Goal: Task Accomplishment & Management: Complete application form

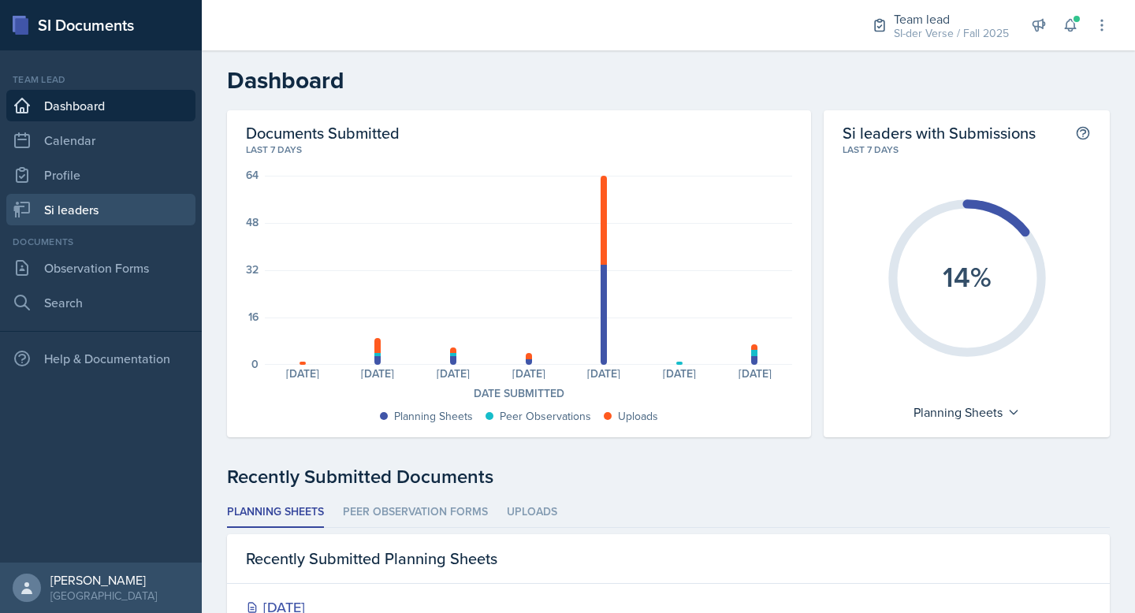
click at [88, 195] on link "Si leaders" at bounding box center [100, 210] width 189 height 32
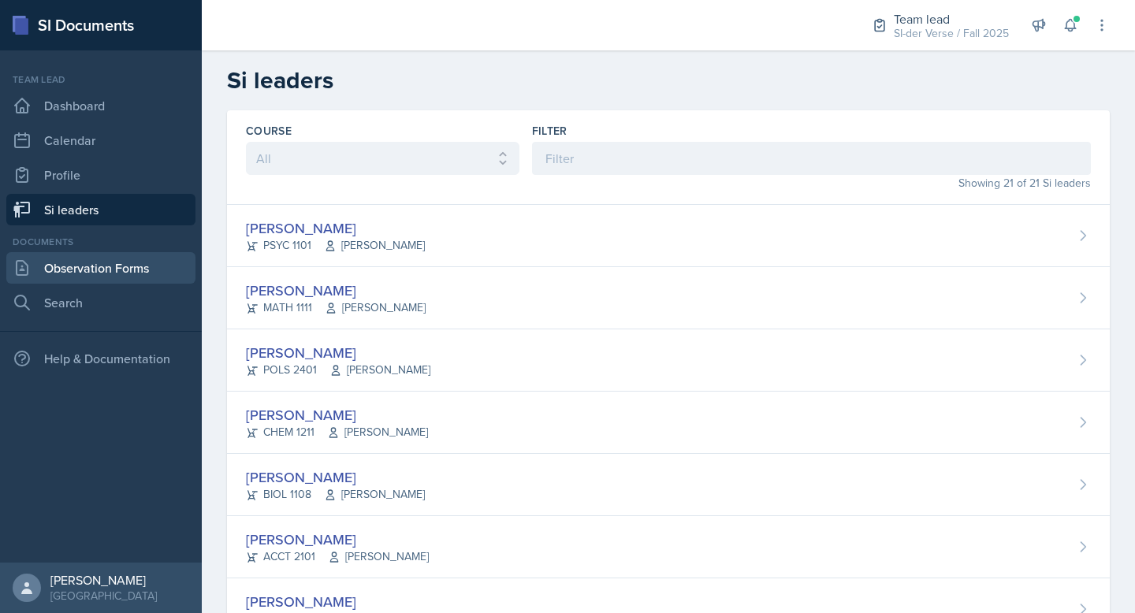
click at [113, 262] on link "Observation Forms" at bounding box center [100, 268] width 189 height 32
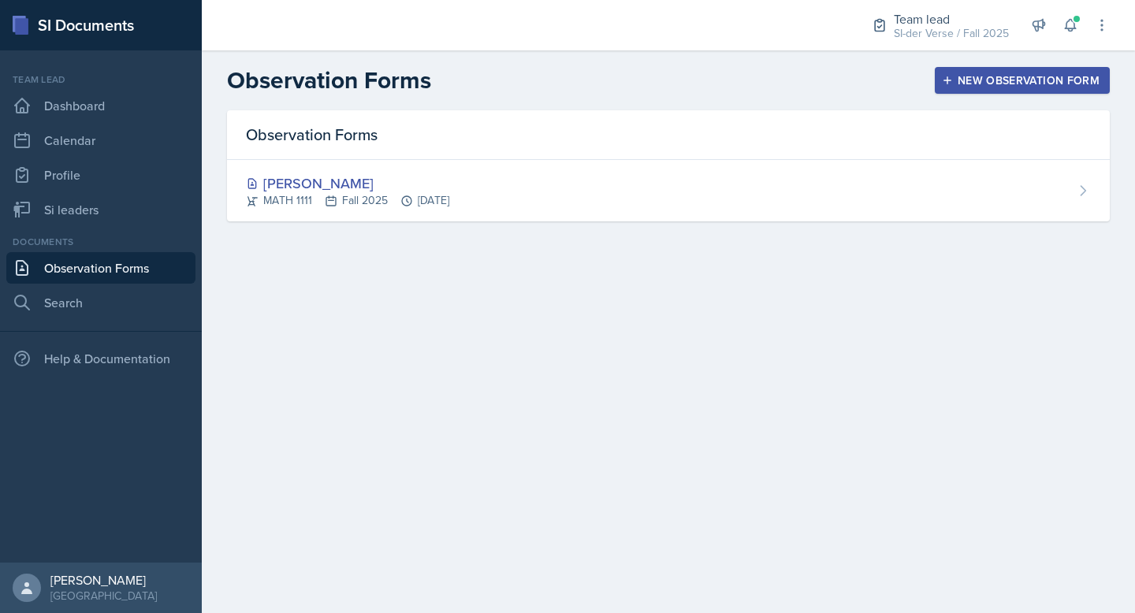
click at [330, 180] on div "[PERSON_NAME]" at bounding box center [347, 183] width 203 height 21
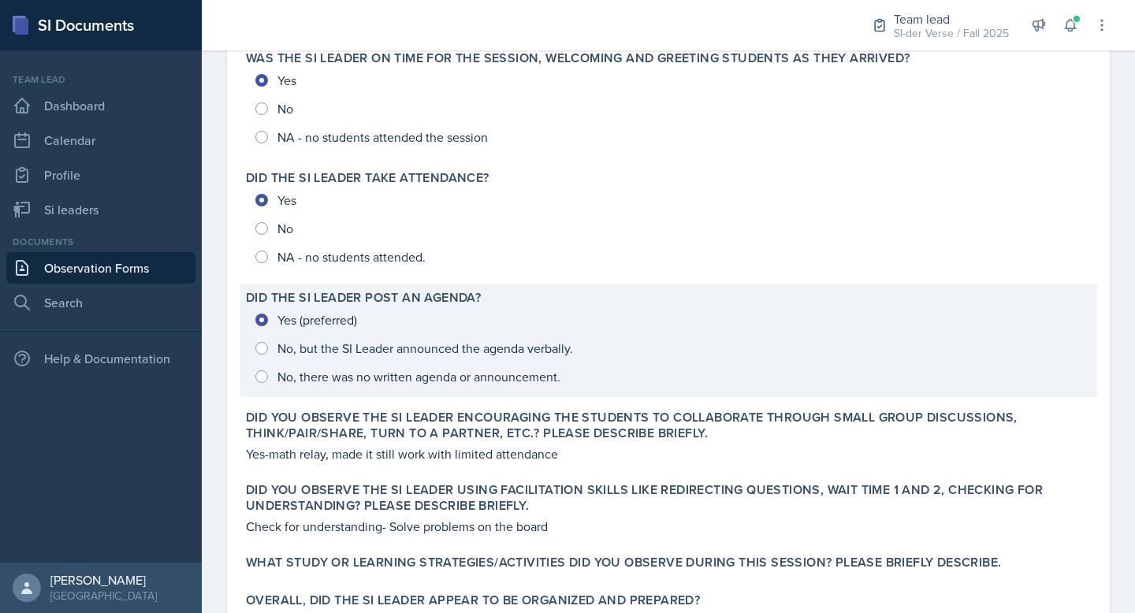
scroll to position [245, 0]
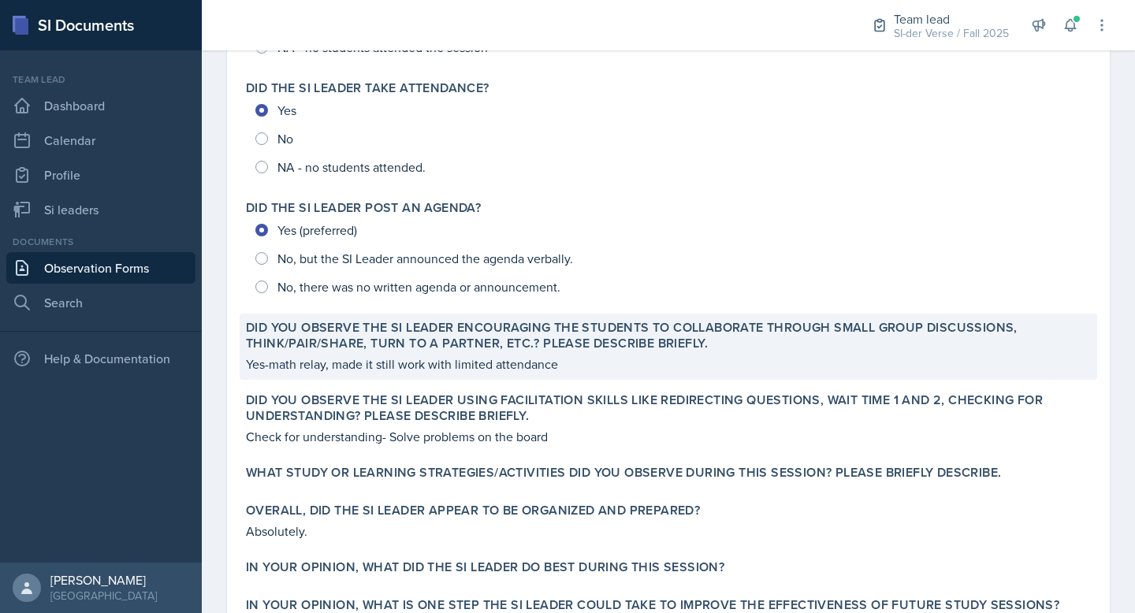
click at [385, 355] on p "Yes-math relay, made it still work with limited attendance" at bounding box center [668, 364] width 845 height 19
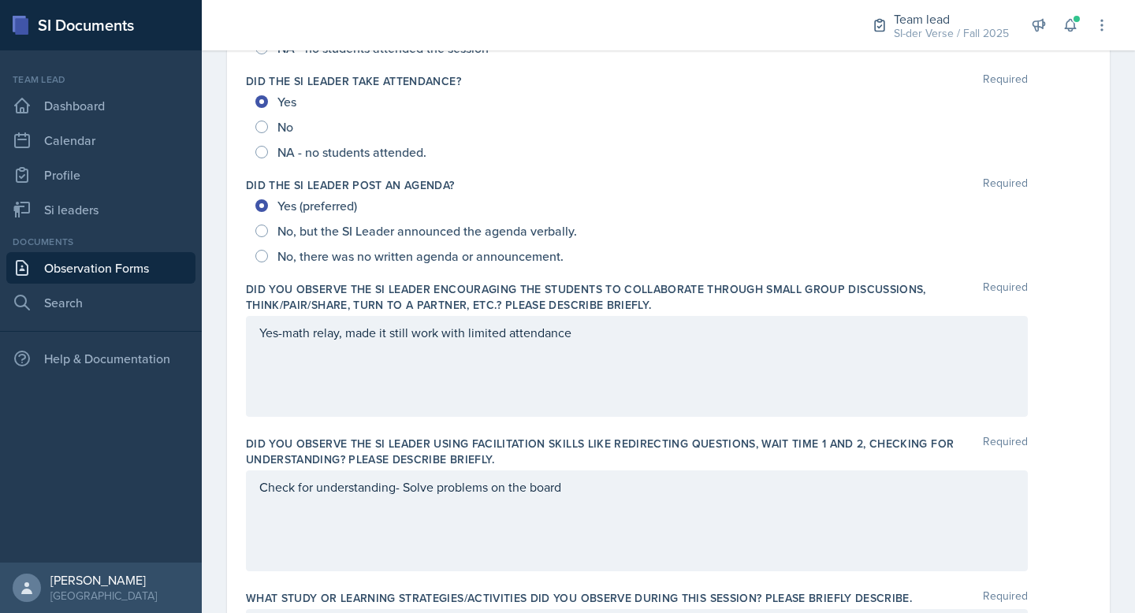
click at [423, 327] on div "Yes-math relay, made it still work with limited attendance" at bounding box center [637, 366] width 782 height 101
click at [423, 327] on div at bounding box center [636, 335] width 755 height 26
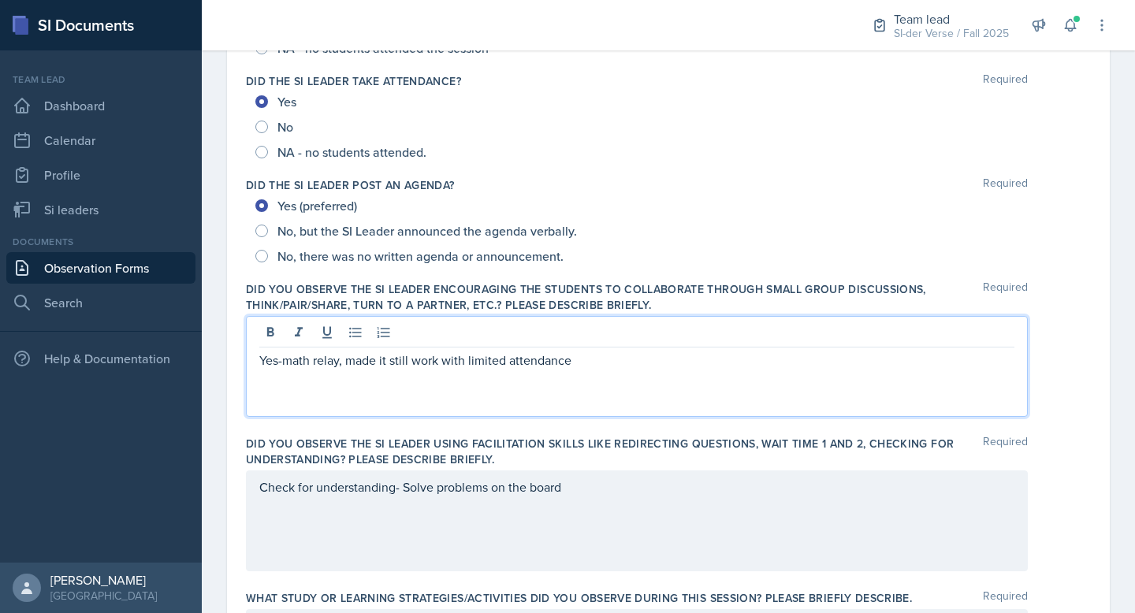
click at [437, 355] on p "Yes-math relay, made it still work with limited attendance" at bounding box center [636, 360] width 755 height 19
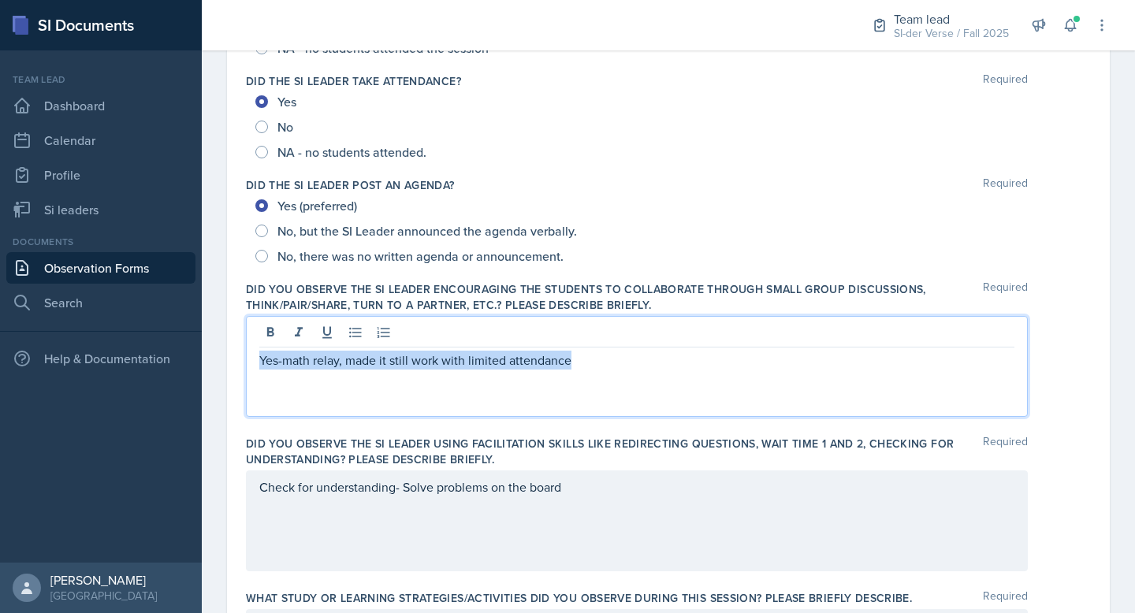
click at [437, 355] on p "Yes-math relay, made it still work with limited attendance" at bounding box center [636, 360] width 755 height 19
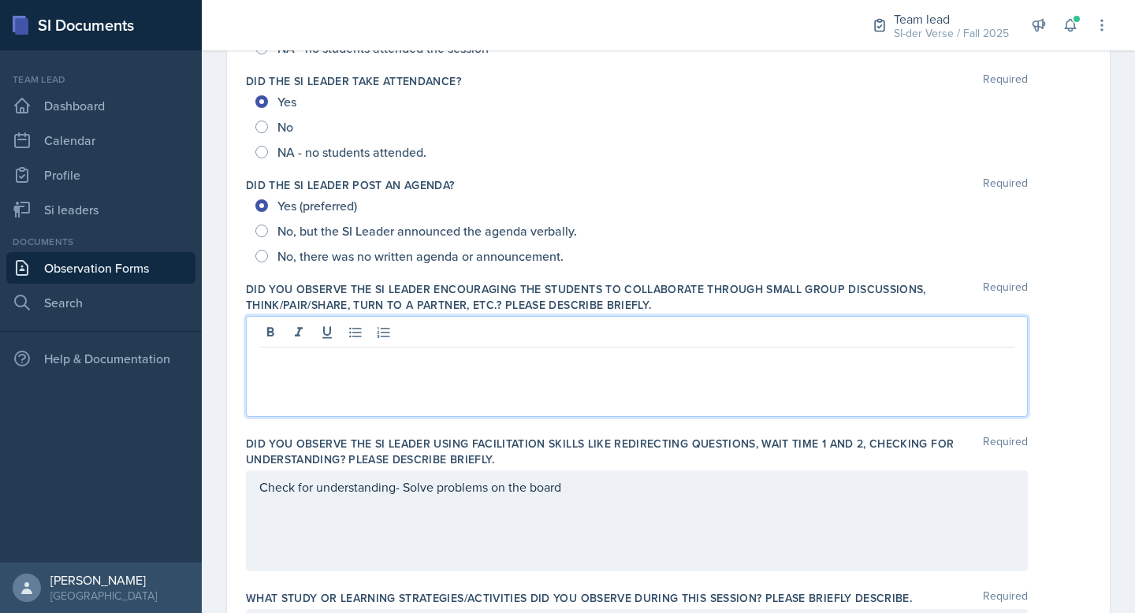
click at [478, 295] on label "Did you observe the SI Leader encouraging the students to collaborate through s…" at bounding box center [614, 297] width 737 height 32
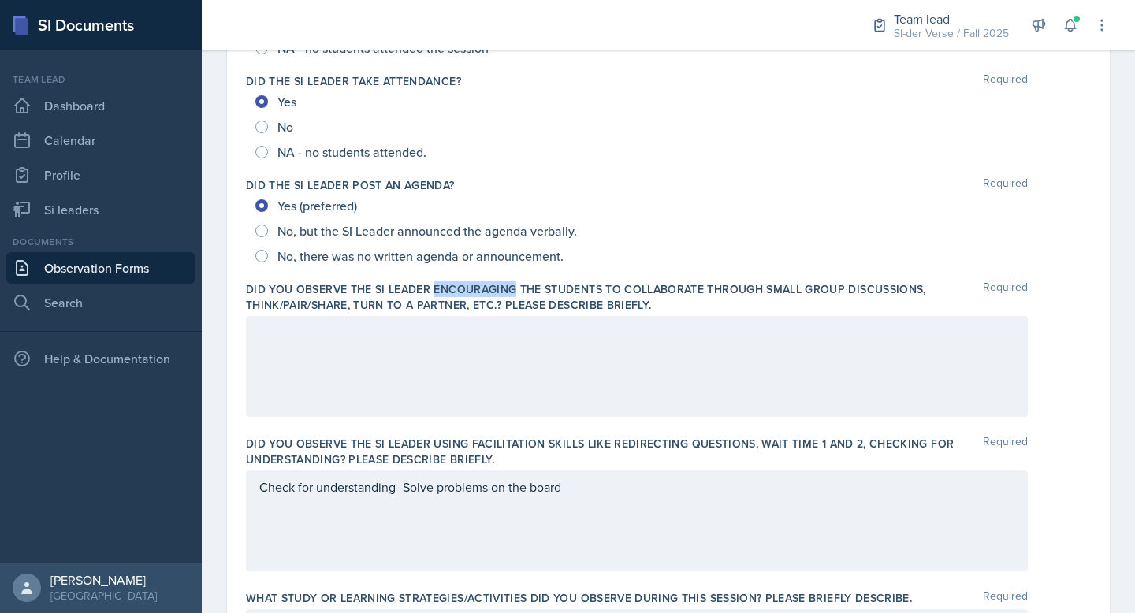
click at [478, 295] on label "Did you observe the SI Leader encouraging the students to collaborate through s…" at bounding box center [614, 297] width 737 height 32
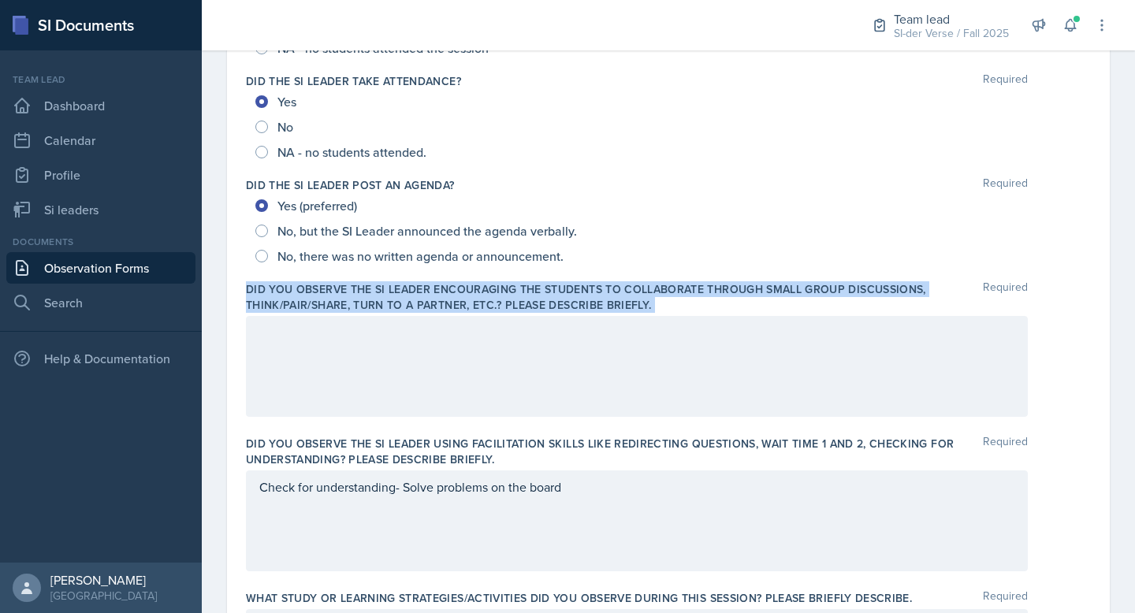
click at [478, 295] on label "Did you observe the SI Leader encouraging the students to collaborate through s…" at bounding box center [614, 297] width 737 height 32
copy div "Did you observe the SI Leader encouraging the students to collaborate through s…"
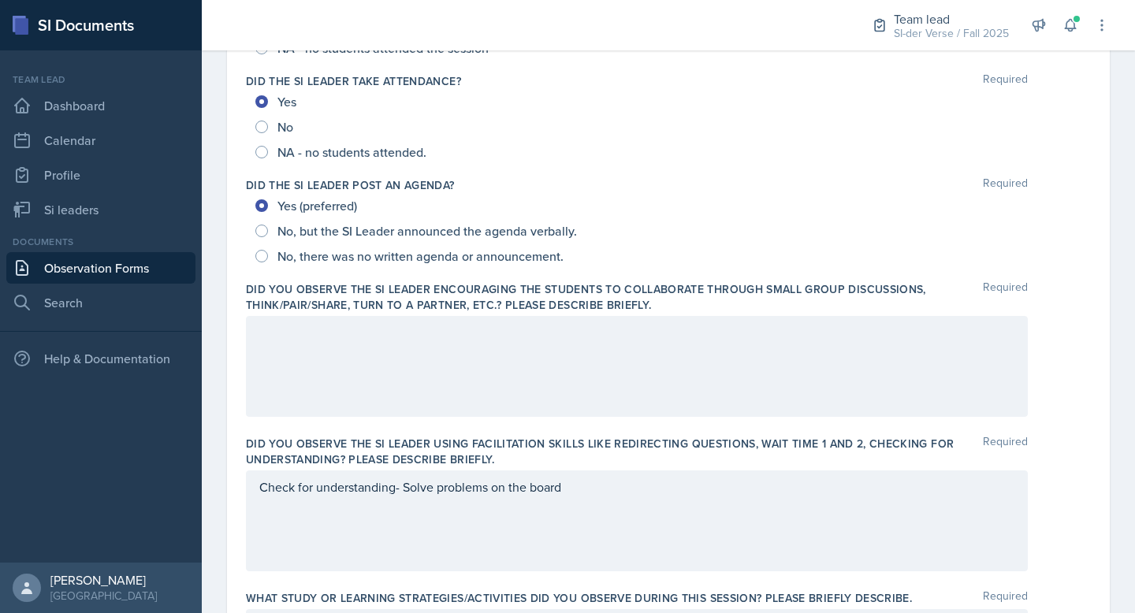
click at [450, 355] on div at bounding box center [637, 366] width 782 height 101
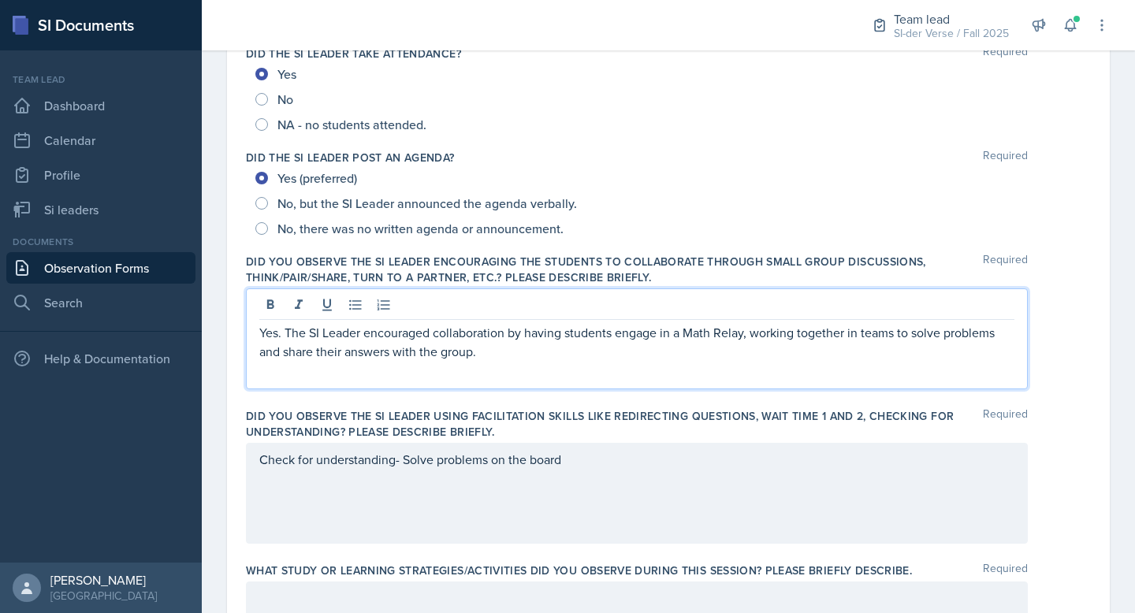
click at [507, 349] on p "Yes. The SI Leader encouraged collaboration by having students engage in a Math…" at bounding box center [636, 342] width 755 height 38
click at [244, 330] on div "Date [DATE] [DATE] 31 1 2 3 4 5 6 7 8 9 10 11 12 13 14 15 16 17 18 19 20 21 22 …" at bounding box center [668, 600] width 883 height 1499
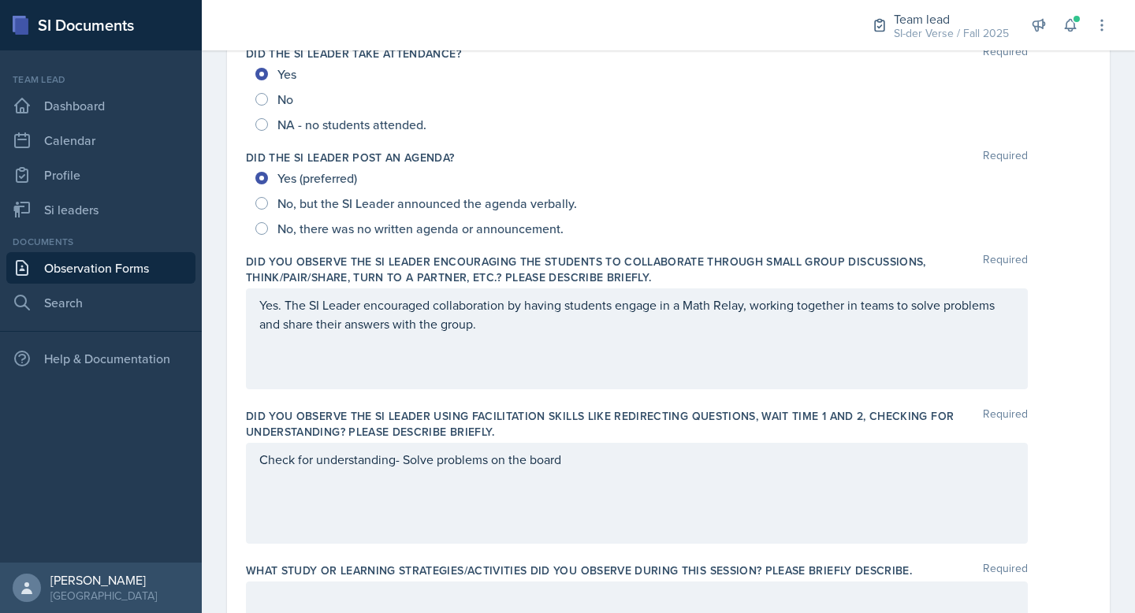
click at [277, 322] on div "Yes. The SI Leader encouraged collaboration by having students engage in a Math…" at bounding box center [637, 338] width 782 height 101
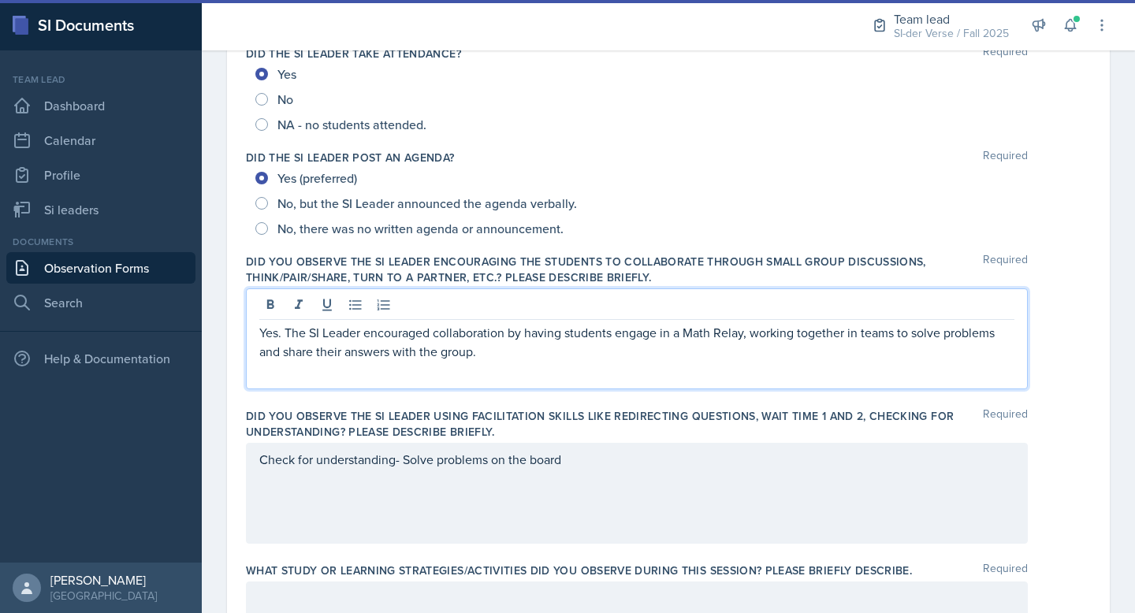
click at [415, 350] on p "Yes. The SI Leader encouraged collaboration by having students engage in a Math…" at bounding box center [636, 342] width 755 height 38
click at [415, 349] on p "Yes. The SI Leader encouraged collaboration by having students engage in a Math…" at bounding box center [636, 342] width 755 height 38
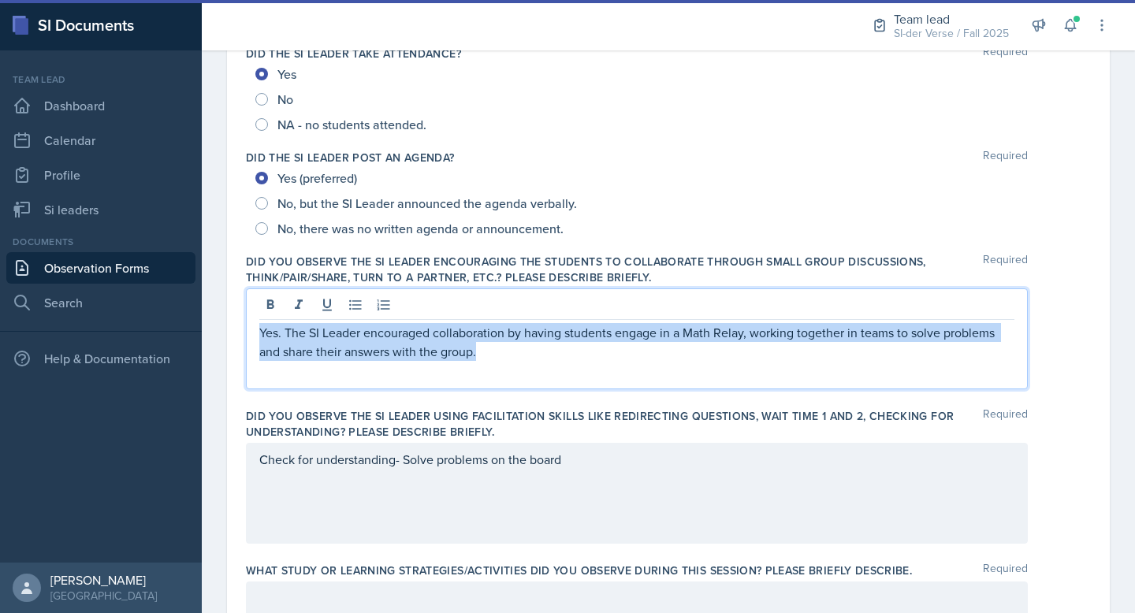
click at [415, 349] on p "Yes. The SI Leader encouraged collaboration by having students engage in a Math…" at bounding box center [636, 342] width 755 height 38
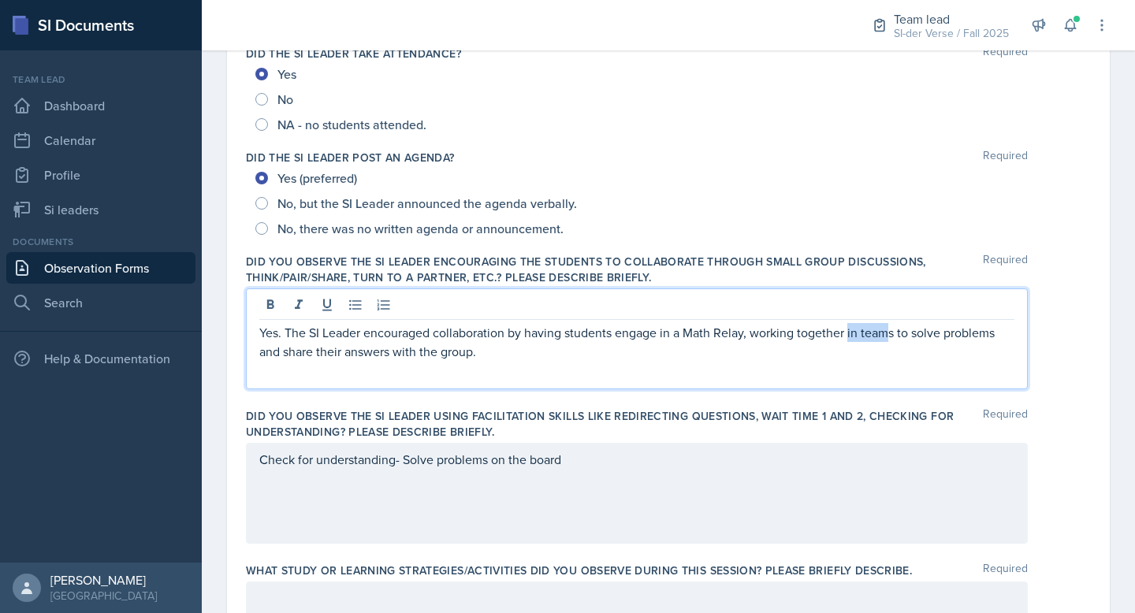
drag, startPoint x: 891, startPoint y: 333, endPoint x: 849, endPoint y: 336, distance: 41.8
click at [849, 336] on p "Yes. The SI Leader encouraged collaboration by having students engage in a Math…" at bounding box center [636, 342] width 755 height 38
click at [452, 359] on p "Yes. The SI Leader encouraged collaboration by having students engage in a Math…" at bounding box center [636, 342] width 755 height 38
click at [368, 353] on p "Yes. The SI Leader encouraged collaboration by having students engage in a Math…" at bounding box center [636, 342] width 755 height 38
click at [765, 331] on p "Yes. The SI Leader encouraged collaboration by having students participate in a…" at bounding box center [636, 342] width 755 height 38
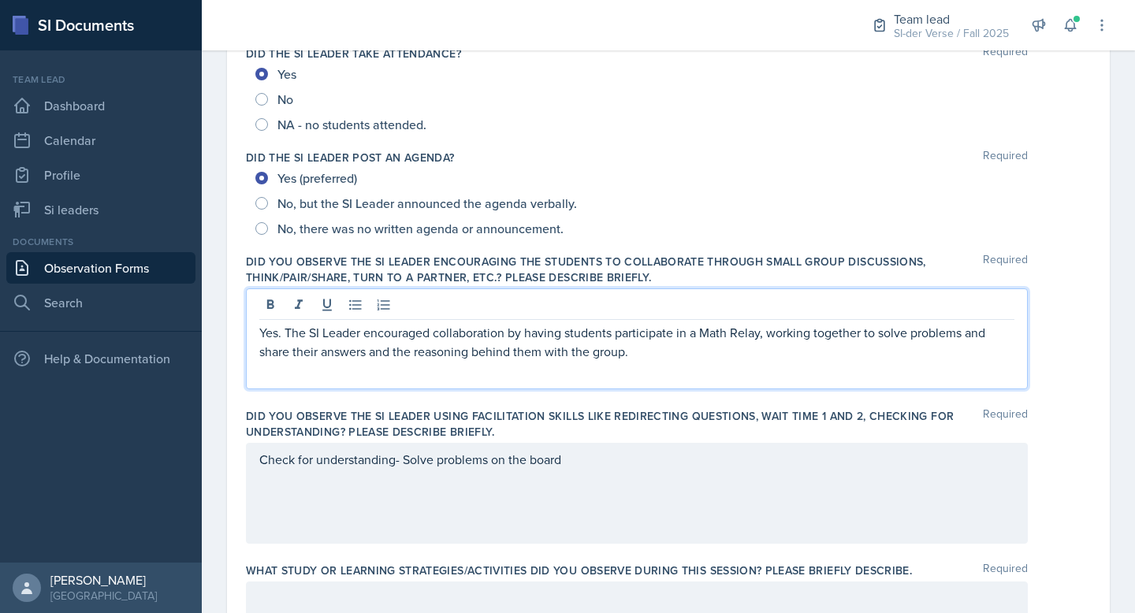
click at [624, 476] on div "Check for understanding- Solve problems on the board" at bounding box center [637, 493] width 782 height 101
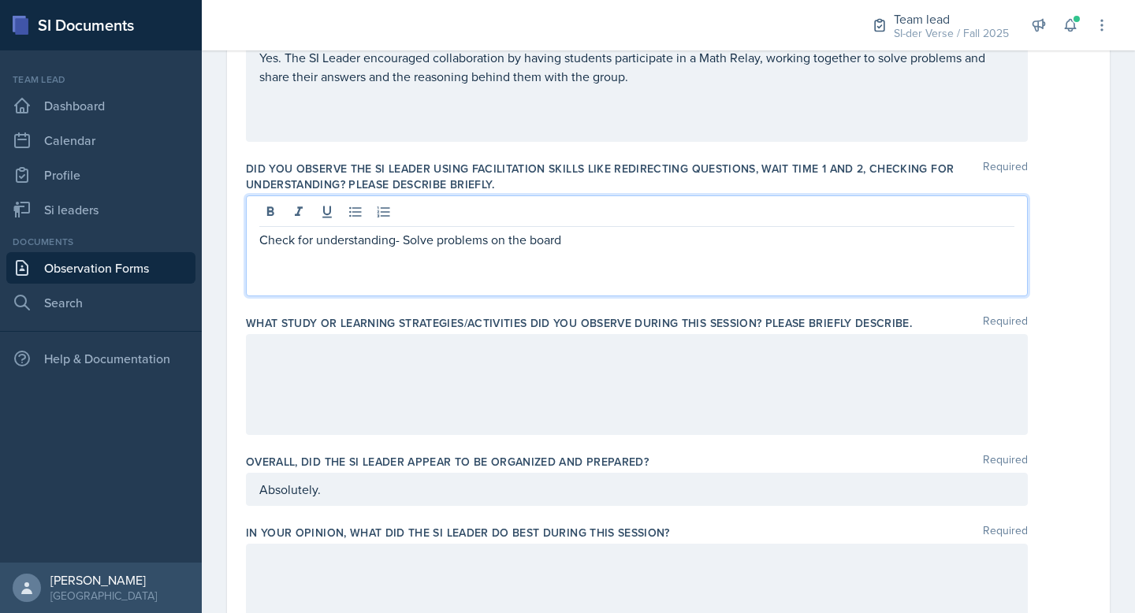
scroll to position [534, 0]
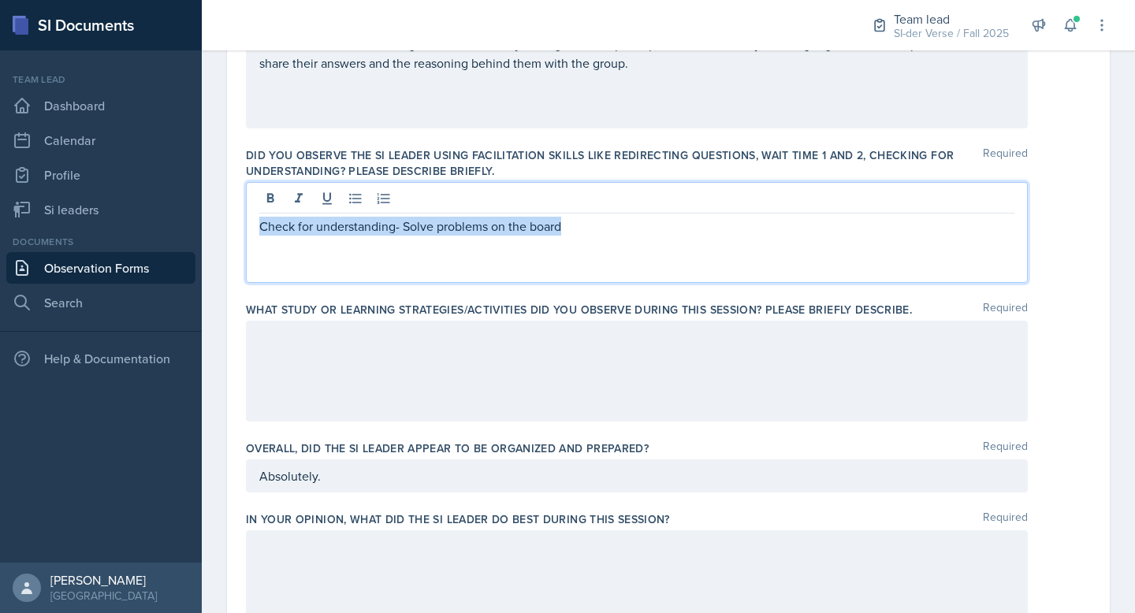
drag, startPoint x: 583, startPoint y: 222, endPoint x: 228, endPoint y: 225, distance: 354.7
click at [228, 225] on div "Date [DATE] [DATE] 31 1 2 3 4 5 6 7 8 9 10 11 12 13 14 15 16 17 18 19 20 21 22 …" at bounding box center [668, 339] width 883 height 1499
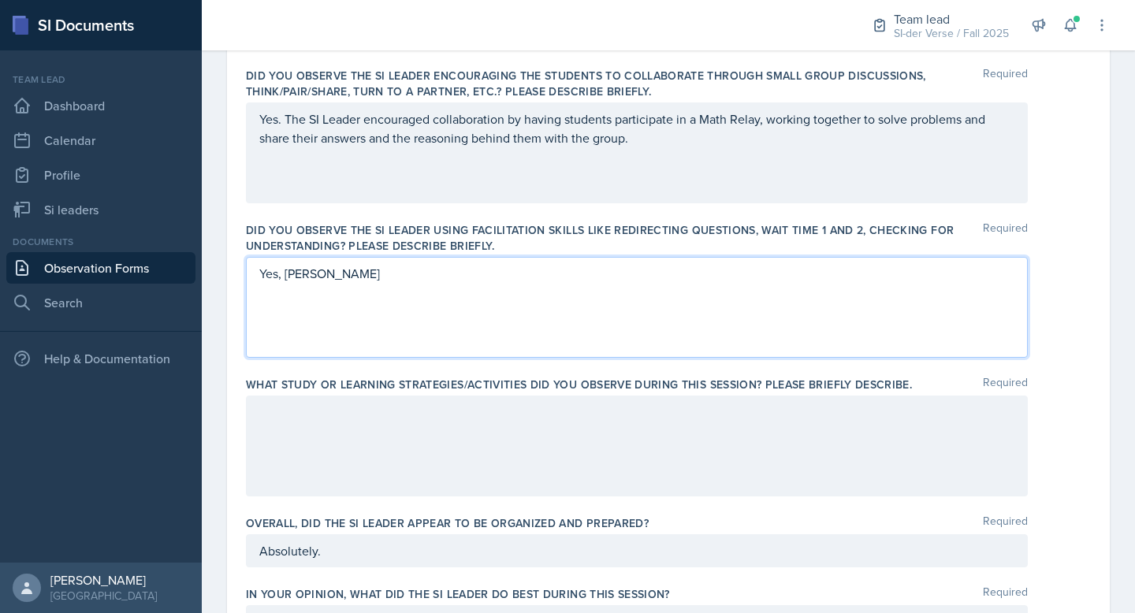
scroll to position [490, 0]
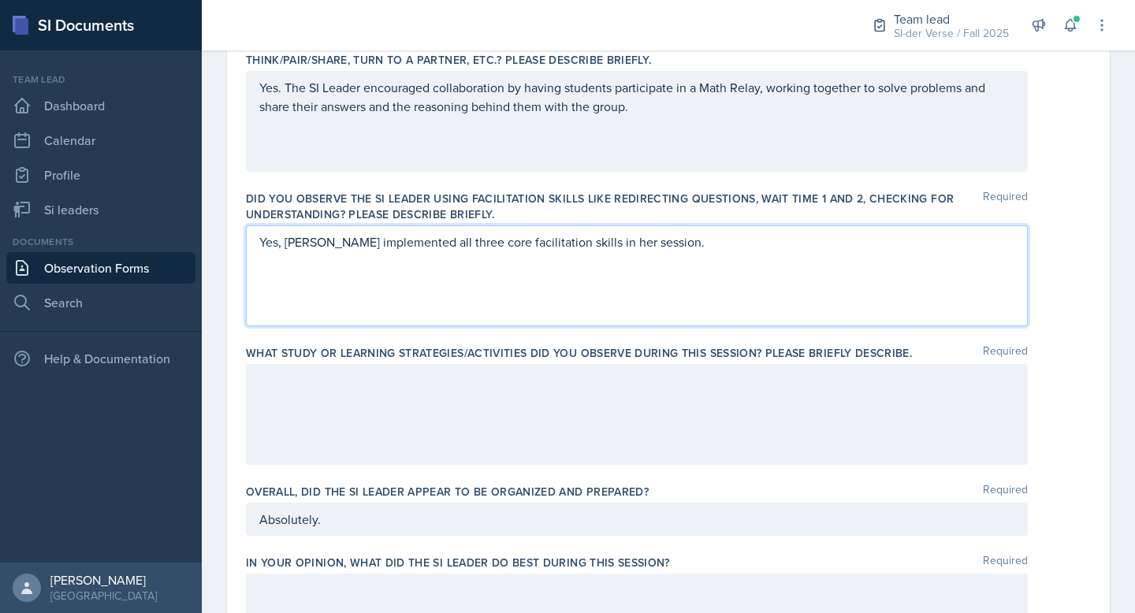
click at [698, 254] on div "Yes, [PERSON_NAME] implemented all three core facilitation skills in her sessio…" at bounding box center [637, 275] width 782 height 101
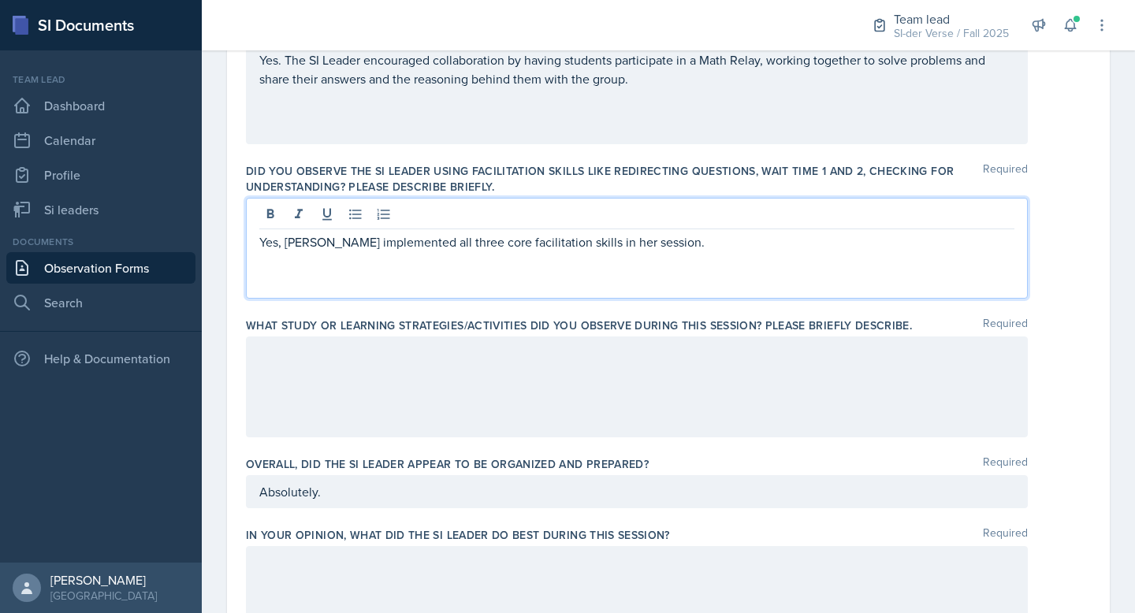
click at [682, 240] on p "Yes, [PERSON_NAME] implemented all three core facilitation skills in her sessio…" at bounding box center [636, 242] width 755 height 19
click at [484, 265] on p "Yes, [PERSON_NAME] implemented all three core facilitation skills in her sessio…" at bounding box center [636, 252] width 755 height 38
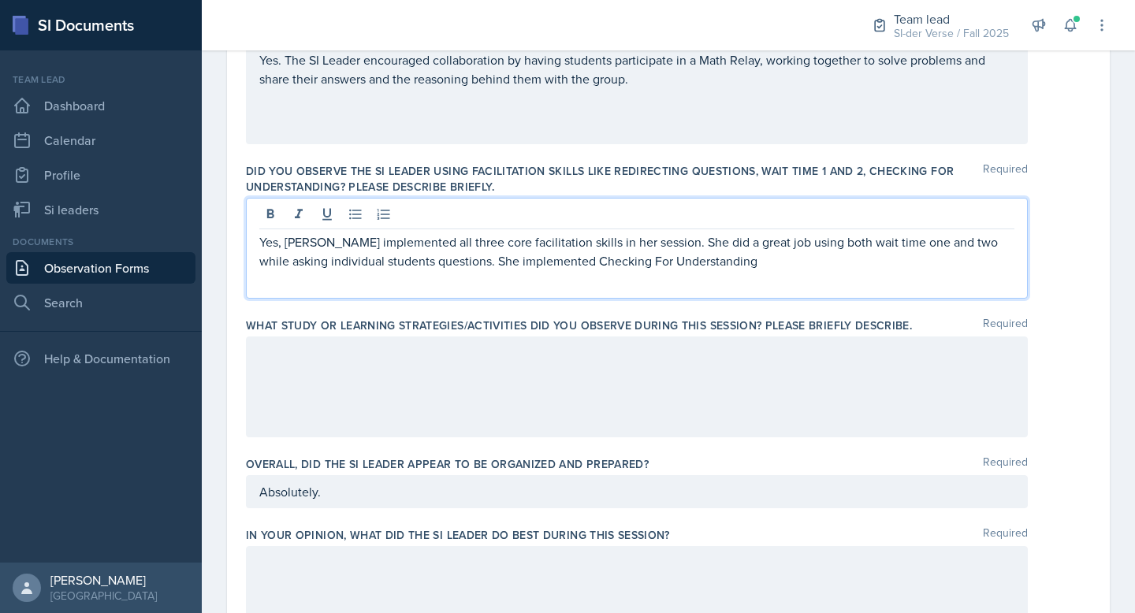
drag, startPoint x: 830, startPoint y: 244, endPoint x: 838, endPoint y: 246, distance: 8.0
click at [829, 244] on p "Yes, [PERSON_NAME] implemented all three core facilitation skills in her sessio…" at bounding box center [636, 252] width 755 height 38
click at [805, 277] on div "Yes, [PERSON_NAME] implemented all three core facilitation skills in her sessio…" at bounding box center [637, 248] width 782 height 101
click at [705, 259] on p "Yes, [PERSON_NAME] implemented all three core facilitation skills in her sessio…" at bounding box center [636, 252] width 755 height 38
click at [731, 257] on p "Yes, [PERSON_NAME] implemented all three core facilitation skills in her sessio…" at bounding box center [636, 252] width 755 height 38
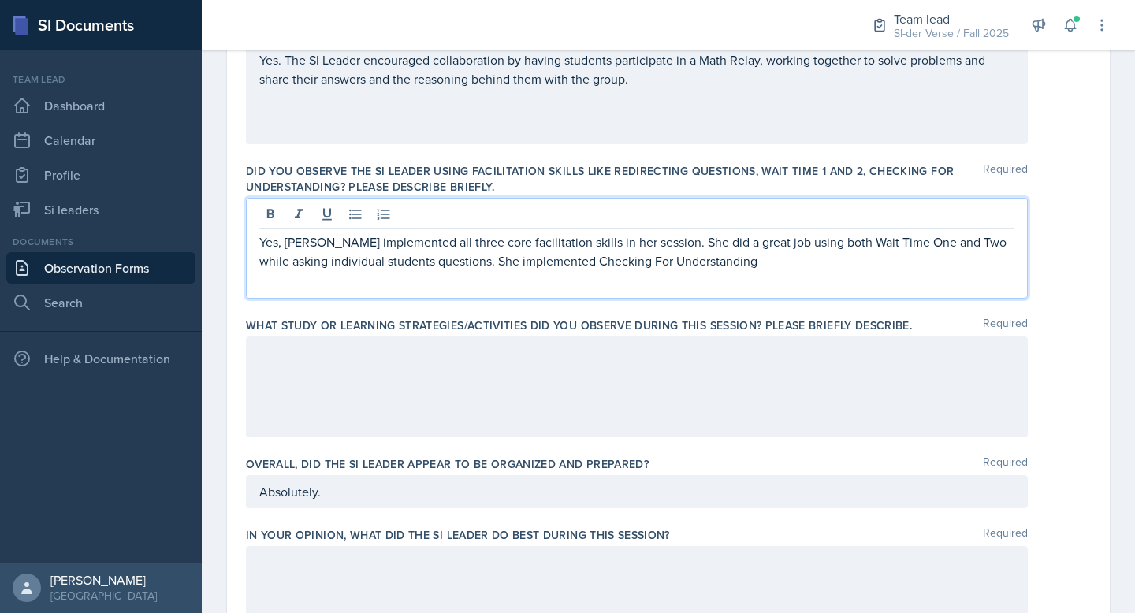
click at [702, 263] on p "Yes, [PERSON_NAME] implemented all three core facilitation skills in her sessio…" at bounding box center [636, 252] width 755 height 38
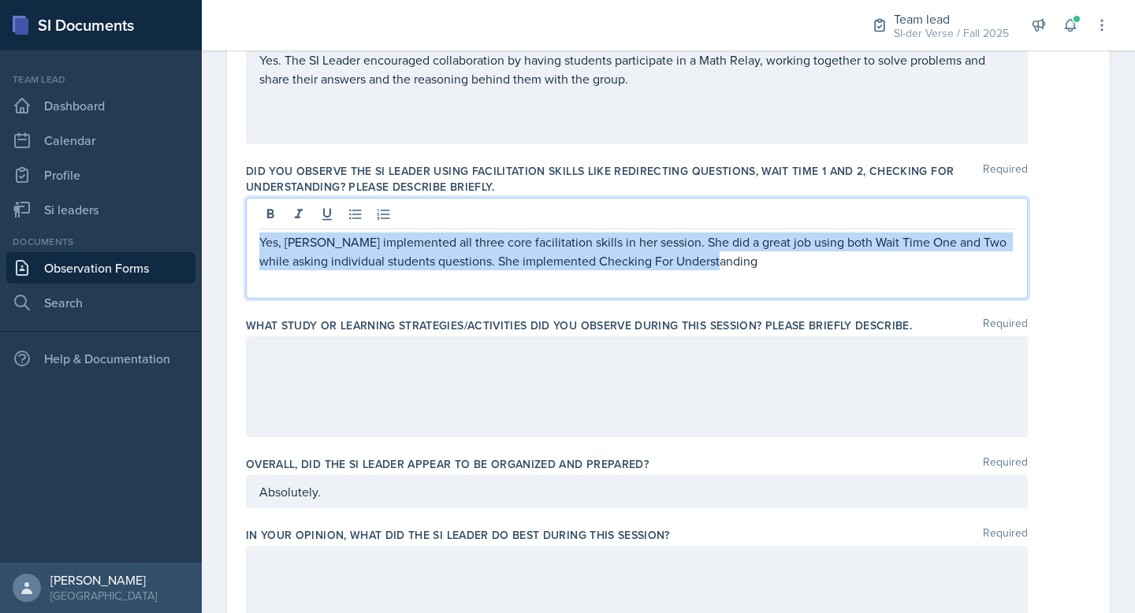
click at [702, 263] on p "Yes, [PERSON_NAME] implemented all three core facilitation skills in her sessio…" at bounding box center [636, 252] width 755 height 38
copy p "Yes, [PERSON_NAME] implemented all three core facilitation skills in her sessio…"
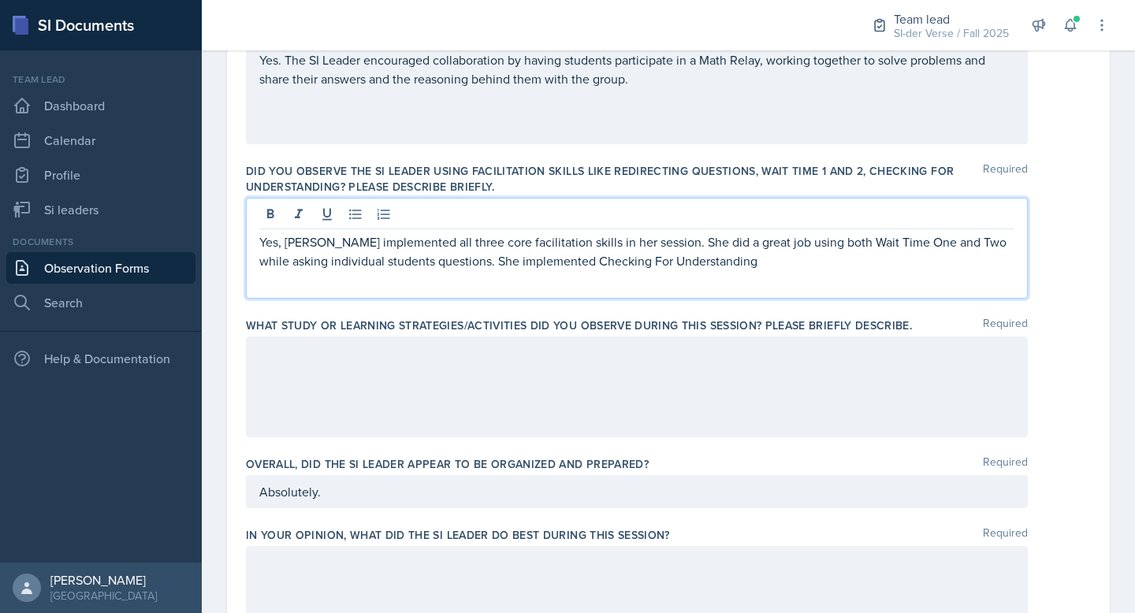
click at [381, 171] on label "Did you observe the SI Leader using facilitation skills like redirecting questi…" at bounding box center [614, 179] width 737 height 32
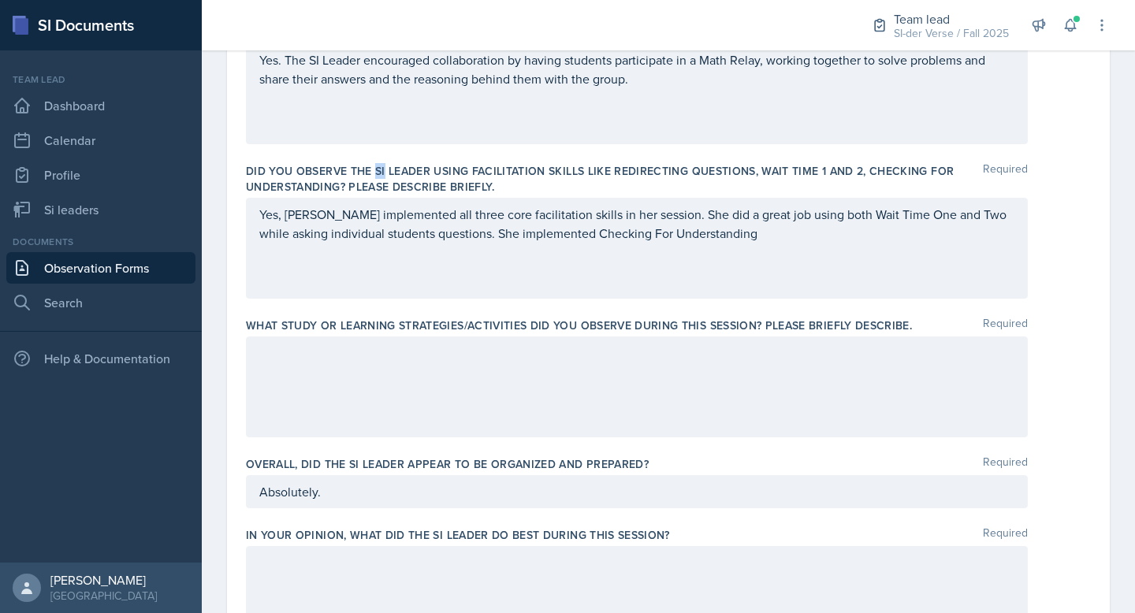
click at [381, 172] on label "Did you observe the SI Leader using facilitation skills like redirecting questi…" at bounding box center [614, 179] width 737 height 32
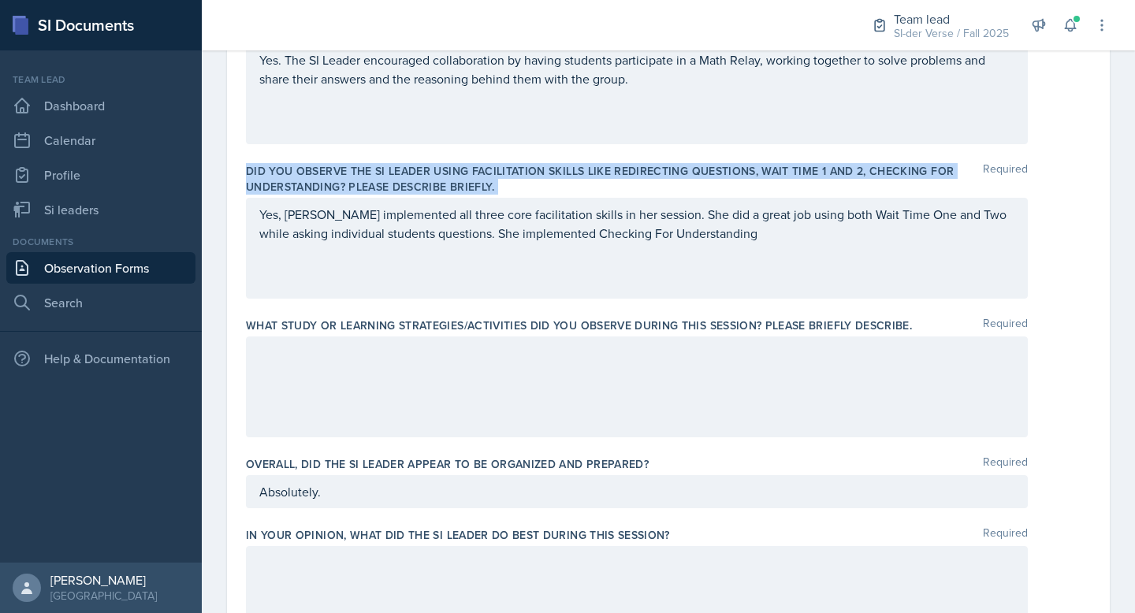
click at [380, 172] on label "Did you observe the SI Leader using facilitation skills like redirecting questi…" at bounding box center [614, 179] width 737 height 32
copy div "Did you observe the SI Leader using facilitation skills like redirecting questi…"
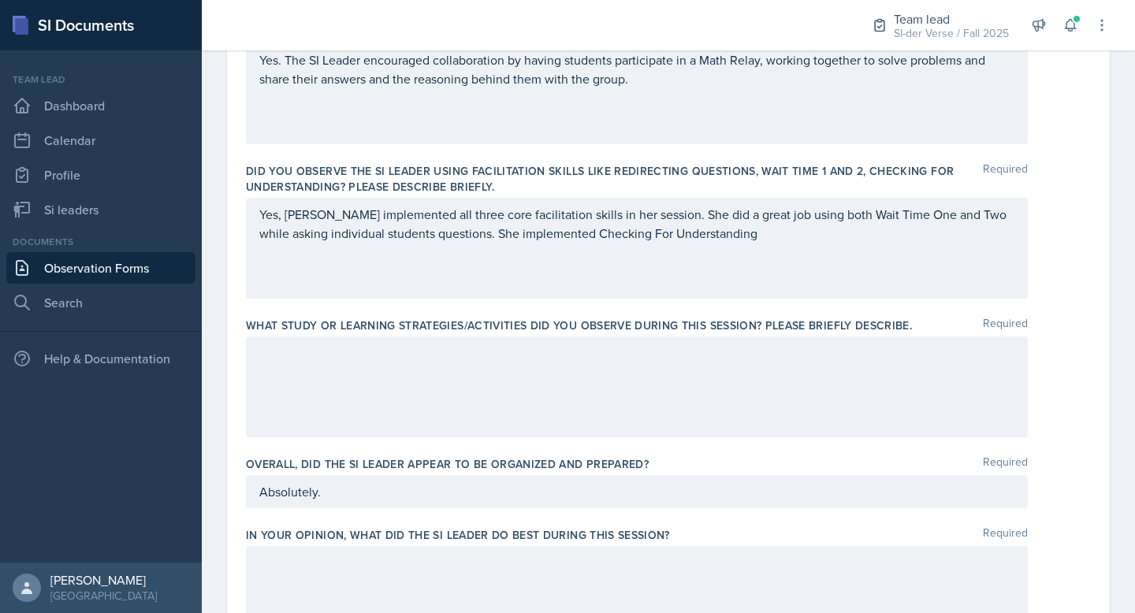
click at [445, 80] on p "Yes. The SI Leader encouraged collaboration by having students participate in a…" at bounding box center [636, 69] width 755 height 38
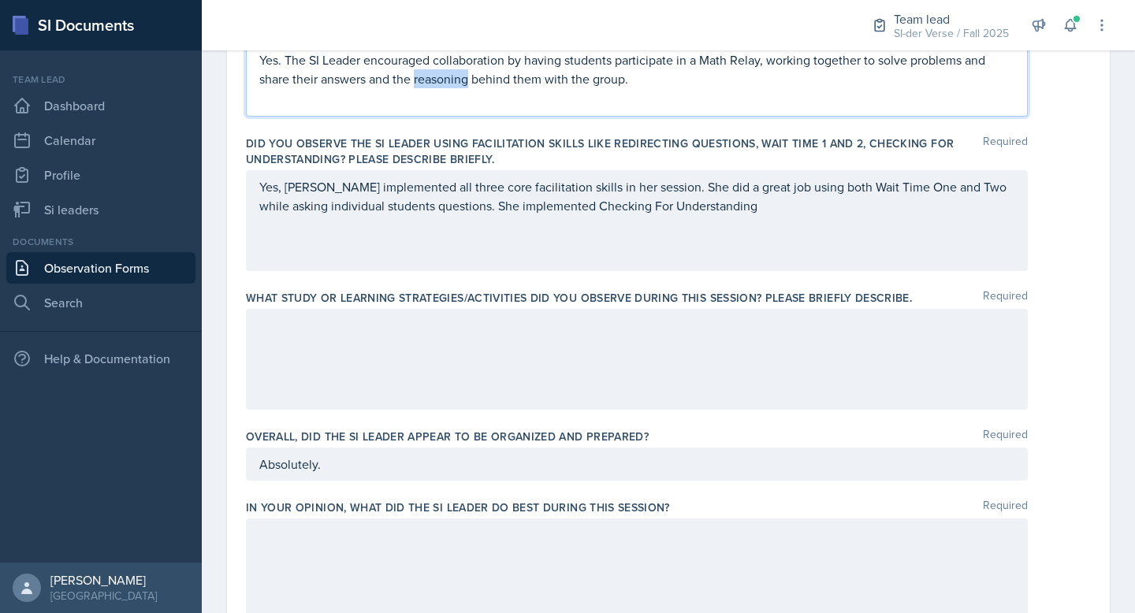
click at [446, 80] on p "Yes. The SI Leader encouraged collaboration by having students participate in a…" at bounding box center [636, 69] width 755 height 38
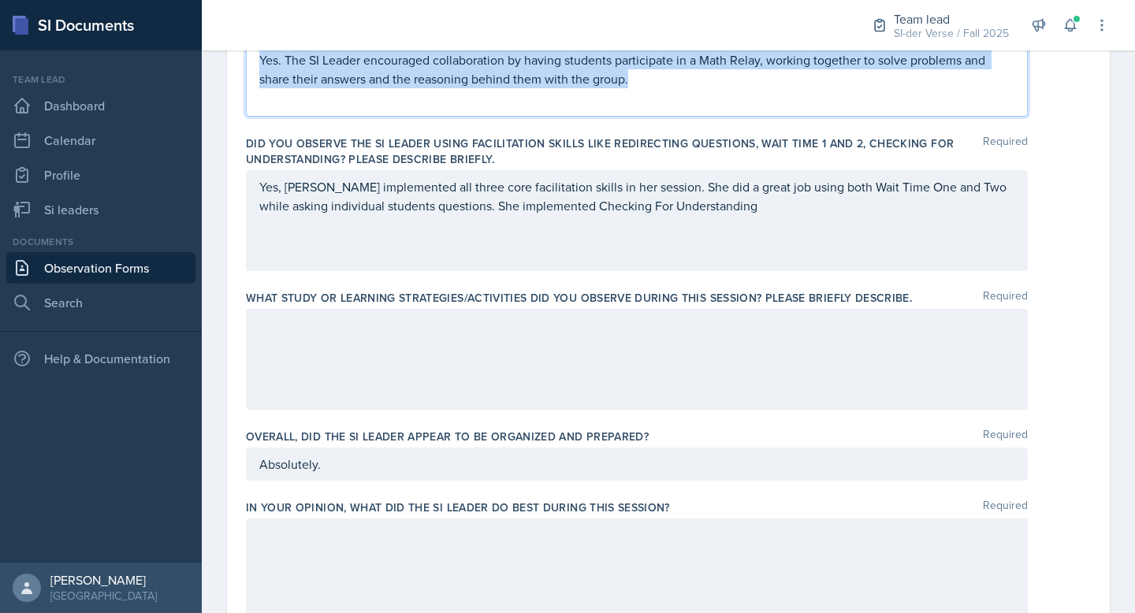
click at [447, 80] on p "Yes. The SI Leader encouraged collaboration by having students participate in a…" at bounding box center [636, 69] width 755 height 38
copy p "Yes. The SI Leader encouraged collaboration by having students participate in a…"
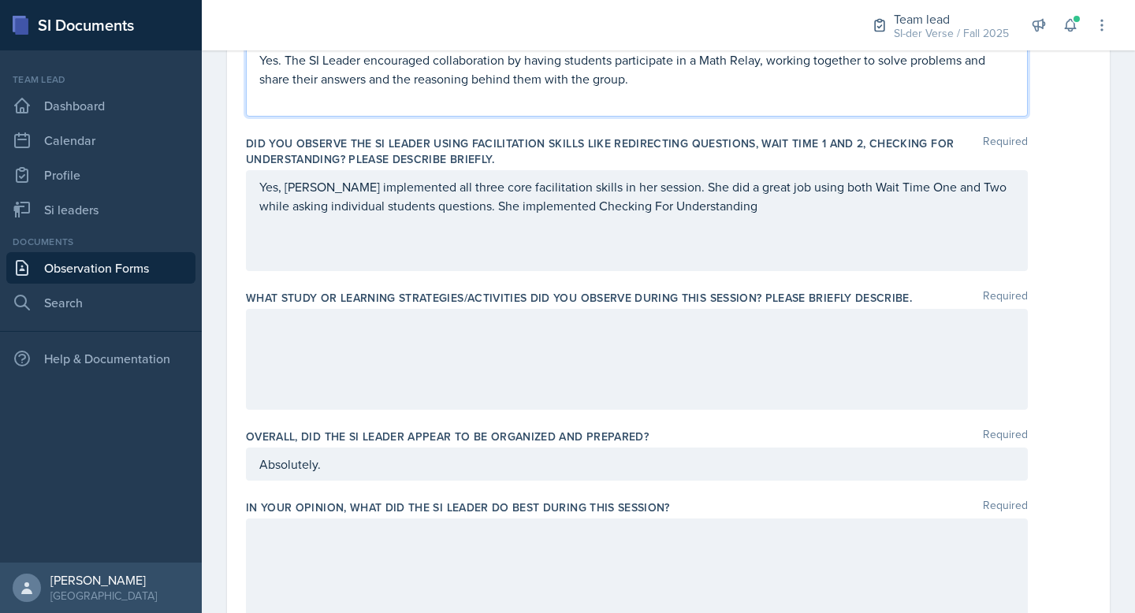
click at [529, 199] on p "Yes, [PERSON_NAME] implemented all three core facilitation skills in her sessio…" at bounding box center [636, 196] width 755 height 38
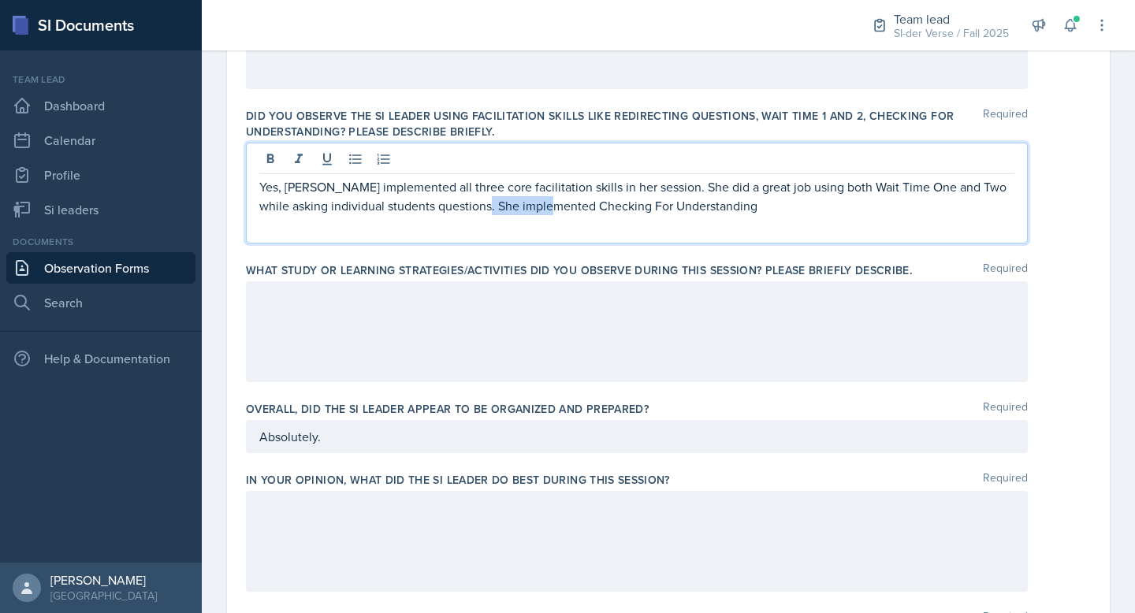
click at [529, 199] on p "Yes, [PERSON_NAME] implemented all three core facilitation skills in her sessio…" at bounding box center [636, 196] width 755 height 38
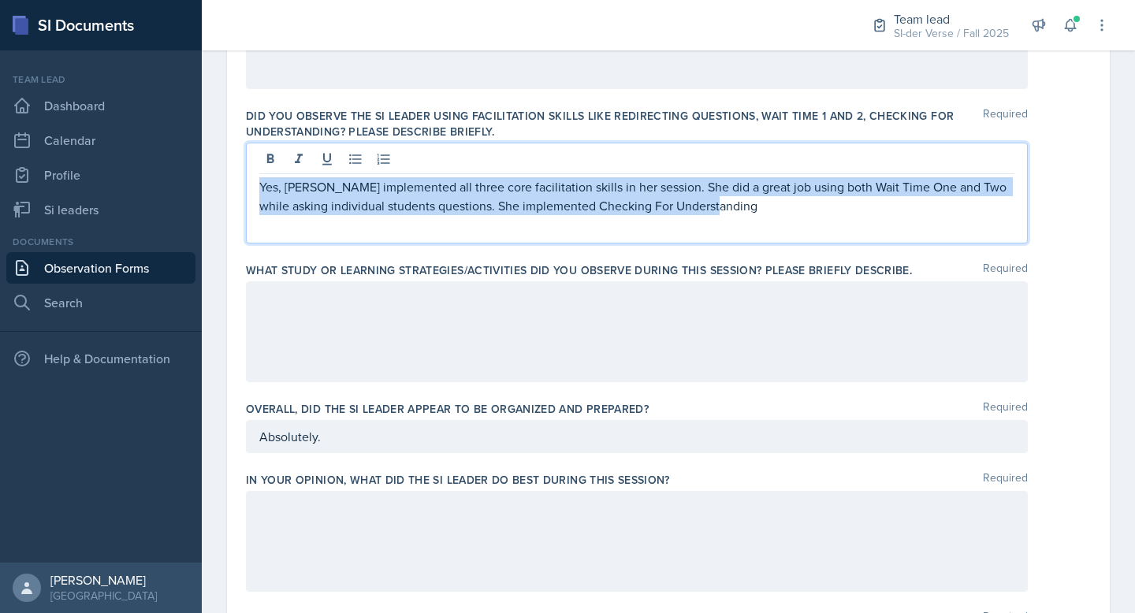
click at [529, 199] on p "Yes, [PERSON_NAME] implemented all three core facilitation skills in her sessio…" at bounding box center [636, 196] width 755 height 38
copy p "Yes, [PERSON_NAME] implemented all three core facilitation skills in her sessio…"
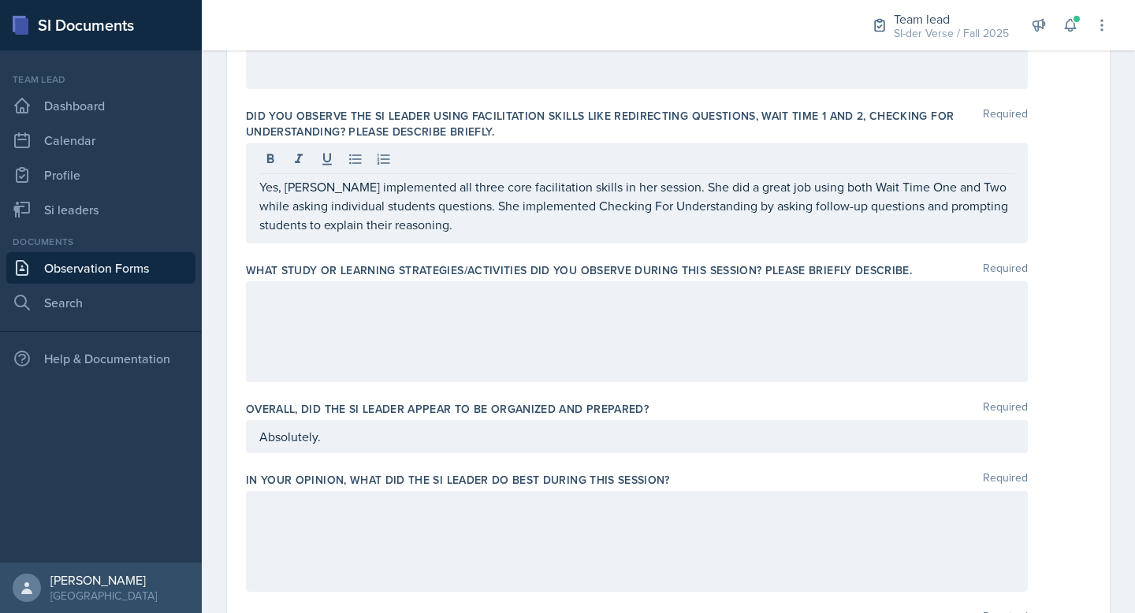
click at [385, 329] on div at bounding box center [637, 331] width 782 height 101
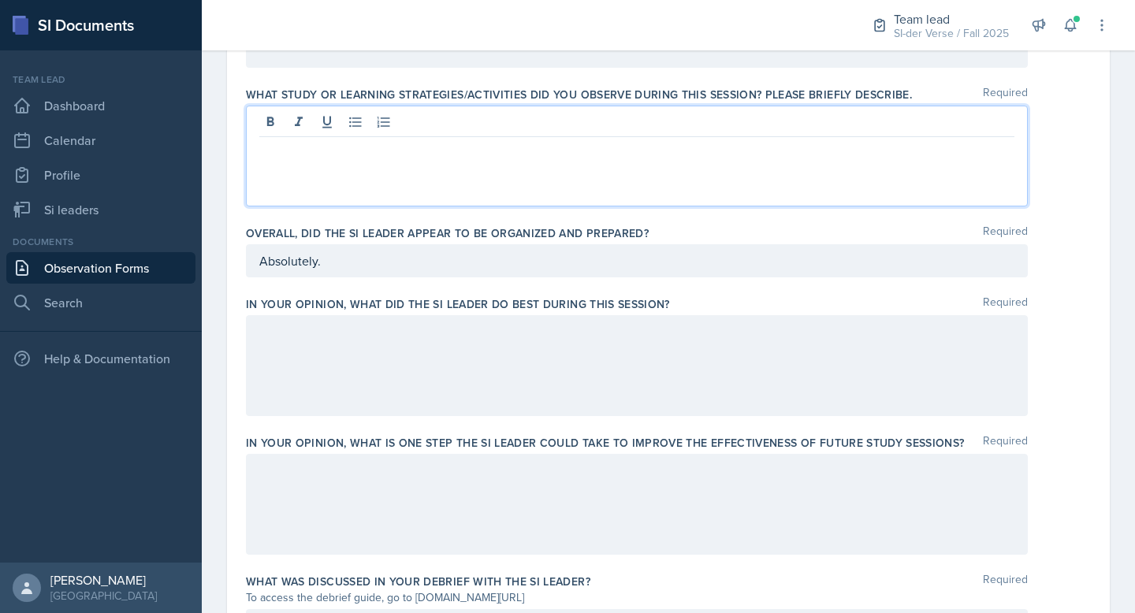
click at [350, 259] on p "Absolutely." at bounding box center [636, 260] width 755 height 19
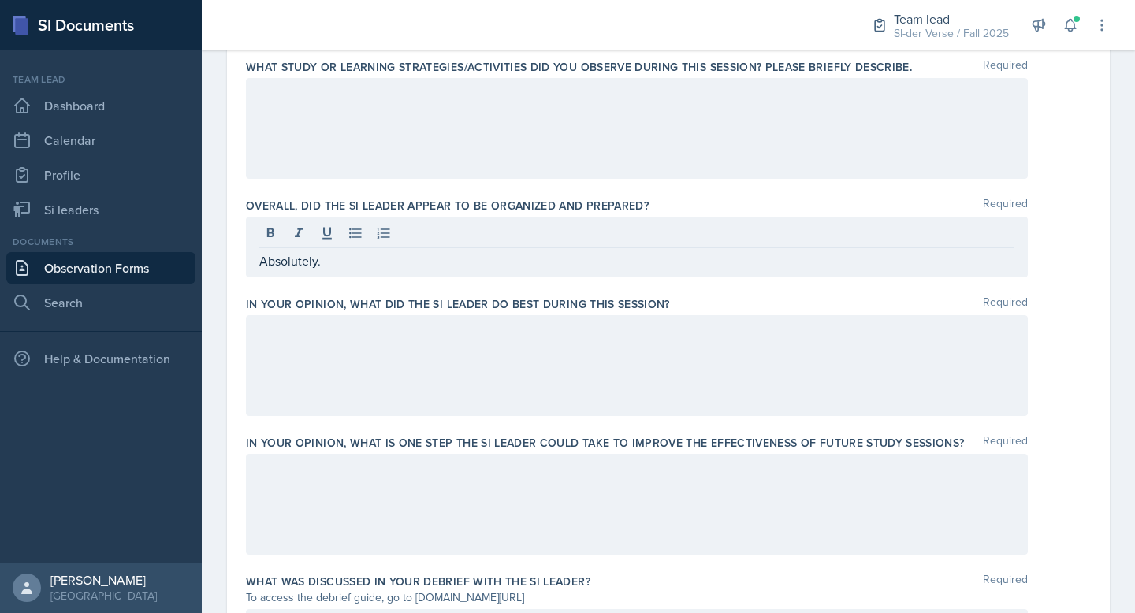
click at [292, 357] on div at bounding box center [637, 365] width 782 height 101
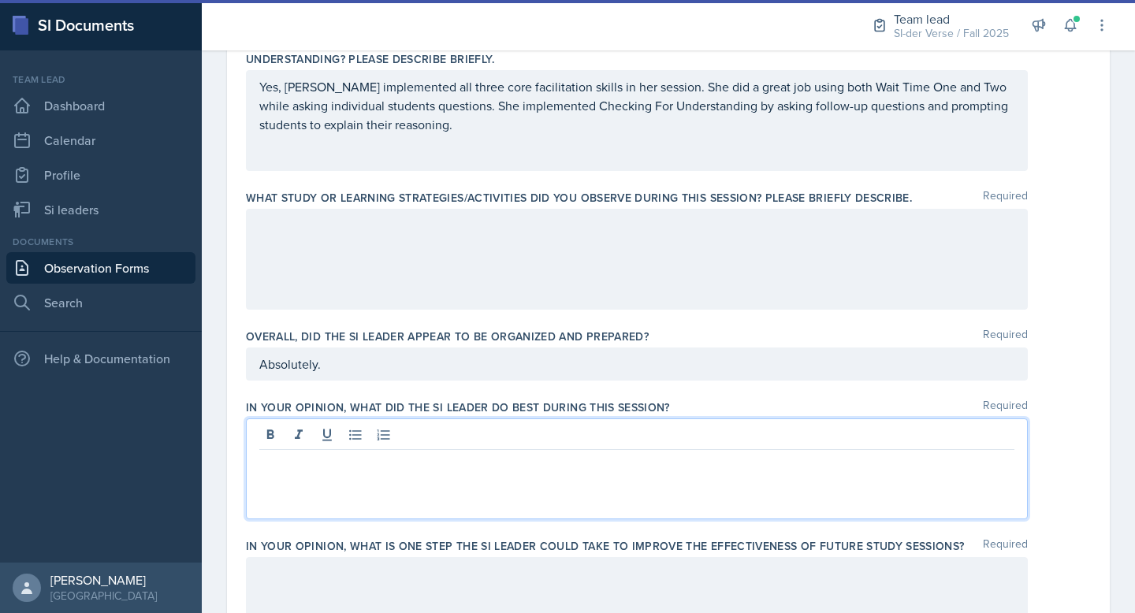
scroll to position [495, 0]
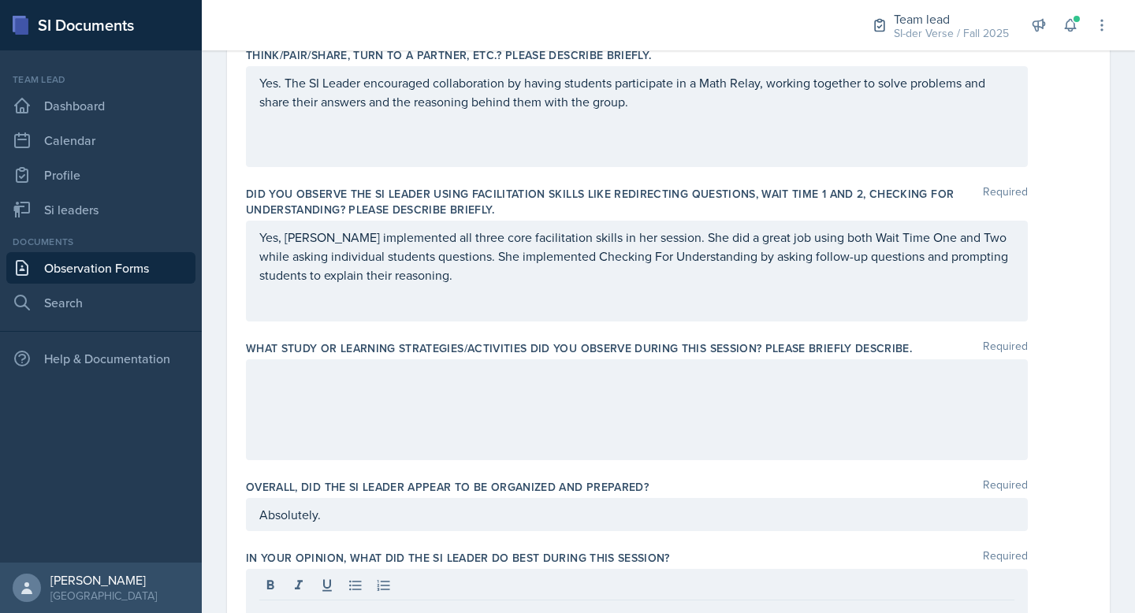
click at [407, 449] on div at bounding box center [637, 409] width 782 height 101
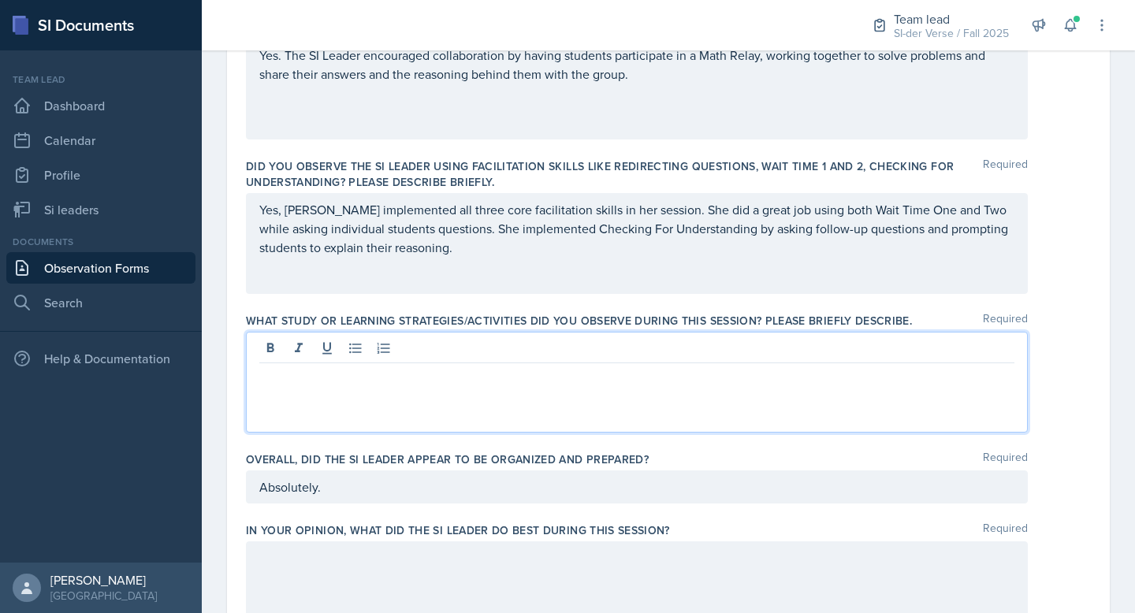
click at [434, 313] on label "What study or learning strategies/activities did you observe during this sessio…" at bounding box center [579, 321] width 666 height 16
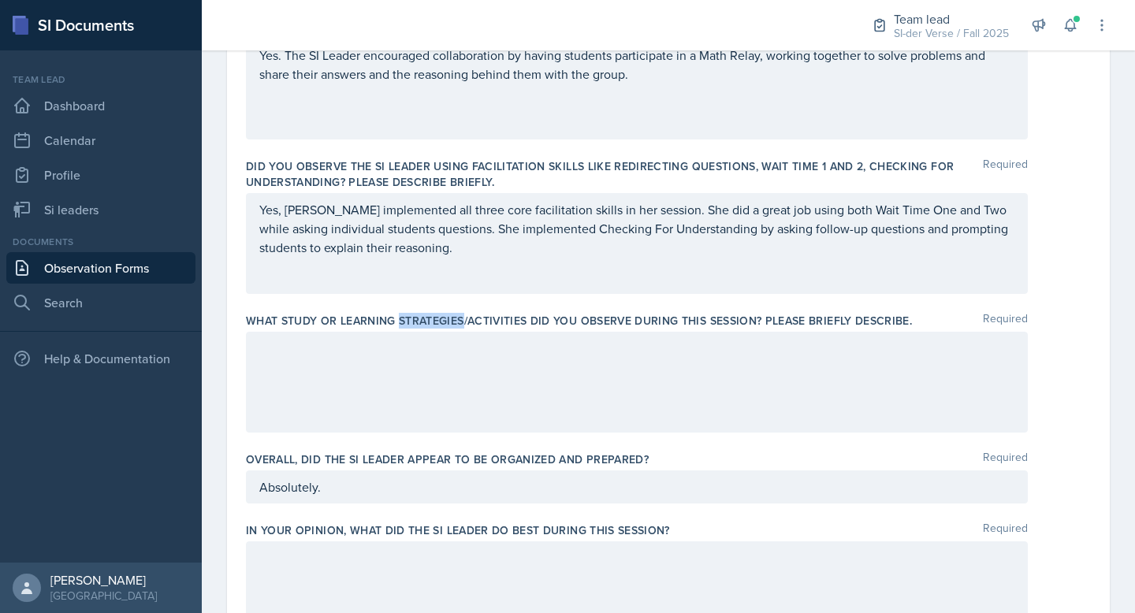
click at [434, 313] on label "What study or learning strategies/activities did you observe during this sessio…" at bounding box center [579, 321] width 666 height 16
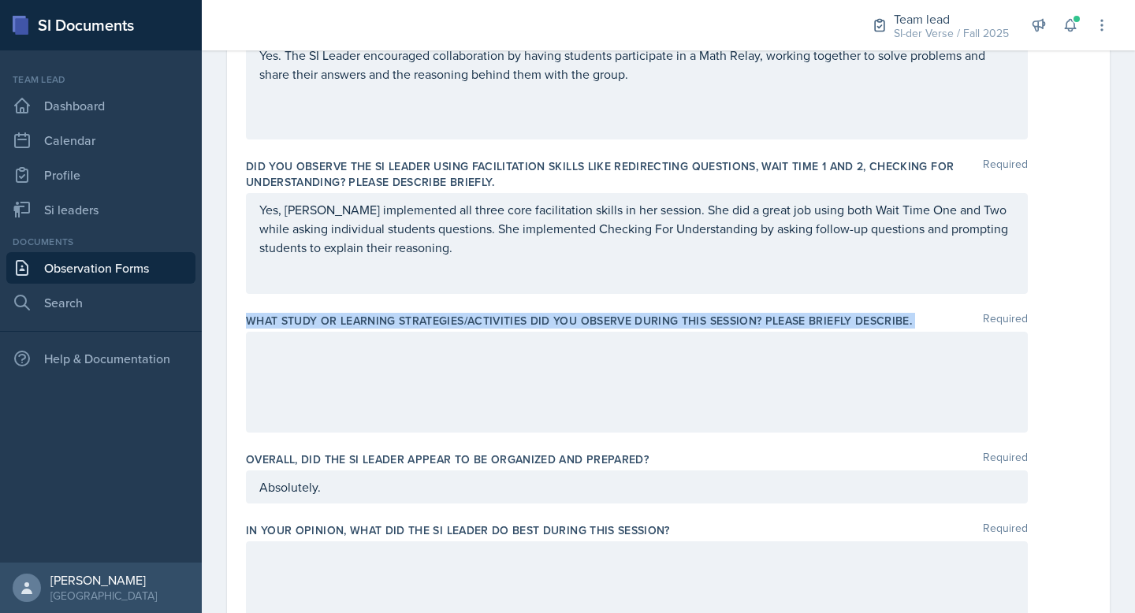
click at [434, 313] on label "What study or learning strategies/activities did you observe during this sessio…" at bounding box center [579, 321] width 666 height 16
copy div "What study or learning strategies/activities did you observe during this sessio…"
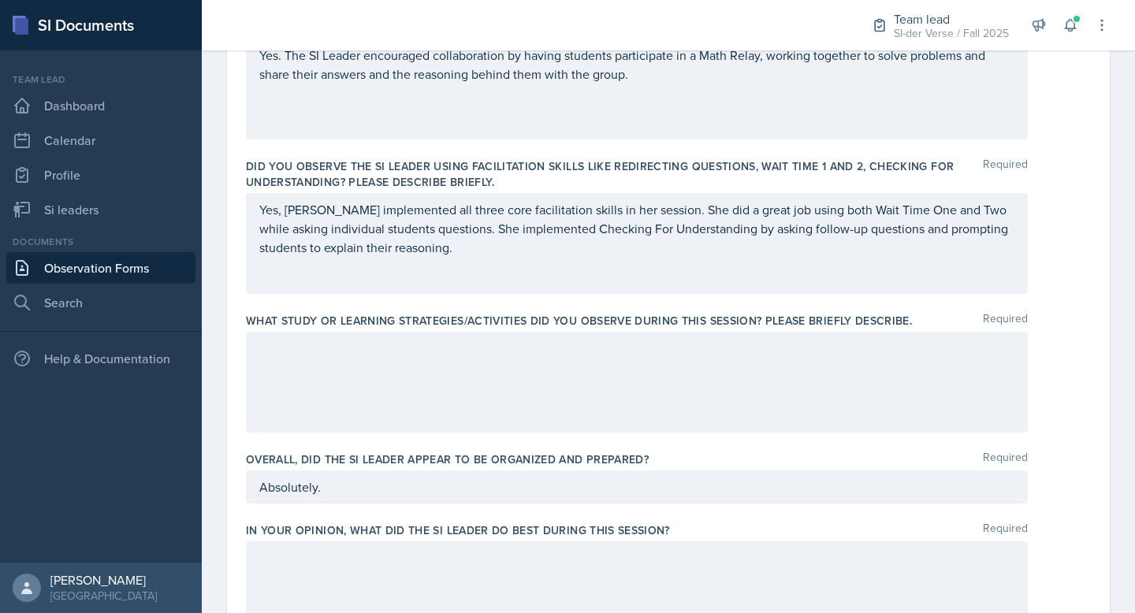
click at [538, 363] on div at bounding box center [637, 382] width 782 height 101
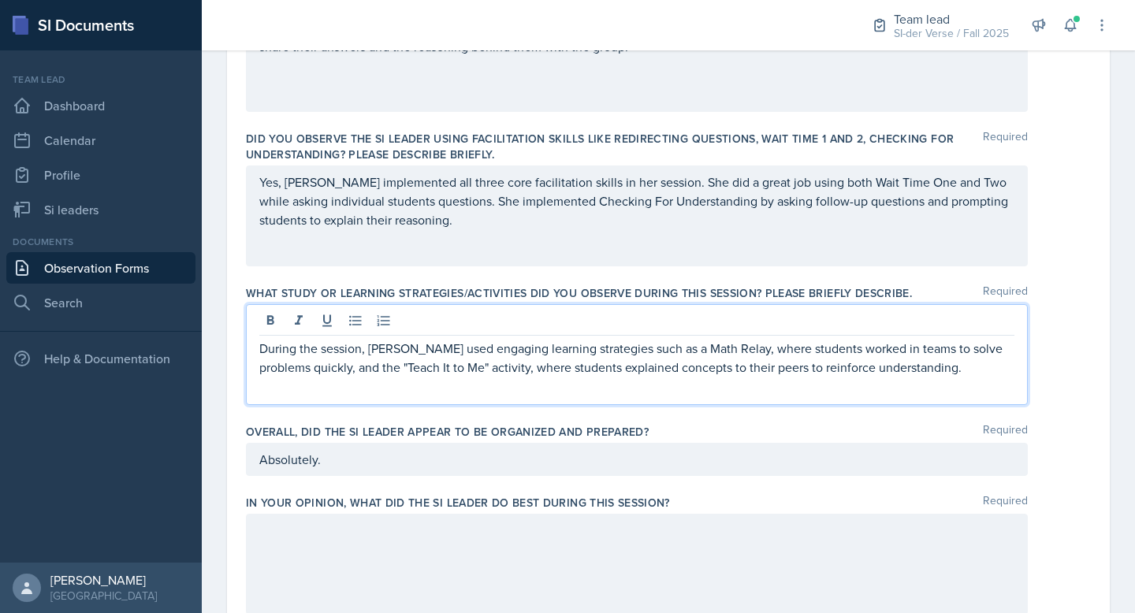
click at [656, 352] on p "During the session, [PERSON_NAME] used engaging learning strategies such as a M…" at bounding box center [636, 358] width 755 height 38
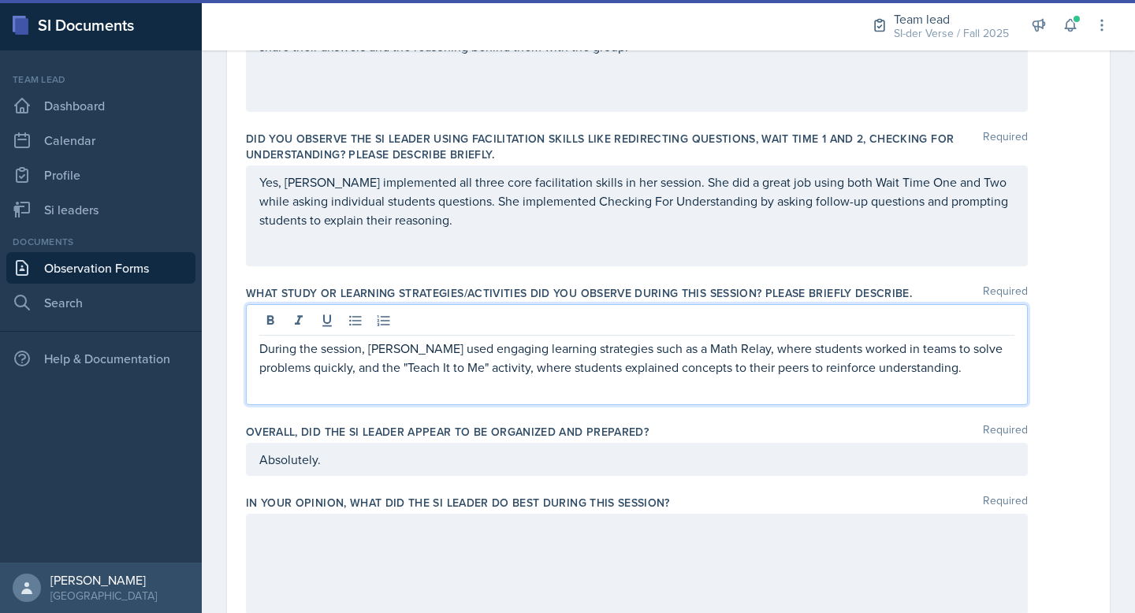
click at [903, 349] on p "During the session, [PERSON_NAME] used engaging learning strategies such as a M…" at bounding box center [636, 358] width 755 height 38
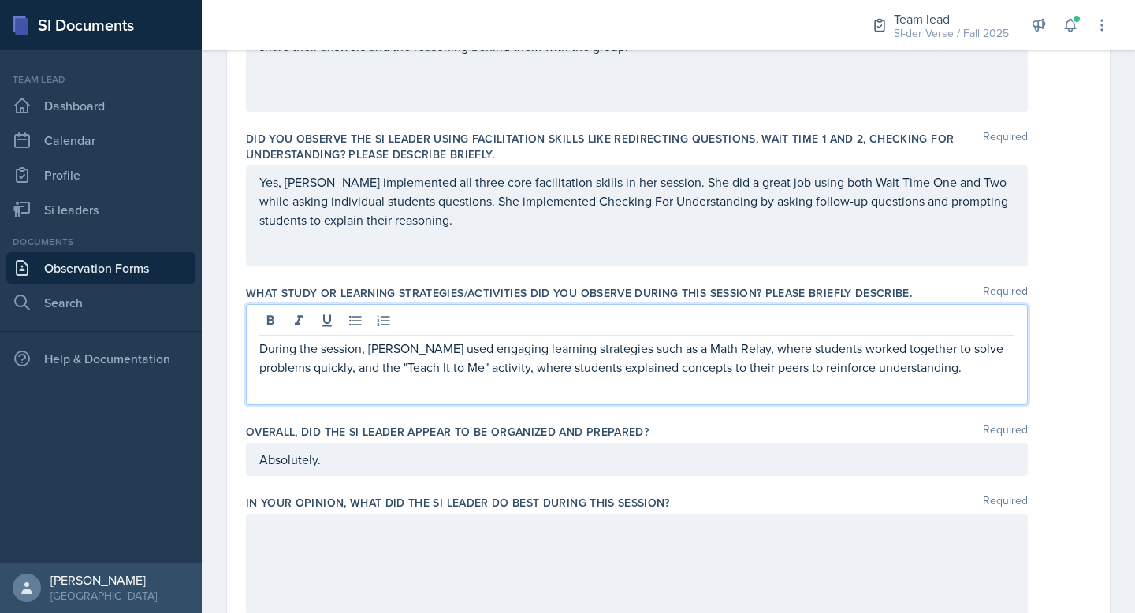
click at [740, 366] on p "During the session, [PERSON_NAME] used engaging learning strategies such as a M…" at bounding box center [636, 358] width 755 height 38
click at [694, 371] on p "During the session, [PERSON_NAME] used engaging learning strategies such as a M…" at bounding box center [636, 358] width 755 height 38
click at [844, 371] on p "During the session, [PERSON_NAME] used engaging learning strategies such as a M…" at bounding box center [636, 358] width 755 height 38
click at [959, 370] on p "During the session, [PERSON_NAME] used engaging learning strategies such as a M…" at bounding box center [636, 358] width 755 height 38
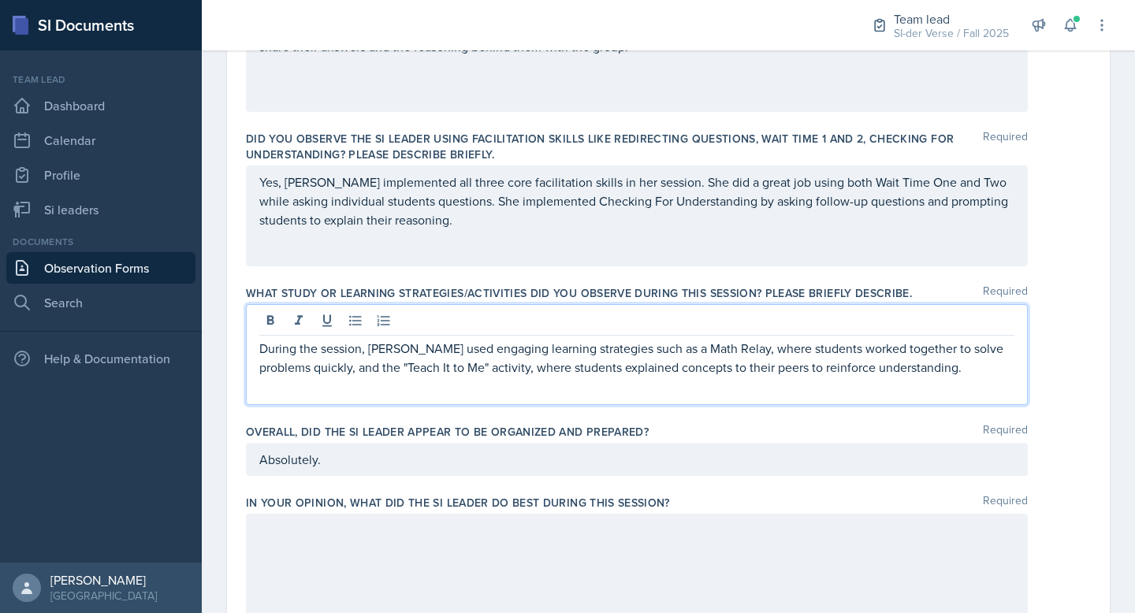
click at [810, 370] on p "During the session, [PERSON_NAME] used engaging learning strategies such as a M…" at bounding box center [636, 358] width 755 height 38
click at [682, 367] on p "During the session, [PERSON_NAME] used engaging learning strategies such as a M…" at bounding box center [636, 358] width 755 height 38
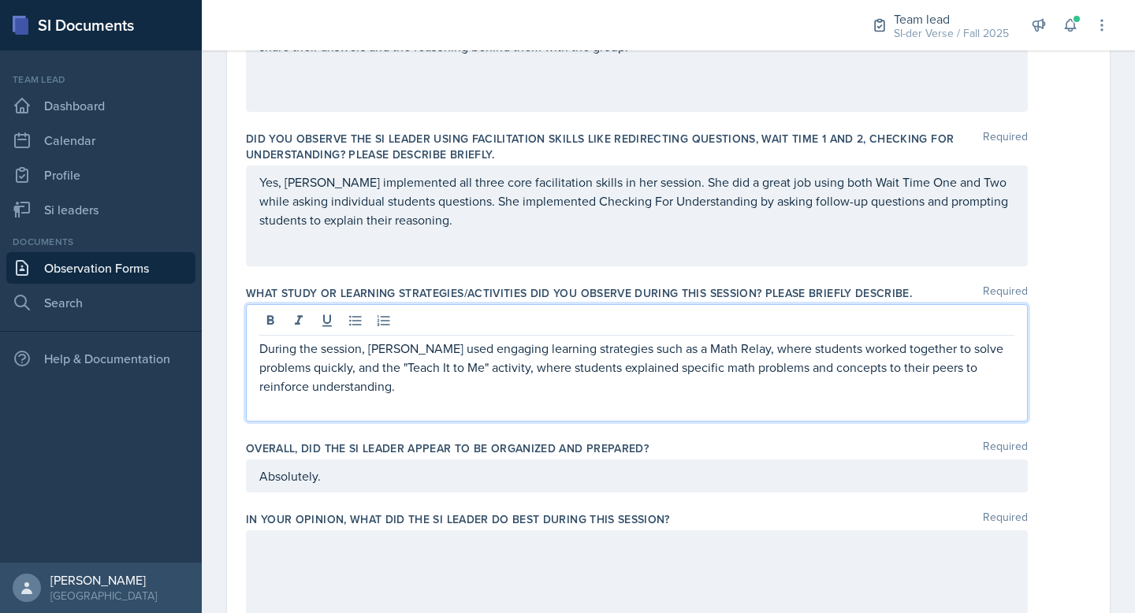
click at [624, 390] on p "During the session, [PERSON_NAME] used engaging learning strategies such as a M…" at bounding box center [636, 367] width 755 height 57
click at [652, 375] on p "During the session, [PERSON_NAME] employed engaging learning strategies, includ…" at bounding box center [636, 367] width 755 height 57
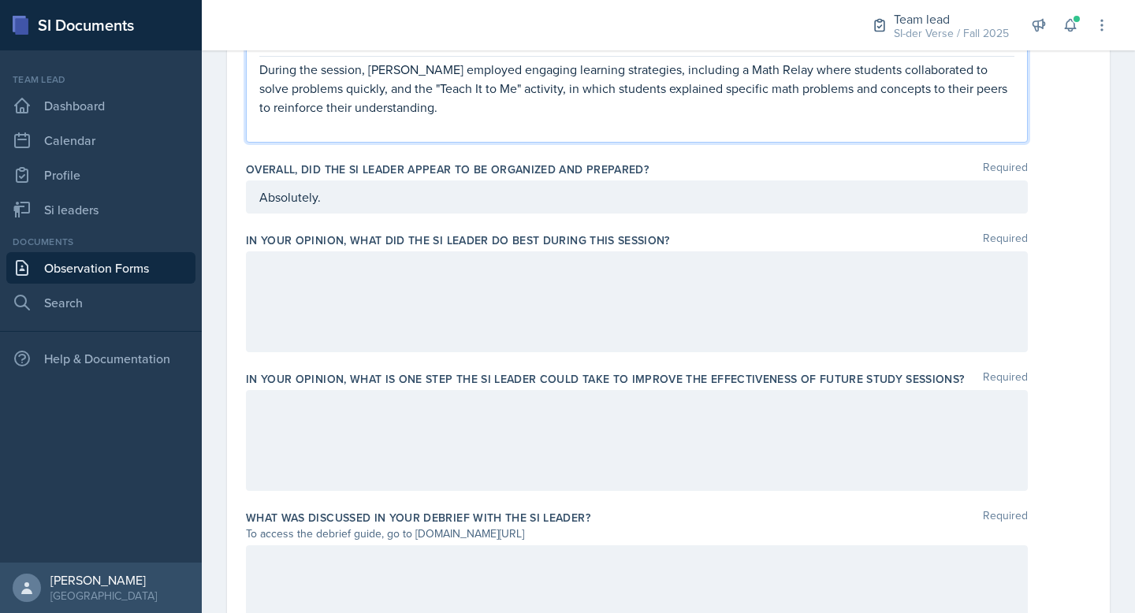
click at [301, 291] on div at bounding box center [637, 301] width 782 height 101
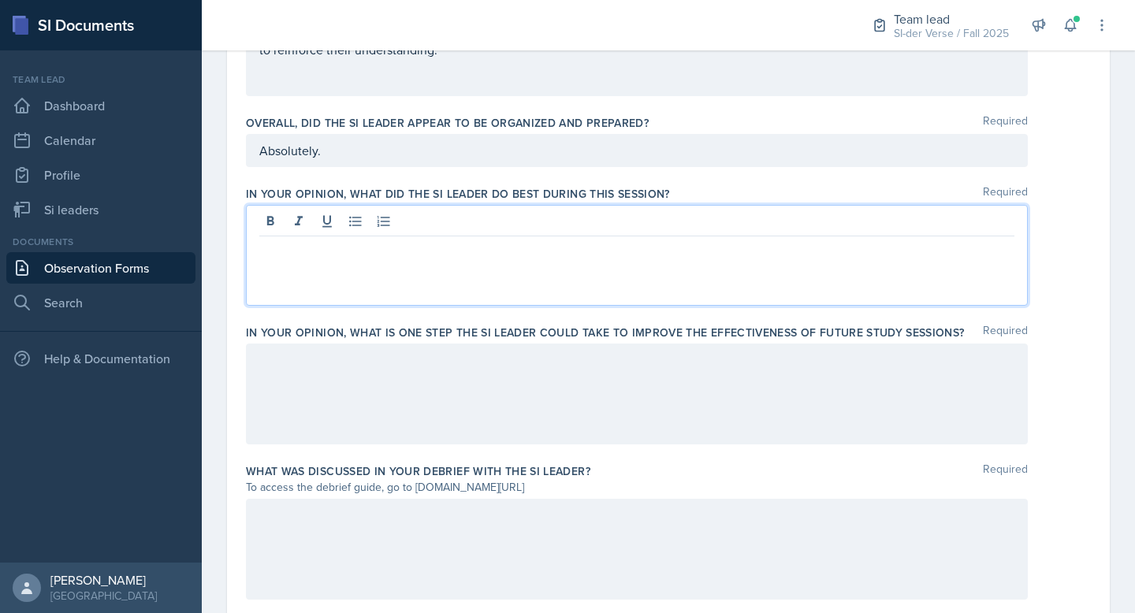
scroll to position [860, 0]
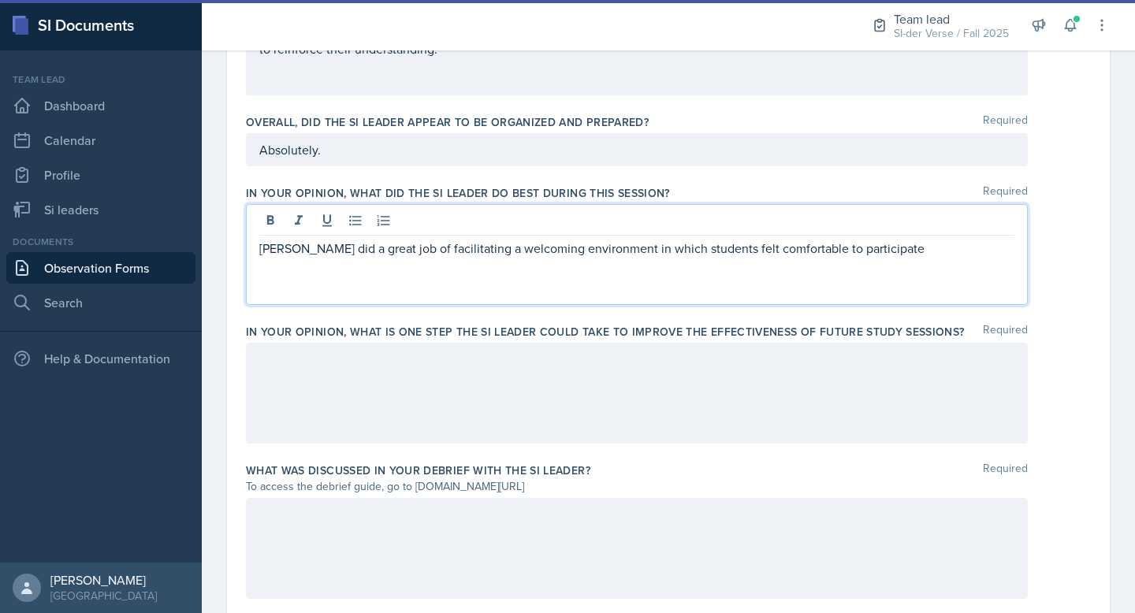
click at [927, 244] on p "[PERSON_NAME] did a great job of facilitating a welcoming environment in which …" at bounding box center [636, 248] width 755 height 19
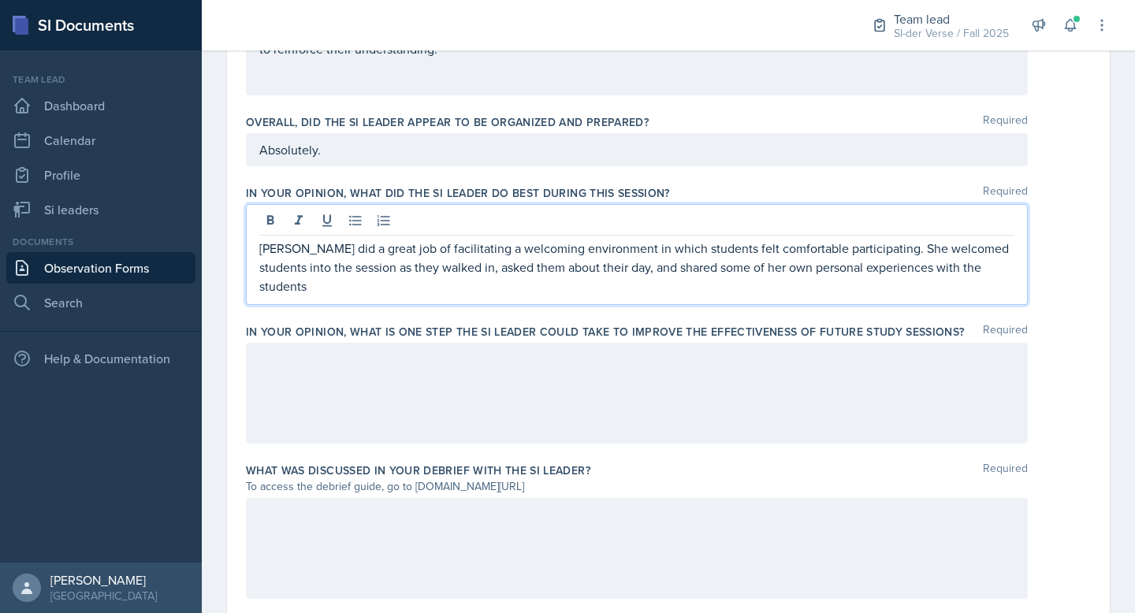
click at [973, 277] on div "[PERSON_NAME] did a great job of facilitating a welcoming environment in which …" at bounding box center [637, 254] width 782 height 101
click at [982, 274] on p "[PERSON_NAME] did a great job of facilitating a welcoming environment in which …" at bounding box center [636, 267] width 755 height 57
click at [982, 272] on p "[PERSON_NAME] did a great job of facilitating a welcoming environment in which …" at bounding box center [636, 267] width 755 height 57
click at [989, 276] on p "[PERSON_NAME] did a great job of facilitating a welcoming environment in which …" at bounding box center [636, 267] width 755 height 57
click at [976, 271] on p "[PERSON_NAME] did a great job of facilitating a welcoming environment in which …" at bounding box center [636, 267] width 755 height 57
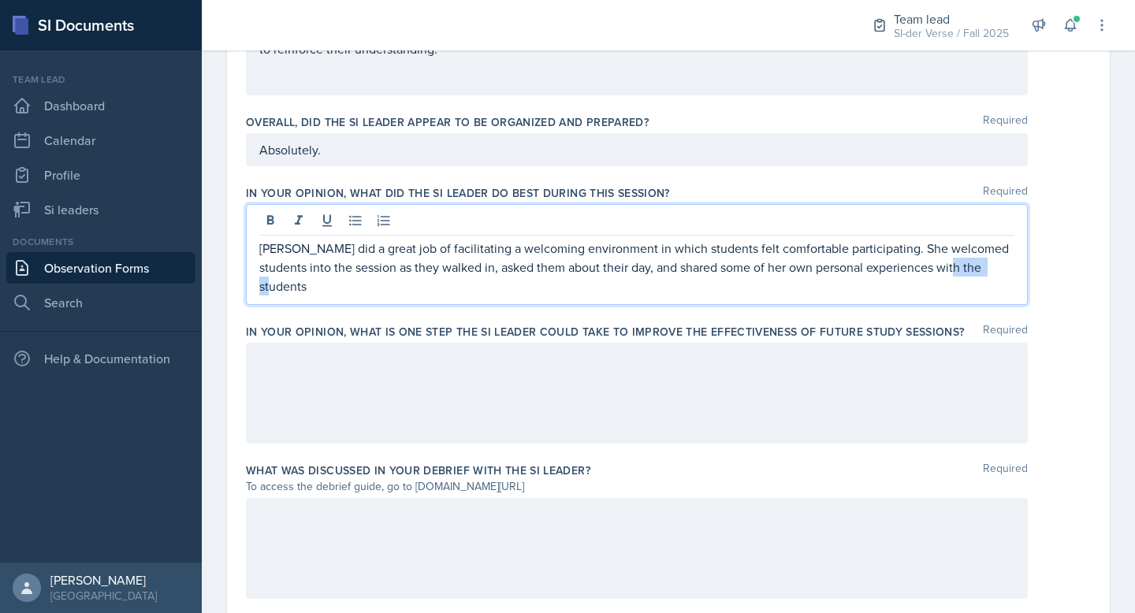
click at [977, 271] on p "[PERSON_NAME] did a great job of facilitating a welcoming environment in which …" at bounding box center [636, 267] width 755 height 57
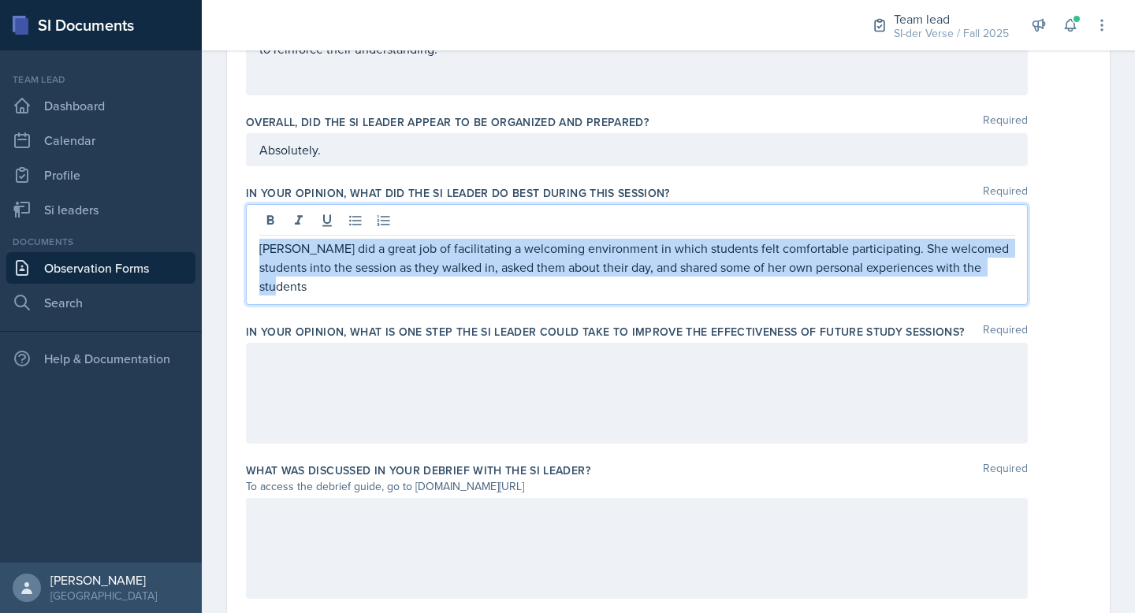
click at [977, 271] on p "[PERSON_NAME] did a great job of facilitating a welcoming environment in which …" at bounding box center [636, 267] width 755 height 57
copy p "[PERSON_NAME] did a great job of facilitating a welcoming environment in which …"
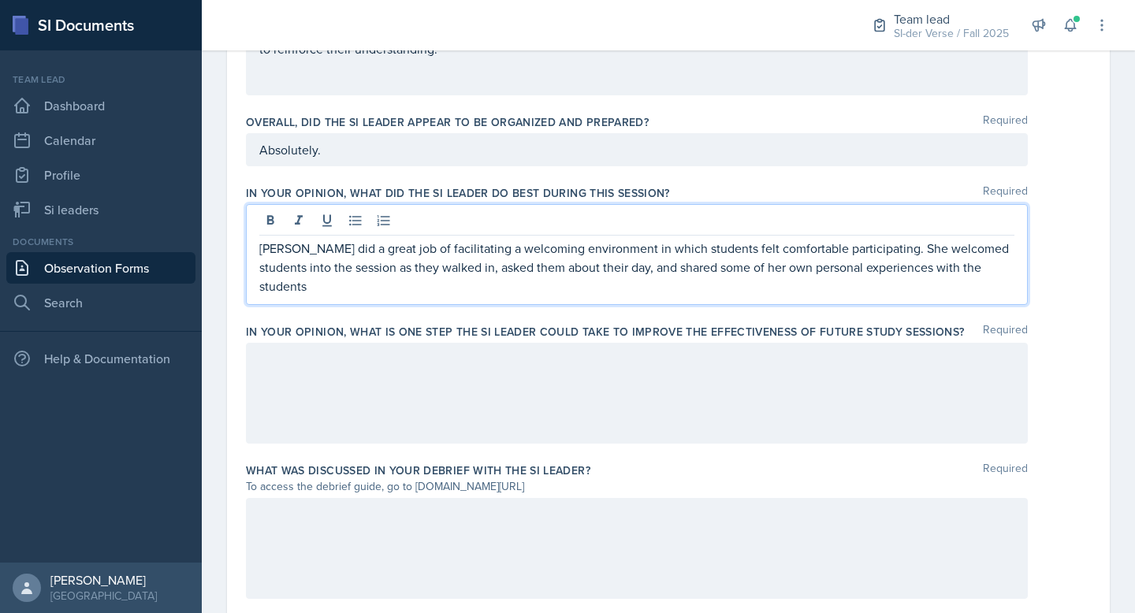
click at [529, 192] on label "In your opinion, what did the SI Leader do BEST during this session?" at bounding box center [458, 193] width 424 height 16
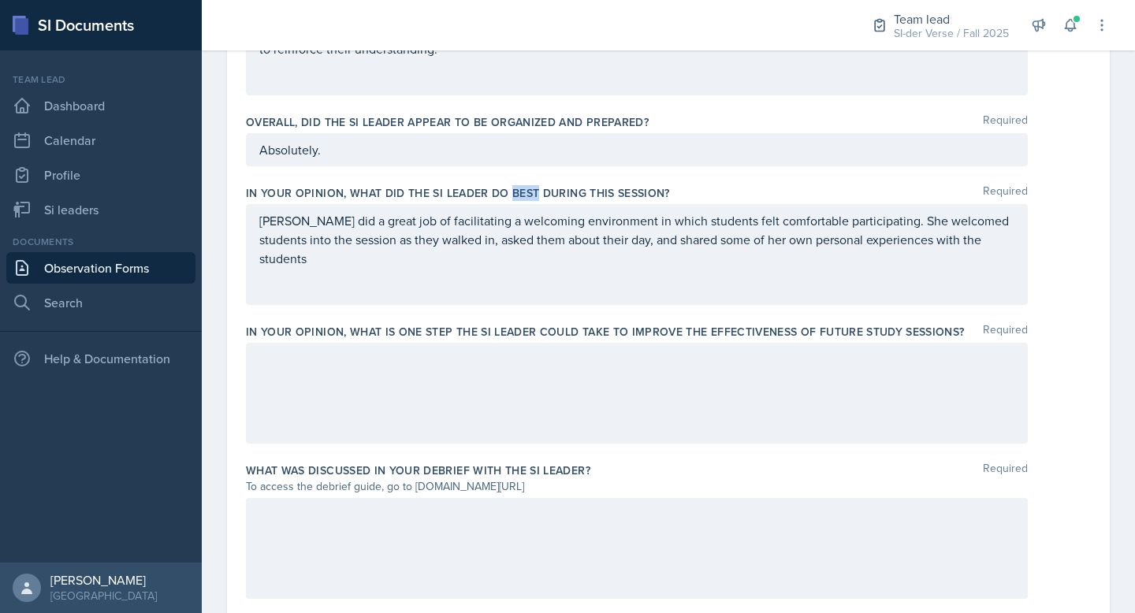
click at [529, 192] on label "In your opinion, what did the SI Leader do BEST during this session?" at bounding box center [458, 193] width 424 height 16
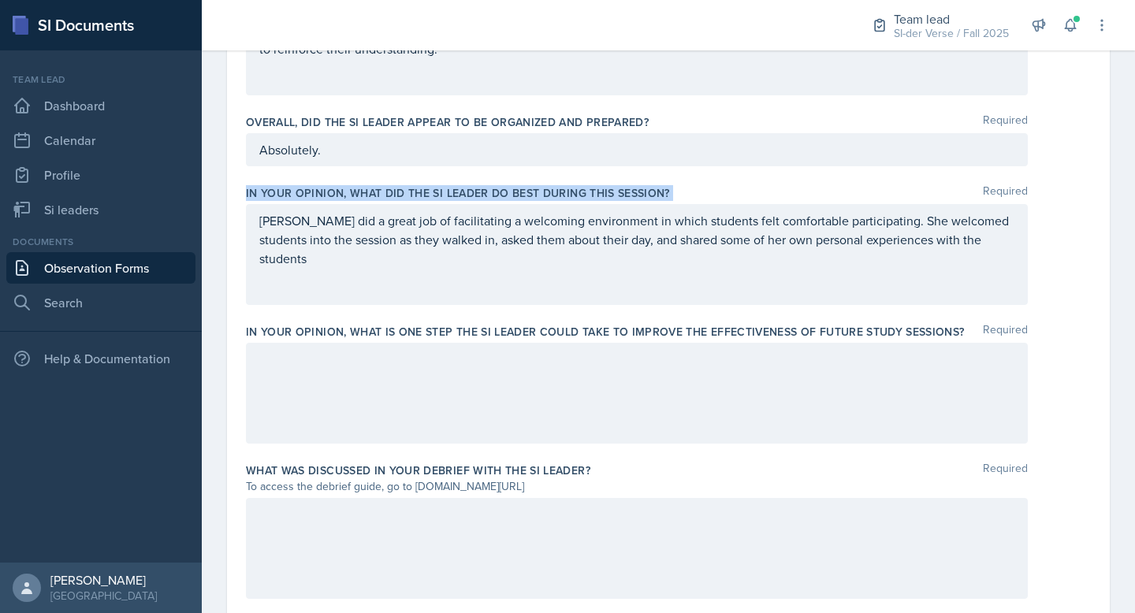
click at [529, 192] on label "In your opinion, what did the SI Leader do BEST during this session?" at bounding box center [458, 193] width 424 height 16
copy div "In your opinion, what did the SI Leader do BEST during this session?"
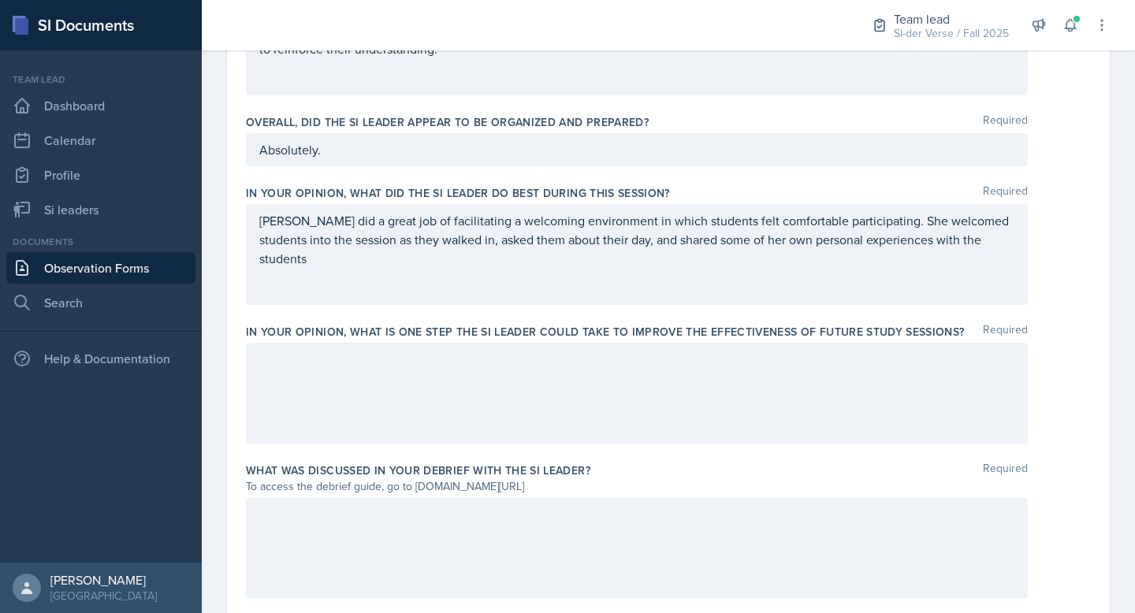
click at [557, 237] on div "[PERSON_NAME] did a great job of facilitating a welcoming environment in which …" at bounding box center [637, 254] width 782 height 101
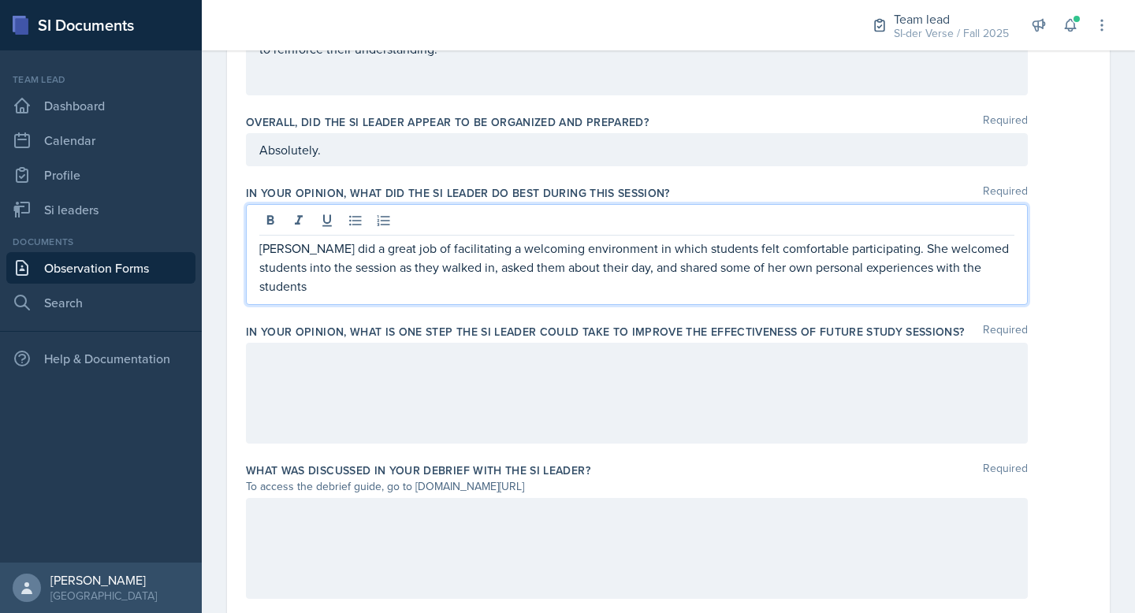
click at [557, 237] on div "[PERSON_NAME] did a great job of facilitating a welcoming environment in which …" at bounding box center [637, 254] width 782 height 101
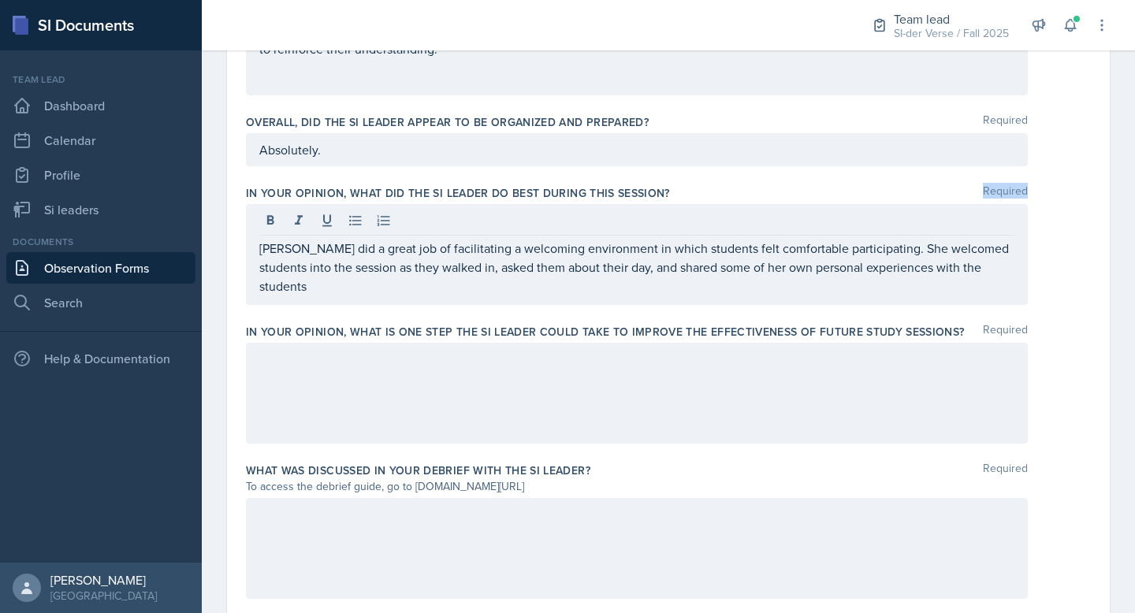
click at [557, 237] on div "[PERSON_NAME] did a great job of facilitating a welcoming environment in which …" at bounding box center [637, 254] width 782 height 101
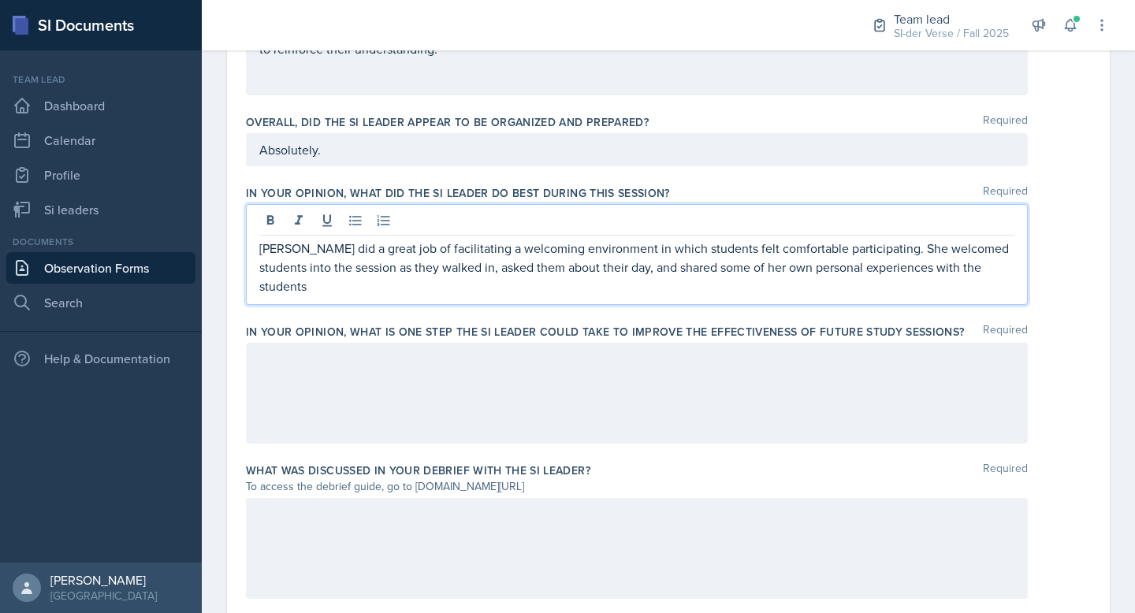
click at [565, 263] on p "[PERSON_NAME] did a great job of facilitating a welcoming environment in which …" at bounding box center [636, 267] width 755 height 57
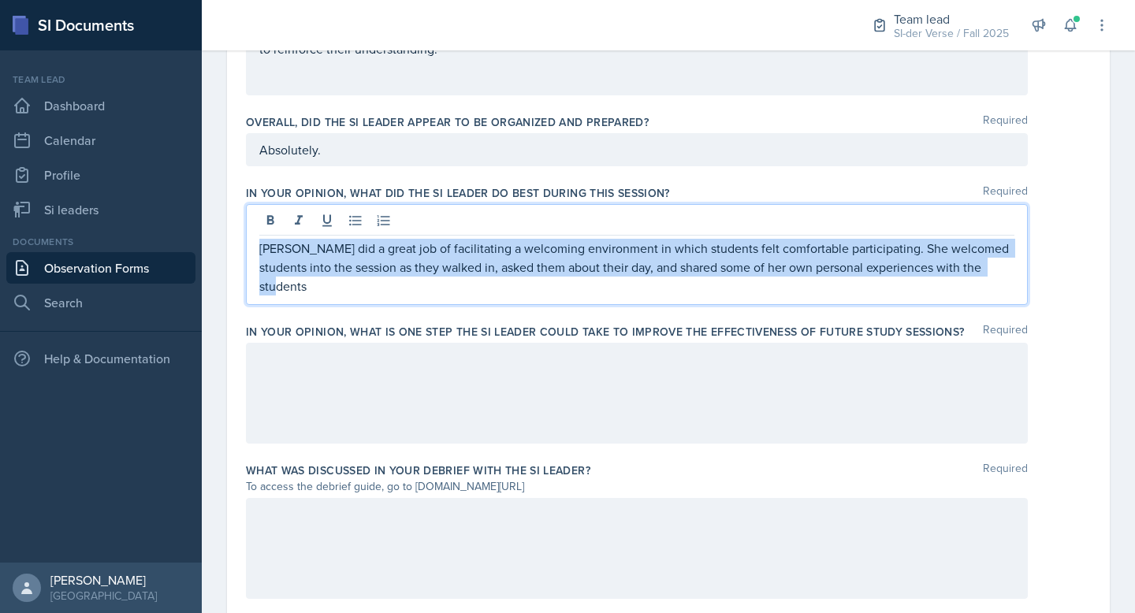
click at [565, 263] on p "[PERSON_NAME] did a great job of facilitating a welcoming environment in which …" at bounding box center [636, 267] width 755 height 57
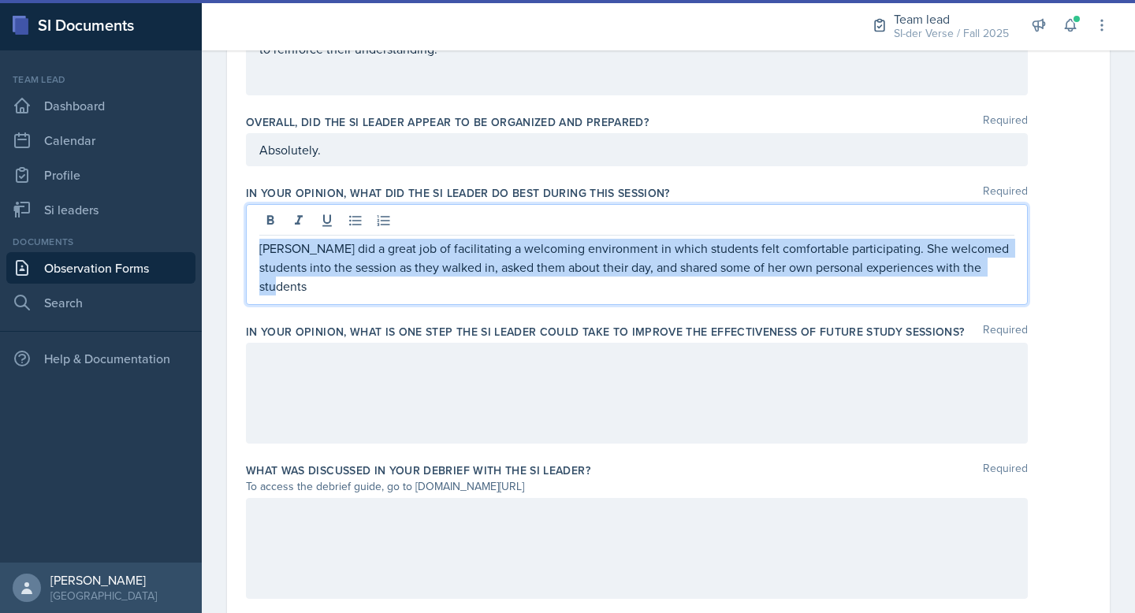
copy p "[PERSON_NAME] did a great job of facilitating a welcoming environment in which …"
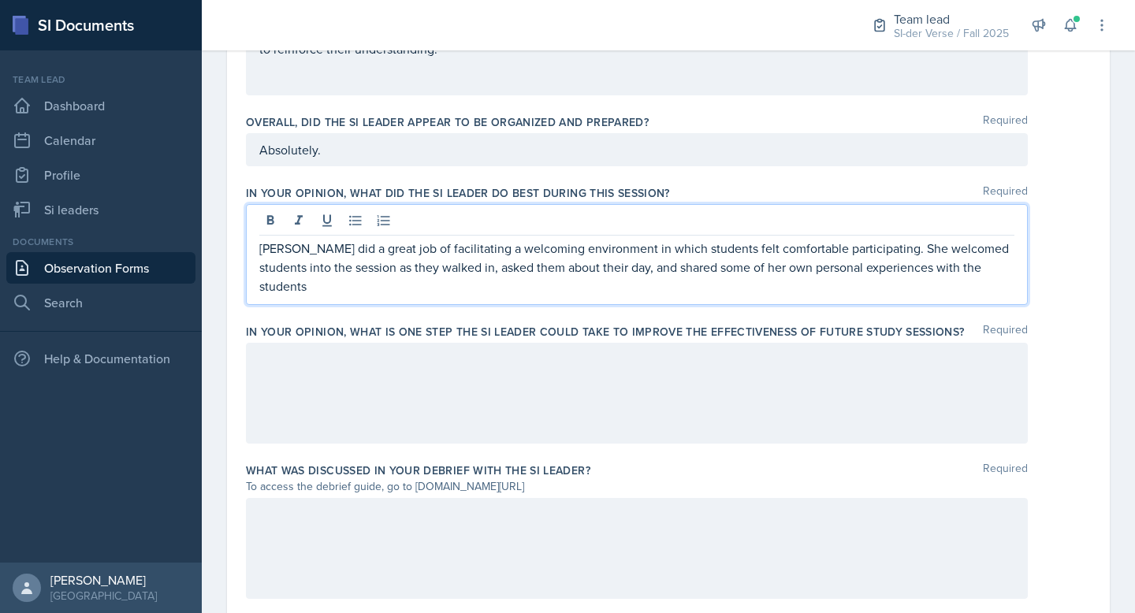
click at [388, 352] on div at bounding box center [637, 393] width 782 height 101
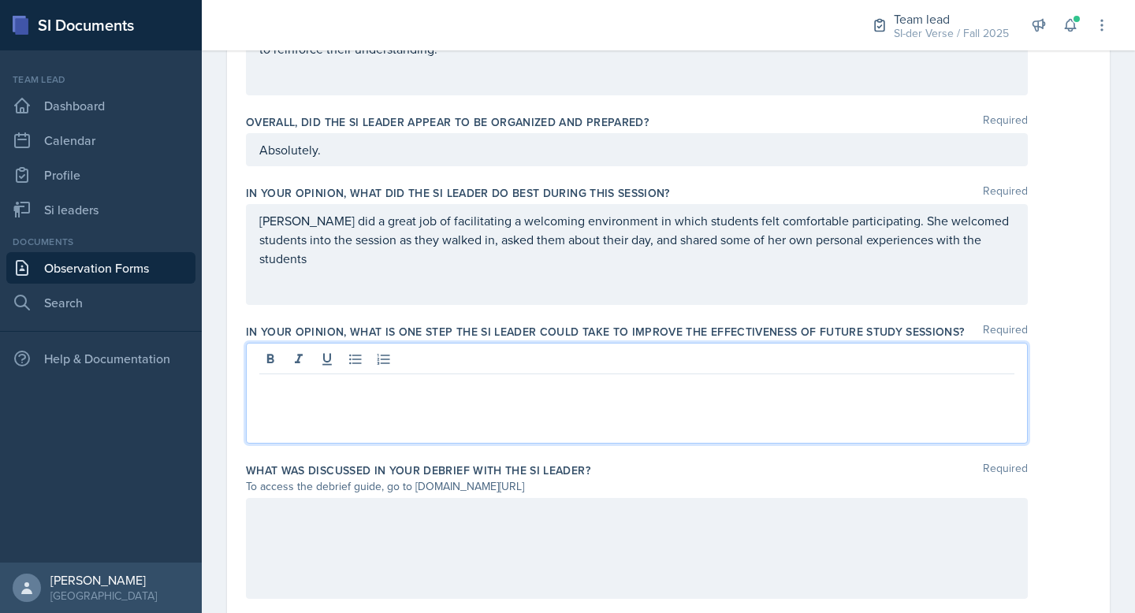
paste div
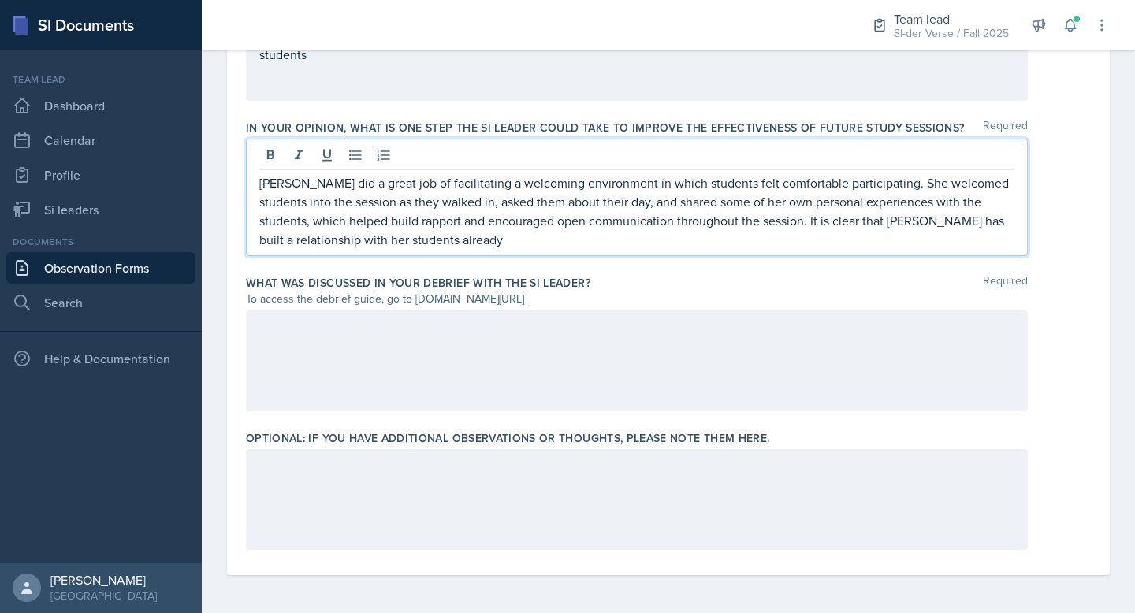
click at [487, 370] on div at bounding box center [637, 361] width 782 height 101
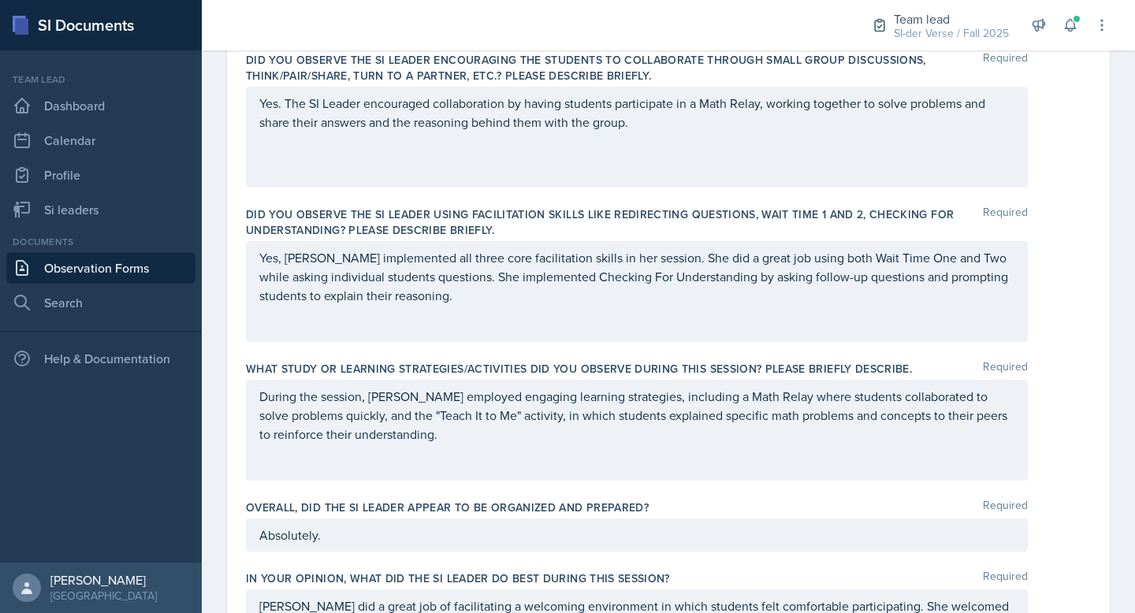
scroll to position [694, 0]
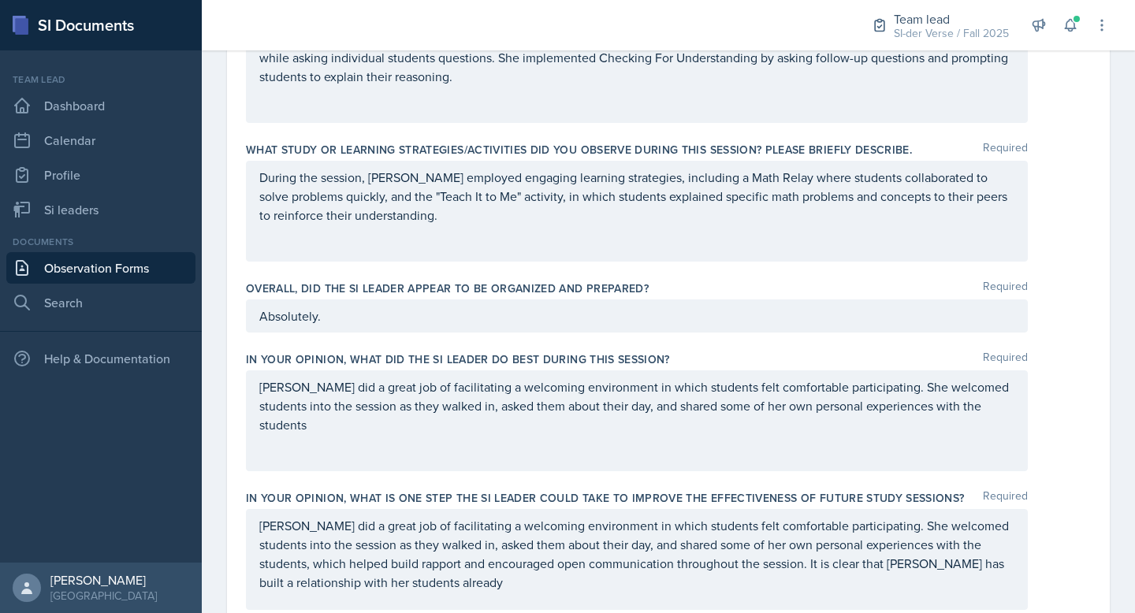
click at [418, 411] on p "[PERSON_NAME] did a great job of facilitating a welcoming environment in which …" at bounding box center [636, 406] width 755 height 57
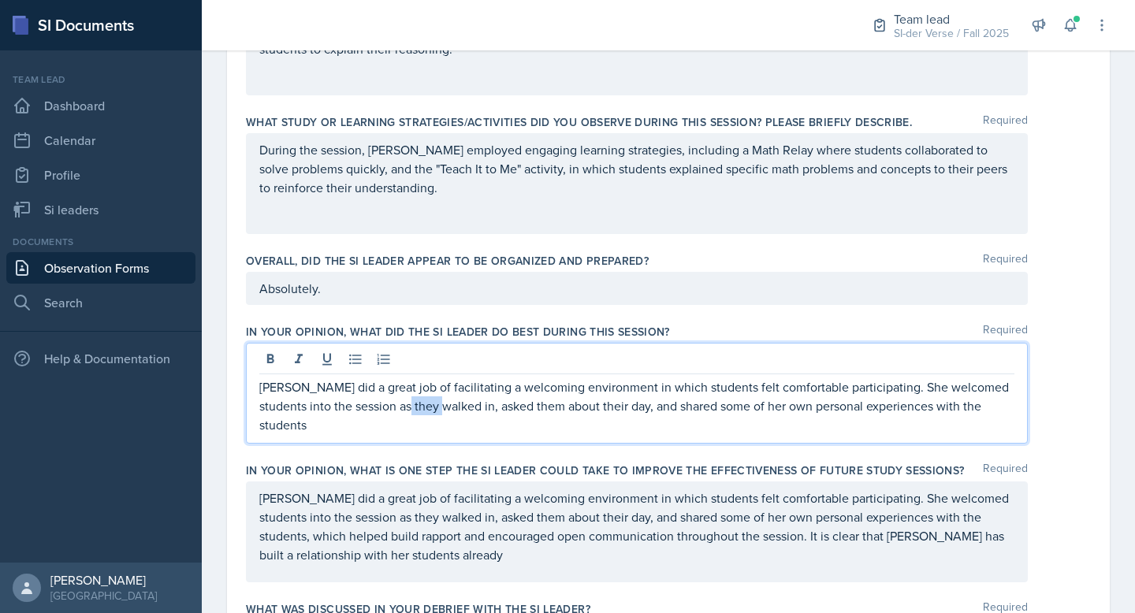
click at [418, 411] on p "[PERSON_NAME] did a great job of facilitating a welcoming environment in which …" at bounding box center [636, 406] width 755 height 57
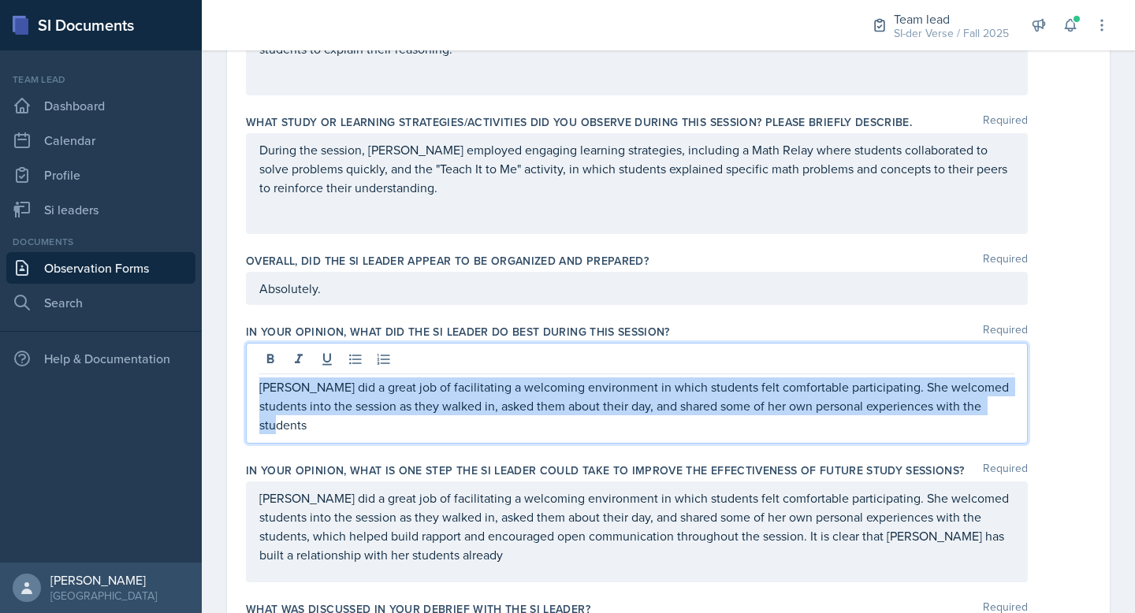
click at [418, 411] on p "[PERSON_NAME] did a great job of facilitating a welcoming environment in which …" at bounding box center [636, 406] width 755 height 57
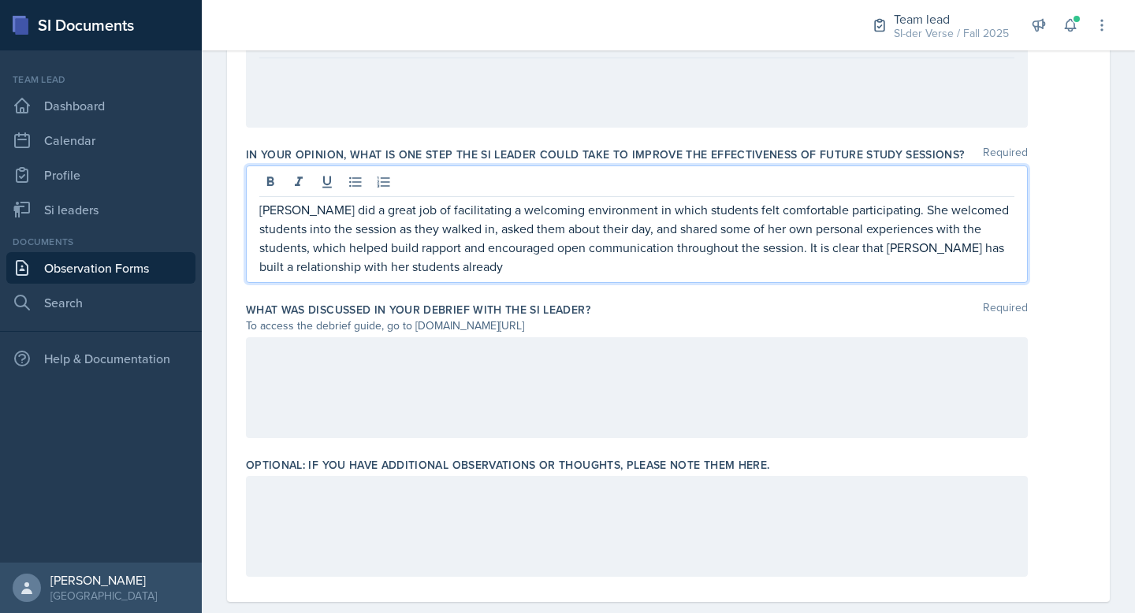
click at [560, 229] on p "[PERSON_NAME] did a great job of facilitating a welcoming environment in which …" at bounding box center [636, 238] width 755 height 76
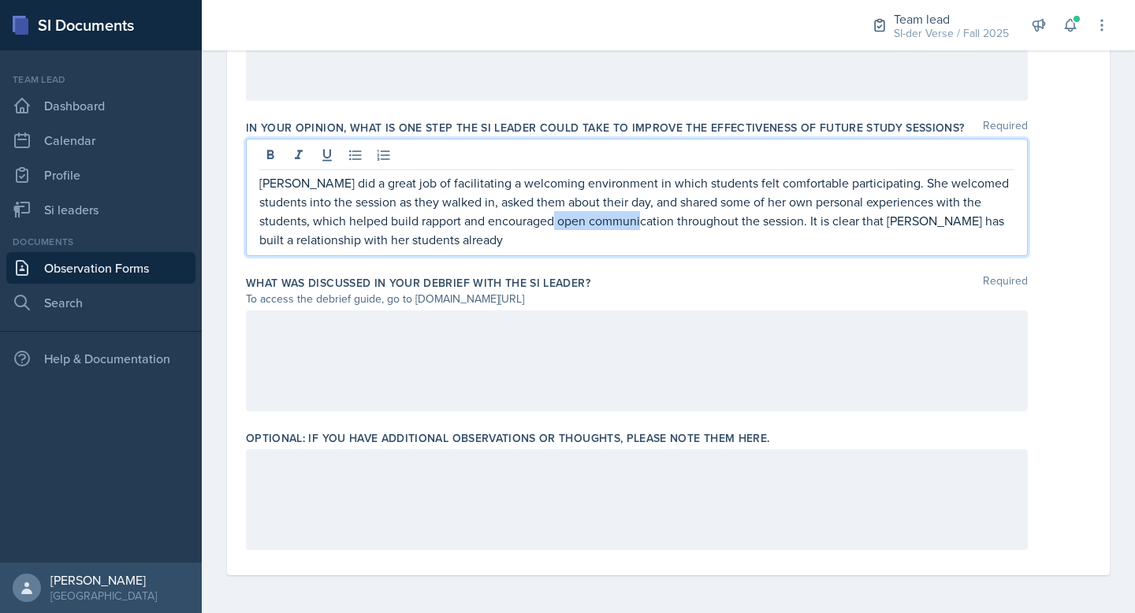
click at [560, 229] on p "[PERSON_NAME] did a great job of facilitating a welcoming environment in which …" at bounding box center [636, 211] width 755 height 76
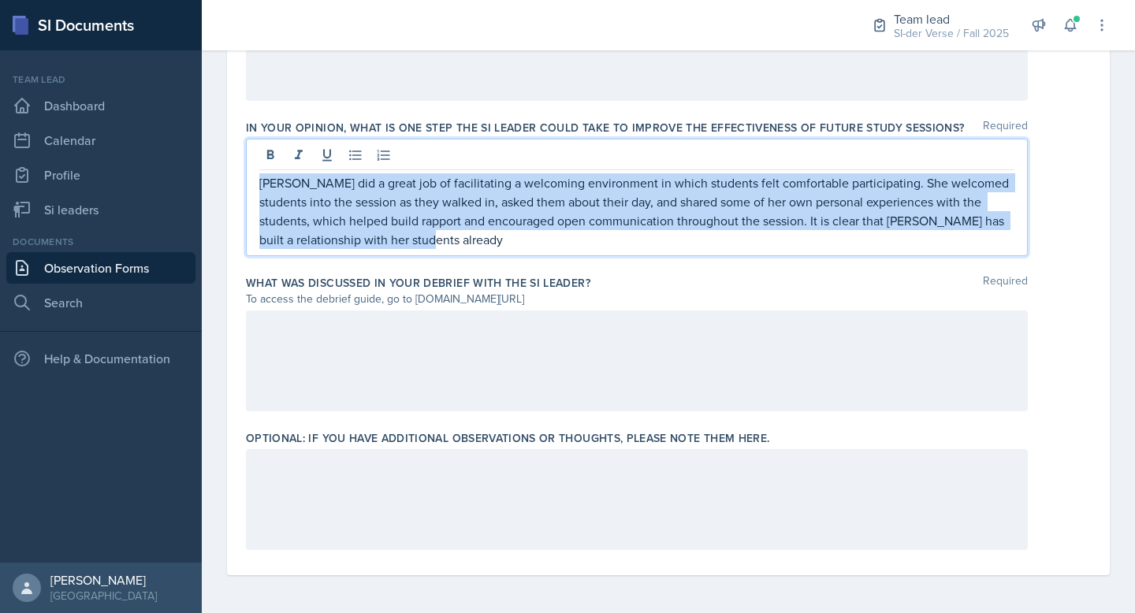
click at [560, 229] on p "[PERSON_NAME] did a great job of facilitating a welcoming environment in which …" at bounding box center [636, 211] width 755 height 76
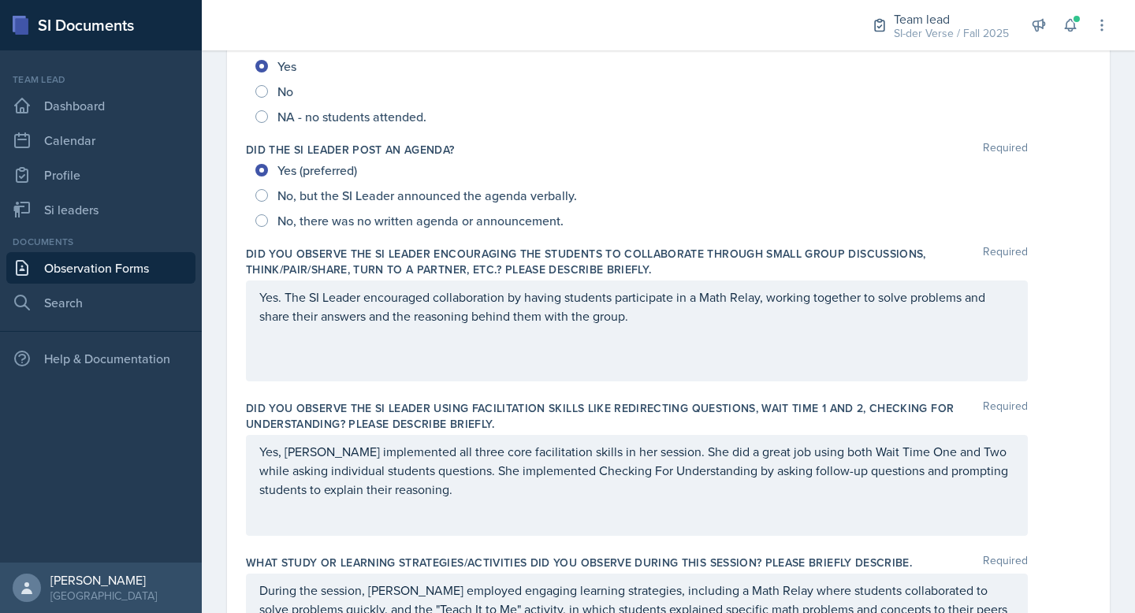
scroll to position [617, 0]
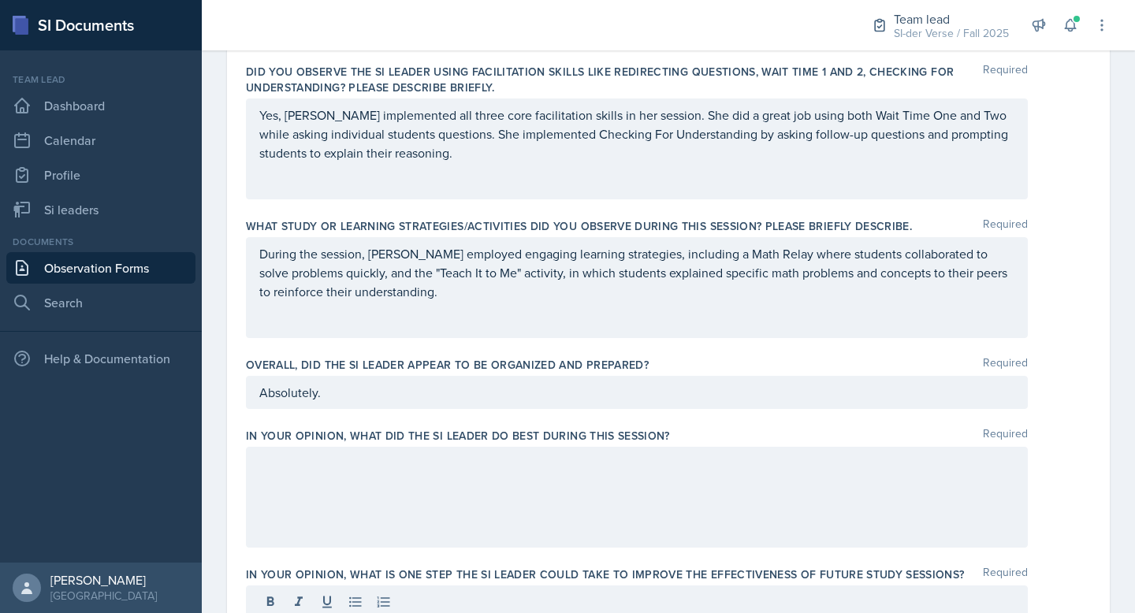
click at [348, 488] on div at bounding box center [637, 497] width 782 height 101
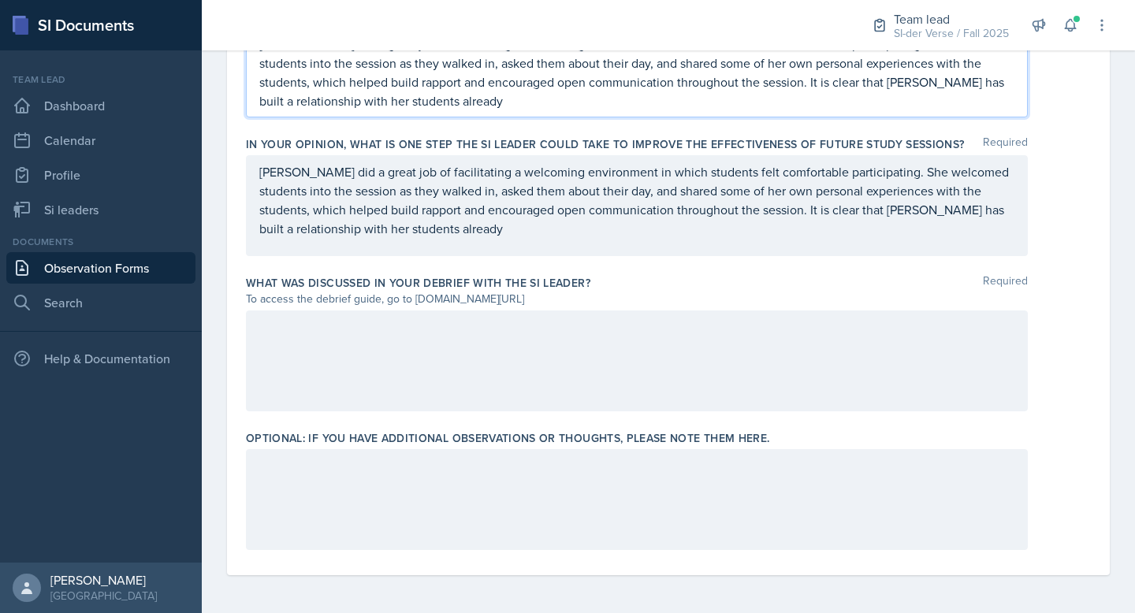
click at [308, 234] on p "[PERSON_NAME] did a great job of facilitating a welcoming environment in which …" at bounding box center [636, 200] width 755 height 76
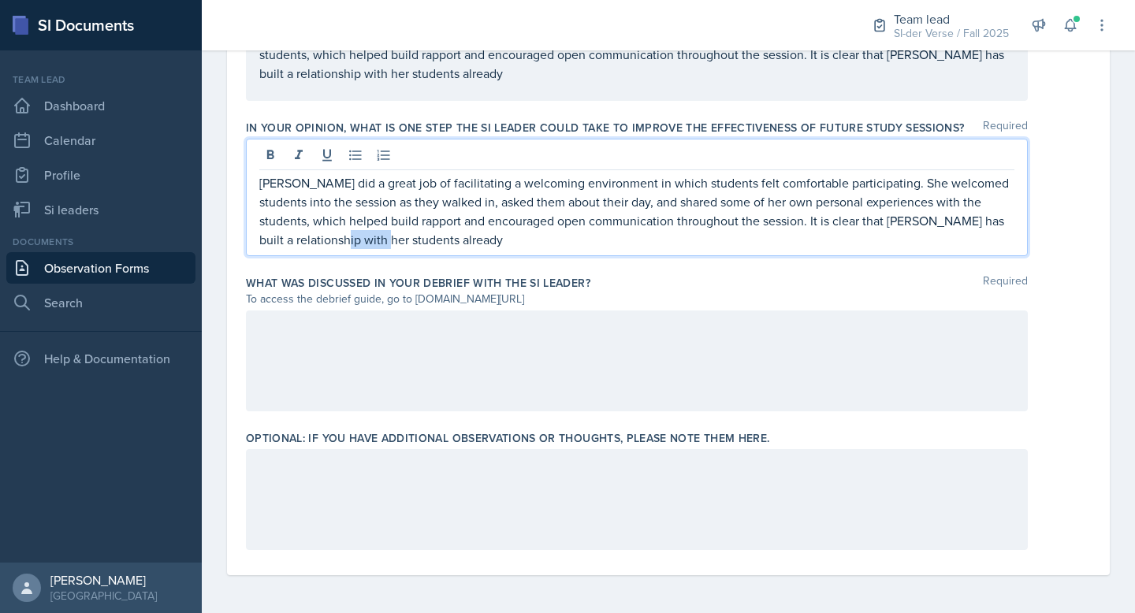
click at [308, 234] on p "[PERSON_NAME] did a great job of facilitating a welcoming environment in which …" at bounding box center [636, 211] width 755 height 76
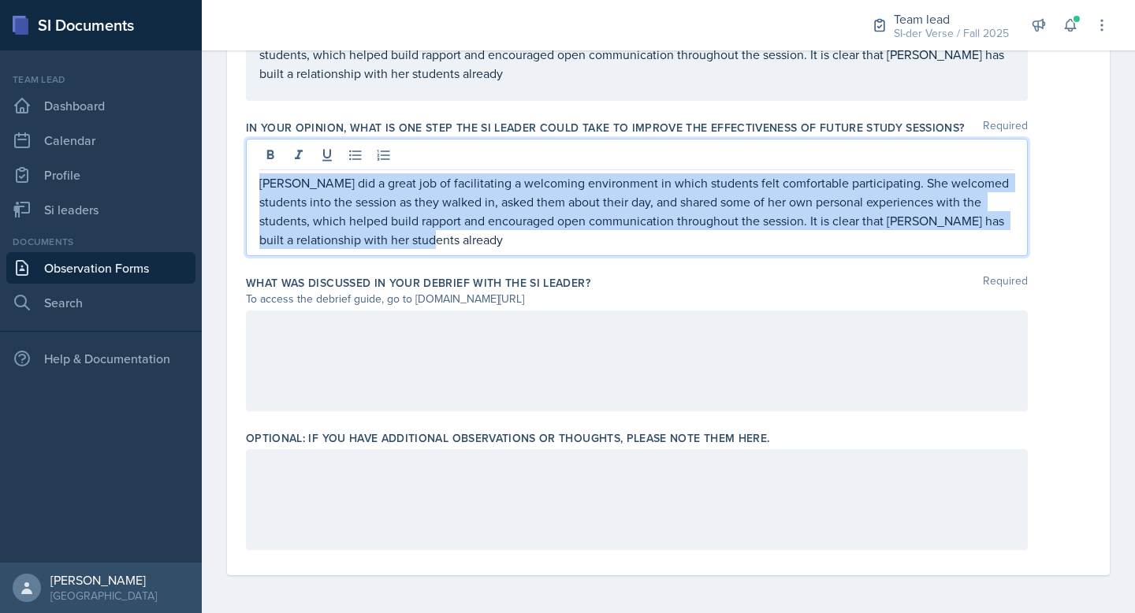
click at [308, 234] on p "[PERSON_NAME] did a great job of facilitating a welcoming environment in which …" at bounding box center [636, 211] width 755 height 76
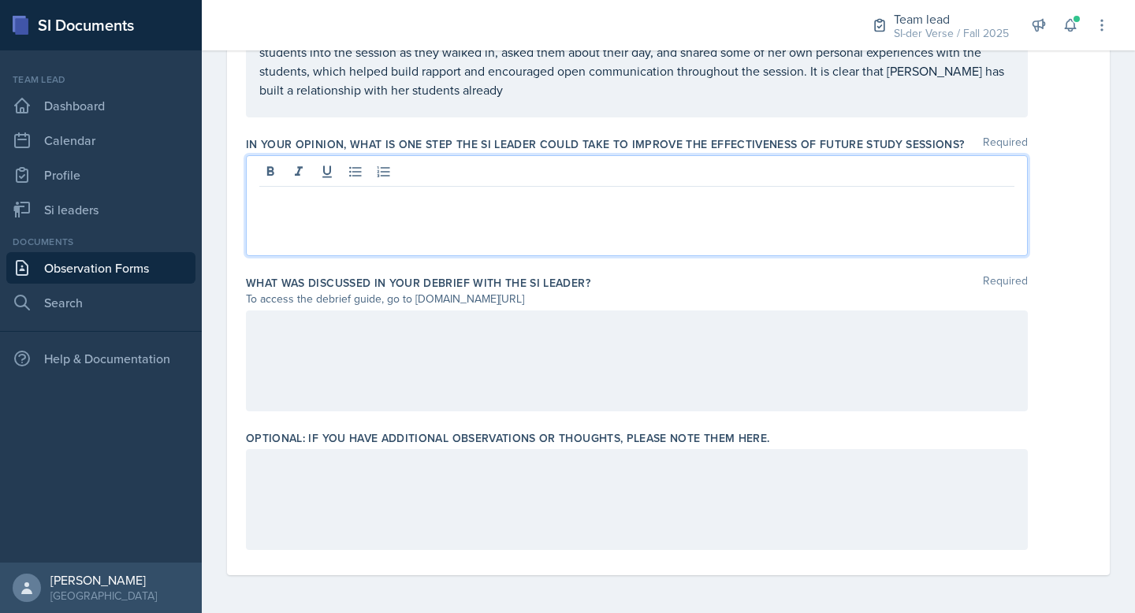
scroll to position [1048, 0]
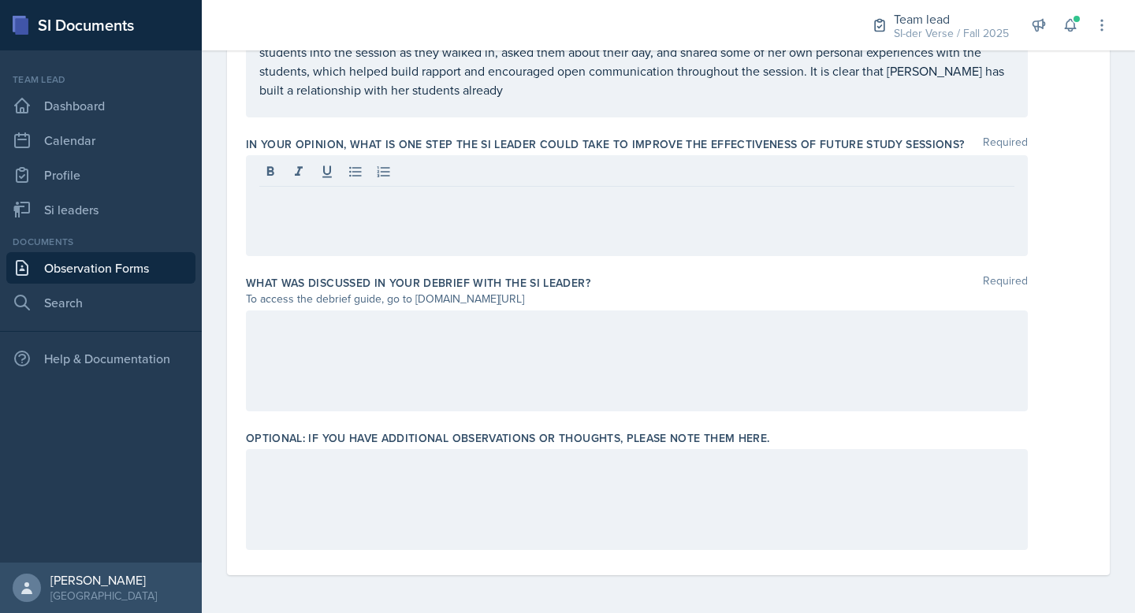
click at [322, 389] on div at bounding box center [637, 361] width 782 height 101
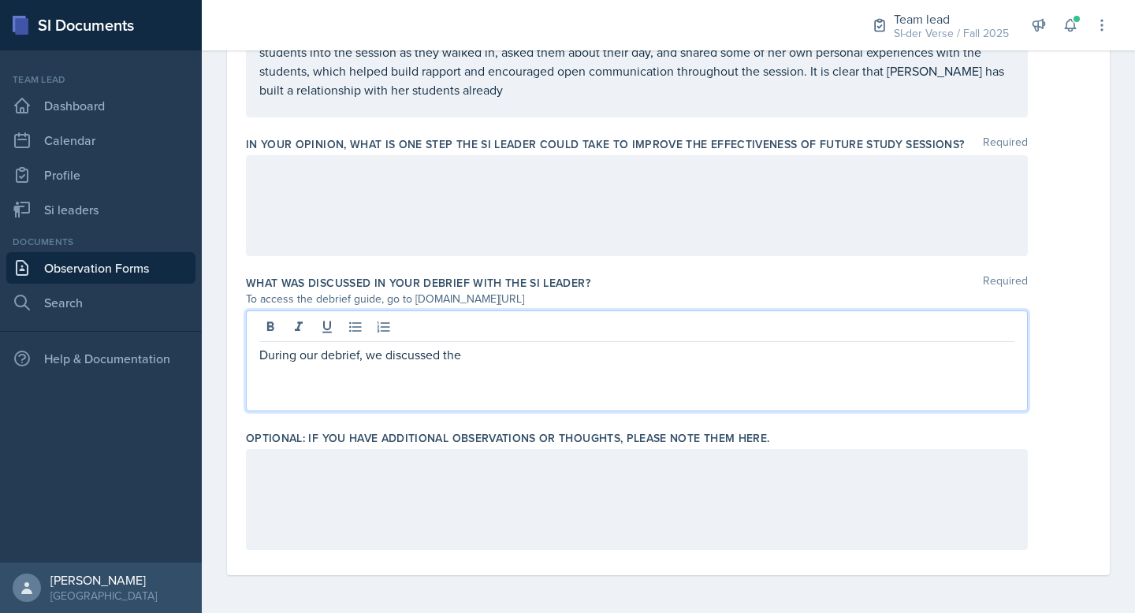
click at [482, 363] on p "During our debrief, we discussed the" at bounding box center [636, 354] width 755 height 19
click at [454, 358] on p "During our debrief, we discussed the" at bounding box center [636, 354] width 755 height 19
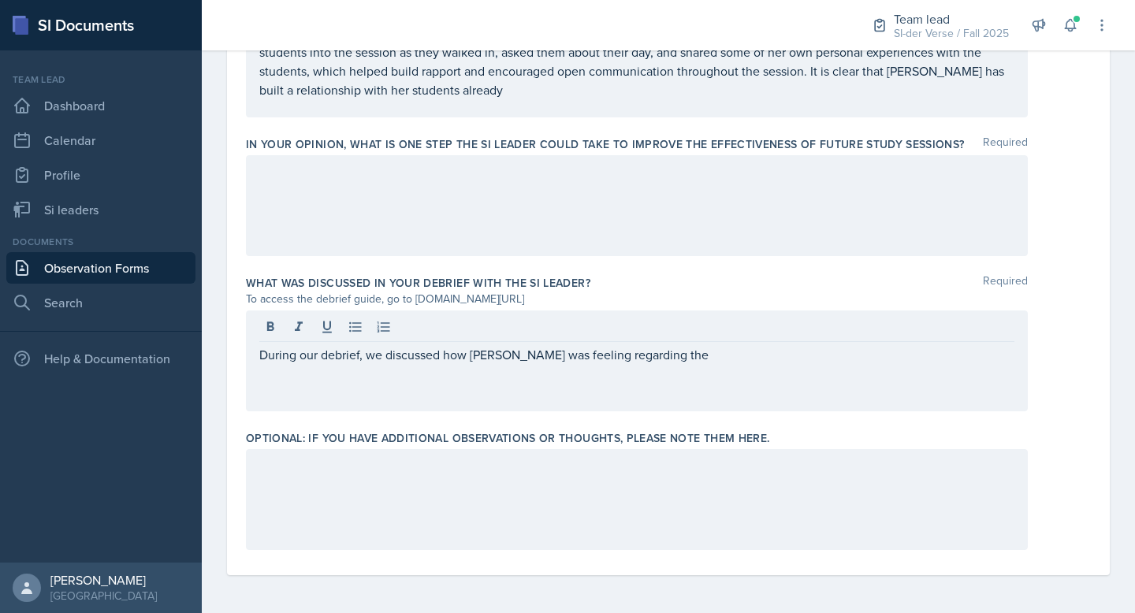
click at [590, 365] on div "During our debrief, we discussed how [PERSON_NAME] was feeling regarding the" at bounding box center [637, 361] width 782 height 101
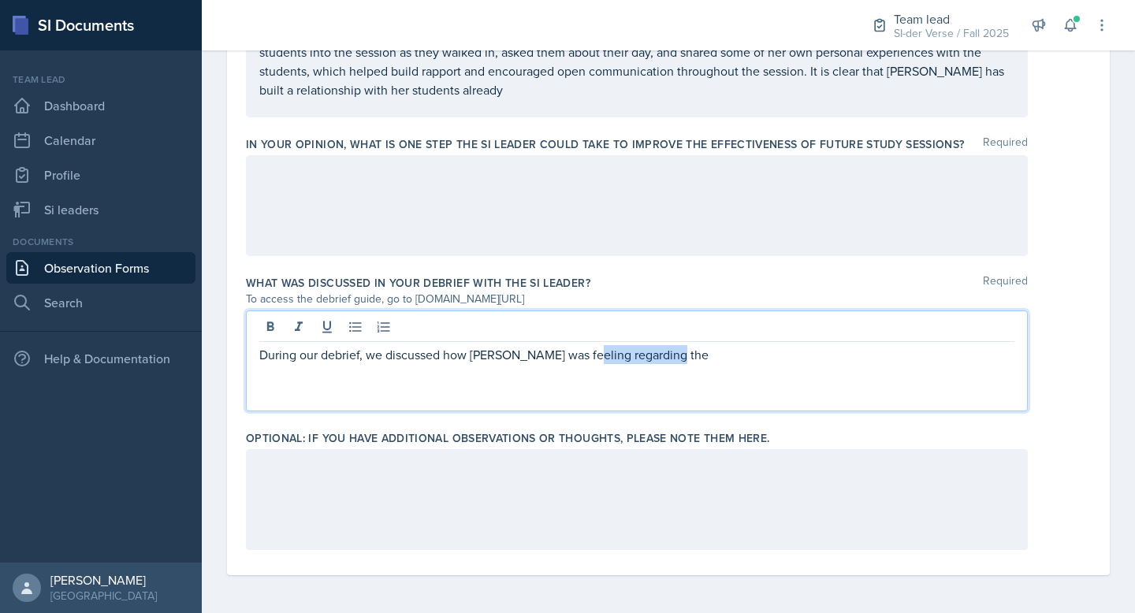
drag, startPoint x: 579, startPoint y: 355, endPoint x: 682, endPoint y: 355, distance: 102.5
click at [681, 355] on p "During our debrief, we discussed how [PERSON_NAME] was feeling regarding the" at bounding box center [636, 354] width 755 height 19
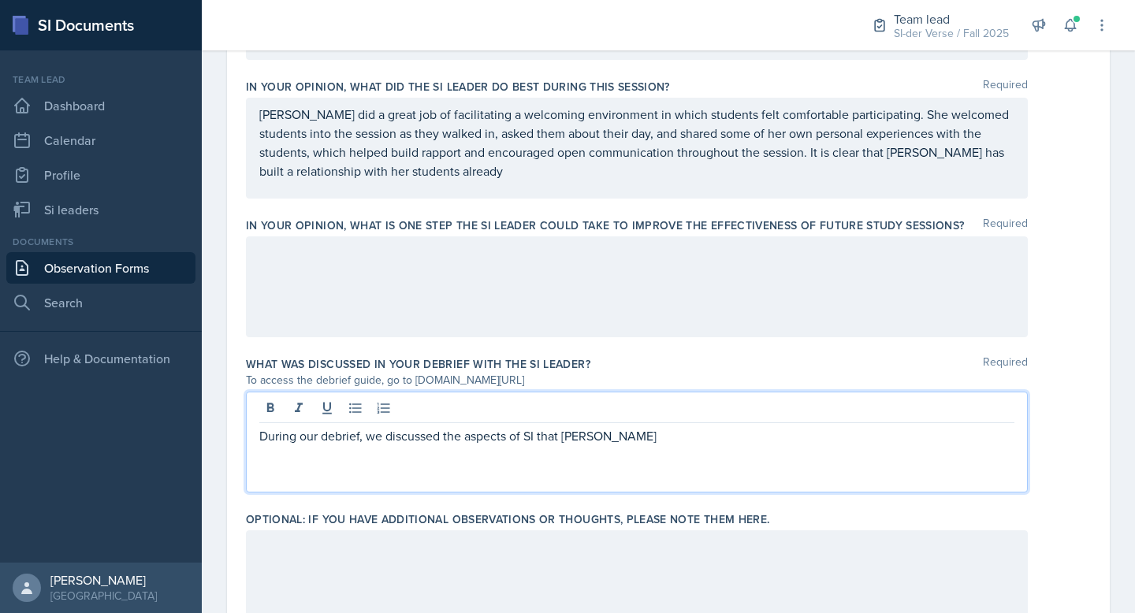
scroll to position [904, 0]
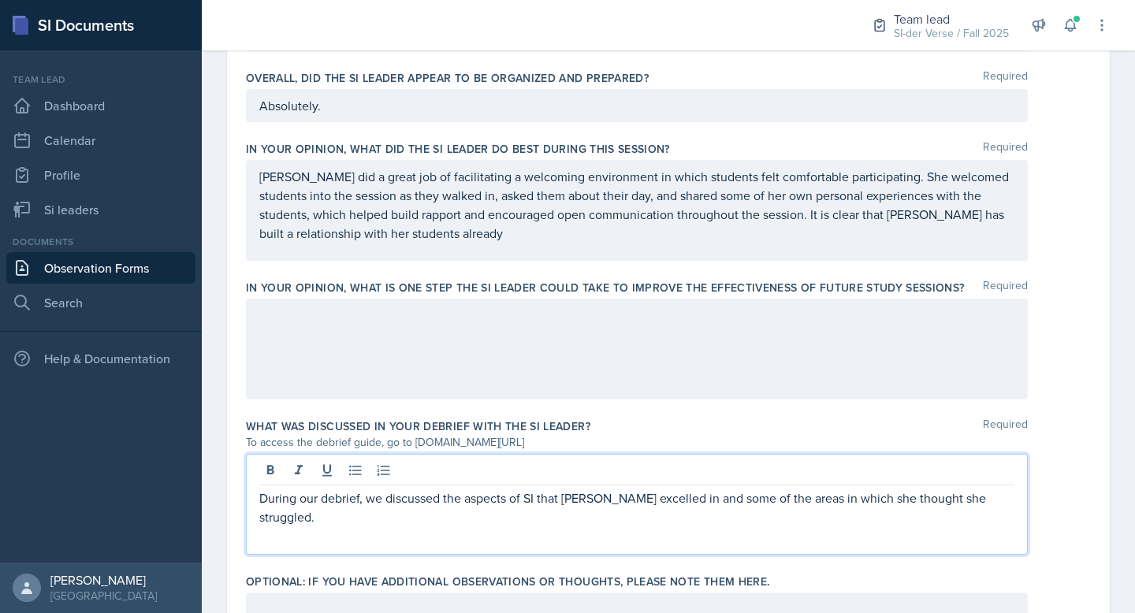
click at [988, 496] on p "During our debrief, we discussed the aspects of SI that [PERSON_NAME] excelled …" at bounding box center [636, 508] width 755 height 38
click at [427, 506] on p "During our debrief, we discussed the aspects of SI that [PERSON_NAME] excelled …" at bounding box center [636, 508] width 755 height 38
click at [434, 521] on p "During our debrief, we discussed the aspects of SI that [PERSON_NAME] excelled …" at bounding box center [636, 508] width 755 height 38
click at [450, 511] on p "During our debrief, we discussed the aspects of SI in which [PERSON_NAME] excel…" at bounding box center [636, 508] width 755 height 38
click at [407, 523] on p "During our debrief, we discussed the aspects of SI in which [PERSON_NAME] excel…" at bounding box center [636, 508] width 755 height 38
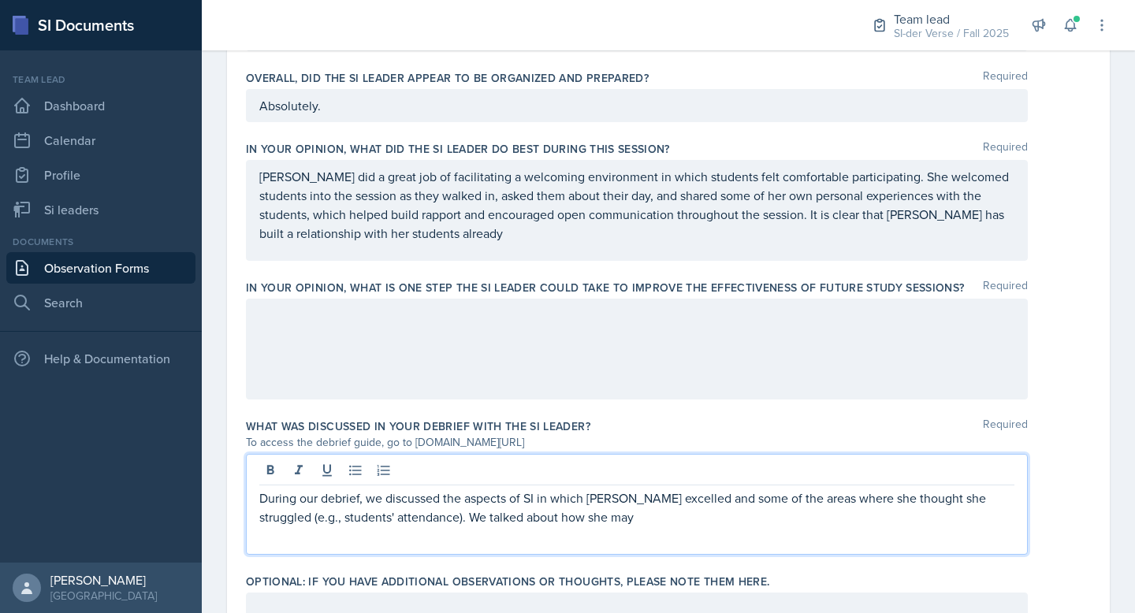
click at [404, 519] on p "During our debrief, we discussed the aspects of SI in which [PERSON_NAME] excel…" at bounding box center [636, 508] width 755 height 38
click at [659, 512] on p "During our debrief, we discussed the aspects of SI in which [PERSON_NAME] excel…" at bounding box center [636, 508] width 755 height 38
click at [764, 518] on p "During our debrief, we discussed the aspects of SI in which [PERSON_NAME] excel…" at bounding box center [636, 508] width 755 height 38
click at [780, 516] on p "During our debrief, we discussed the aspects of SI in which [PERSON_NAME] excel…" at bounding box center [636, 508] width 755 height 38
click at [547, 512] on p "During our debrief, we discussed the aspects of SI in which [PERSON_NAME] excel…" at bounding box center [636, 508] width 755 height 38
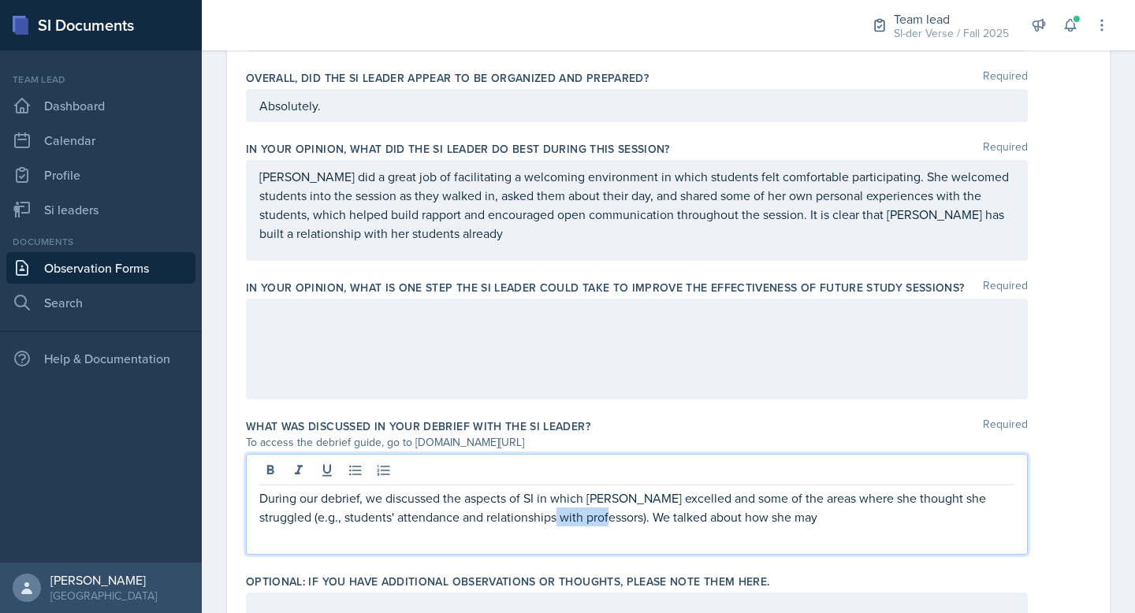
click at [547, 512] on p "During our debrief, we discussed the aspects of SI in which [PERSON_NAME] excel…" at bounding box center [636, 508] width 755 height 38
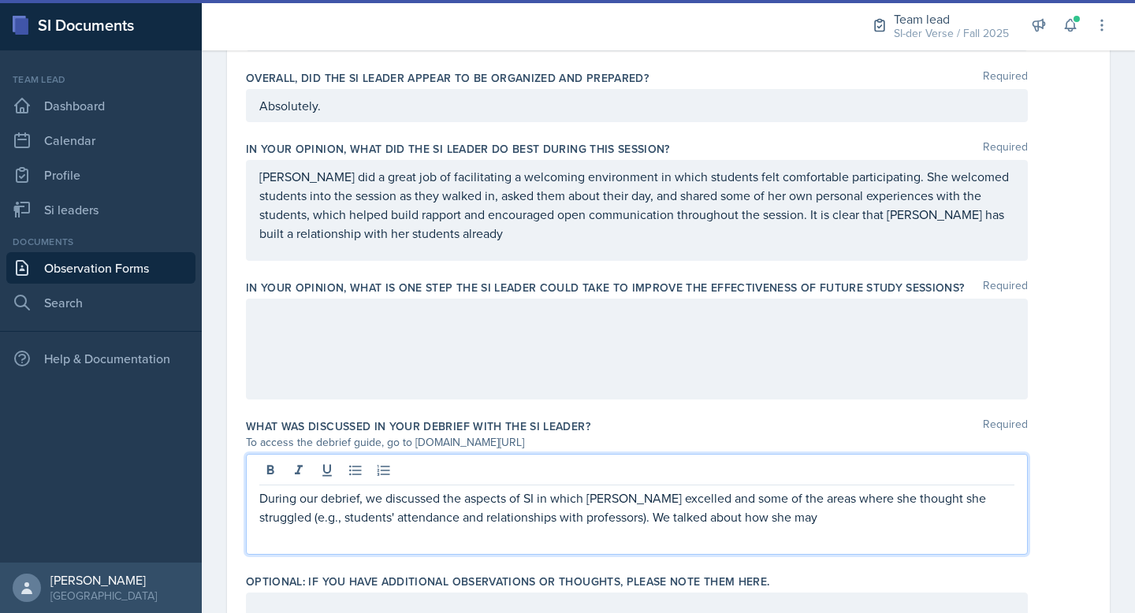
click at [689, 521] on p "During our debrief, we discussed the aspects of SI in which [PERSON_NAME] excel…" at bounding box center [636, 508] width 755 height 38
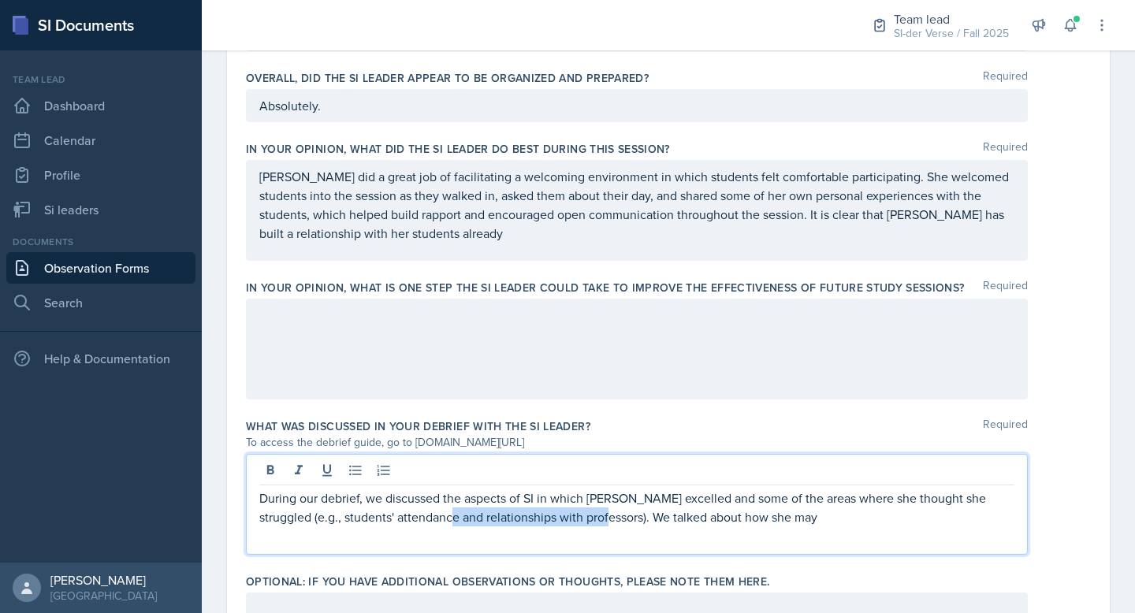
drag, startPoint x: 431, startPoint y: 517, endPoint x: 587, endPoint y: 514, distance: 156.1
click at [587, 514] on p "During our debrief, we discussed the aspects of SI in which [PERSON_NAME] excel…" at bounding box center [636, 508] width 755 height 38
click at [903, 518] on p "During our debrief, we discussed the aspects of SI in which [PERSON_NAME] excel…" at bounding box center [636, 508] width 755 height 38
click at [943, 524] on p "During our debrief, we discussed the aspects of SI in which [PERSON_NAME] excel…" at bounding box center [636, 508] width 755 height 38
click at [741, 522] on p "During our debrief, we discussed the aspects of SI in which [PERSON_NAME] excel…" at bounding box center [636, 508] width 755 height 38
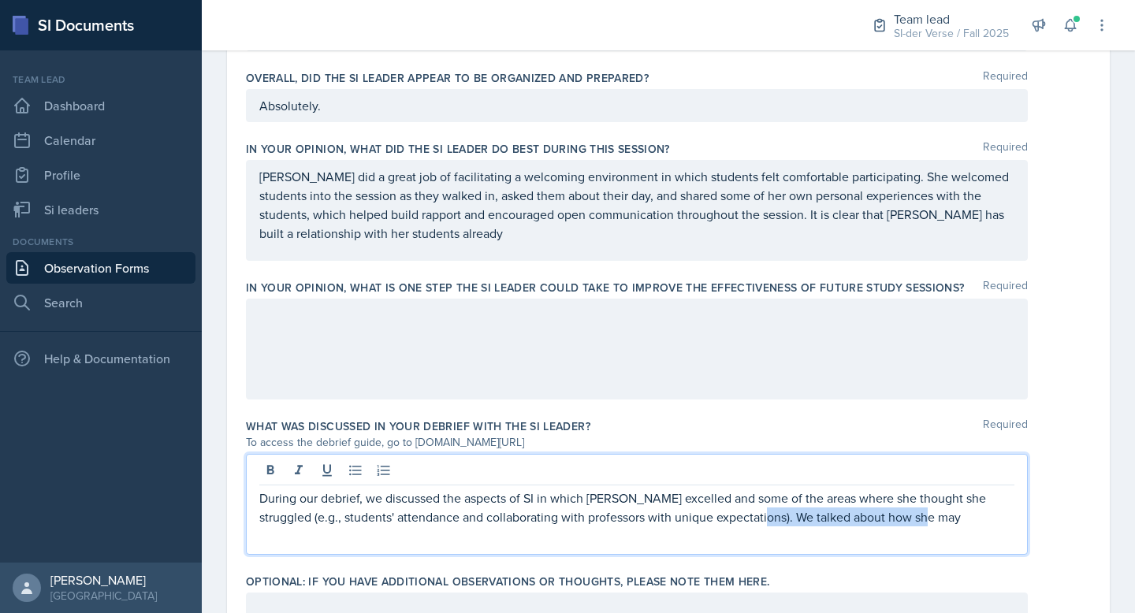
drag, startPoint x: 741, startPoint y: 522, endPoint x: 916, endPoint y: 516, distance: 175.1
click at [912, 513] on p "During our debrief, we discussed the aspects of SI in which [PERSON_NAME] excel…" at bounding box center [636, 508] width 755 height 38
click at [601, 521] on p "During our debrief, we discussed the aspects of SI in which [PERSON_NAME] excel…" at bounding box center [636, 517] width 755 height 57
click at [490, 534] on p "During our debrief, we discussed the aspects of SI in which [PERSON_NAME] excel…" at bounding box center [636, 517] width 755 height 57
click at [408, 495] on p "During our debrief, we discussed the aspects of SI in which [PERSON_NAME] excel…" at bounding box center [636, 517] width 755 height 57
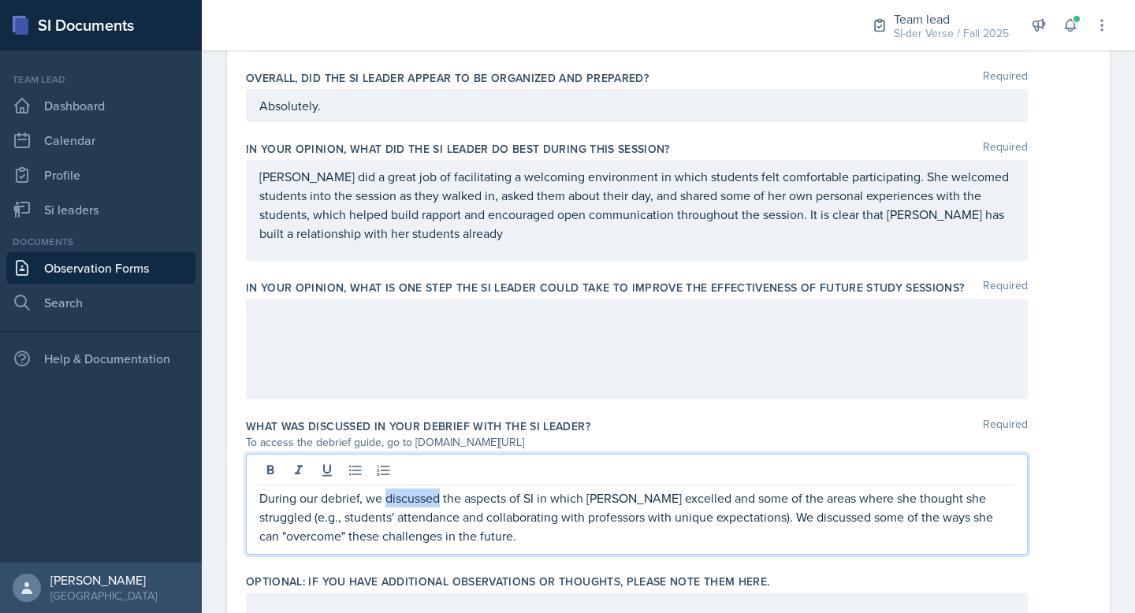
click at [408, 495] on p "During our debrief, we discussed the aspects of SI in which [PERSON_NAME] excel…" at bounding box center [636, 517] width 755 height 57
click at [443, 499] on p "During our debrief, we focused the discussion on the aspects of SI in which [PE…" at bounding box center [636, 517] width 755 height 57
click at [557, 539] on p "During our debrief, we focused our discussion on the aspects of SI in which [PE…" at bounding box center [636, 517] width 755 height 57
click at [534, 537] on p "During our debrief, we focused our discussion on the aspects of SI in which [PE…" at bounding box center [636, 517] width 755 height 57
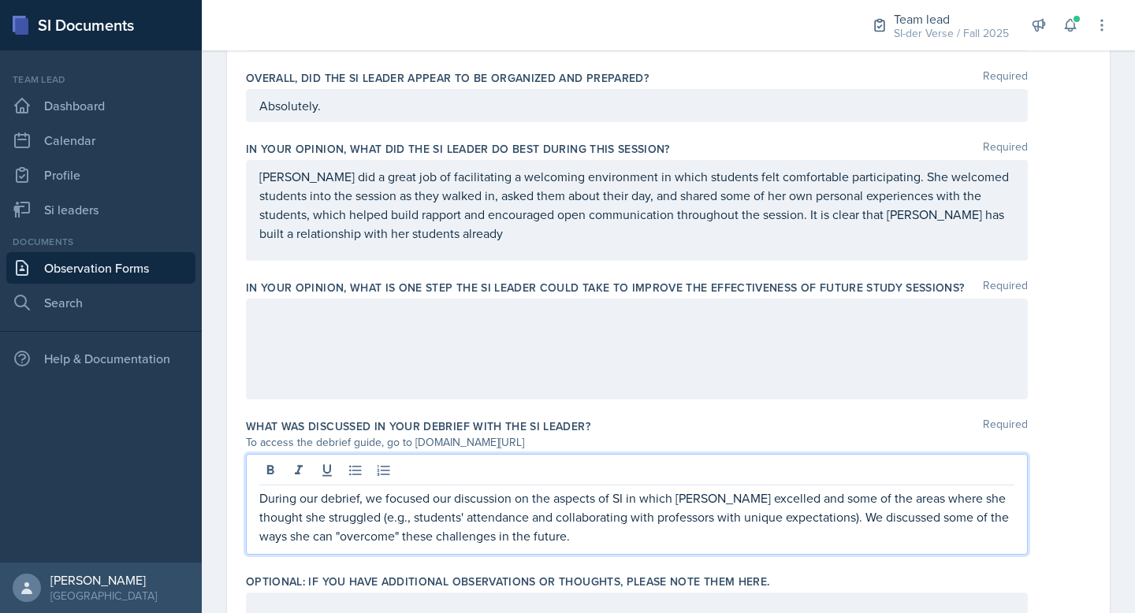
click at [558, 545] on p "During our debrief, we focused our discussion on the aspects of SI in which [PE…" at bounding box center [636, 517] width 755 height 57
drag, startPoint x: 542, startPoint y: 534, endPoint x: 859, endPoint y: 537, distance: 316.9
click at [847, 529] on p "During our debrief, we focused our discussion on the aspects of SI in which [PE…" at bounding box center [636, 517] width 755 height 57
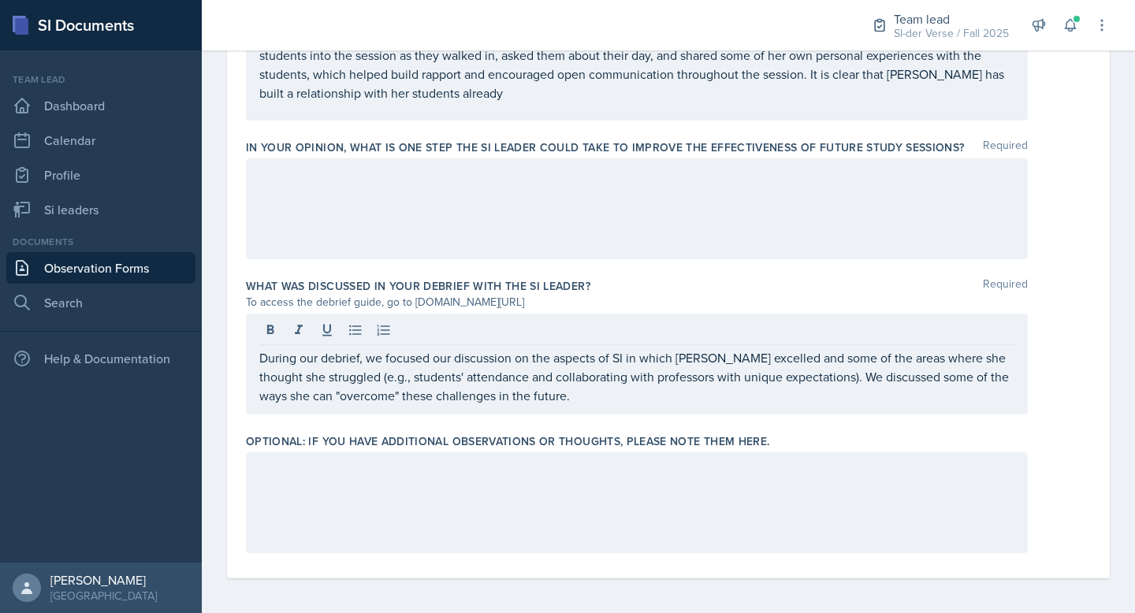
click at [407, 420] on div "What was discussed in your debrief with the SI Leader? Required To access the d…" at bounding box center [668, 349] width 845 height 155
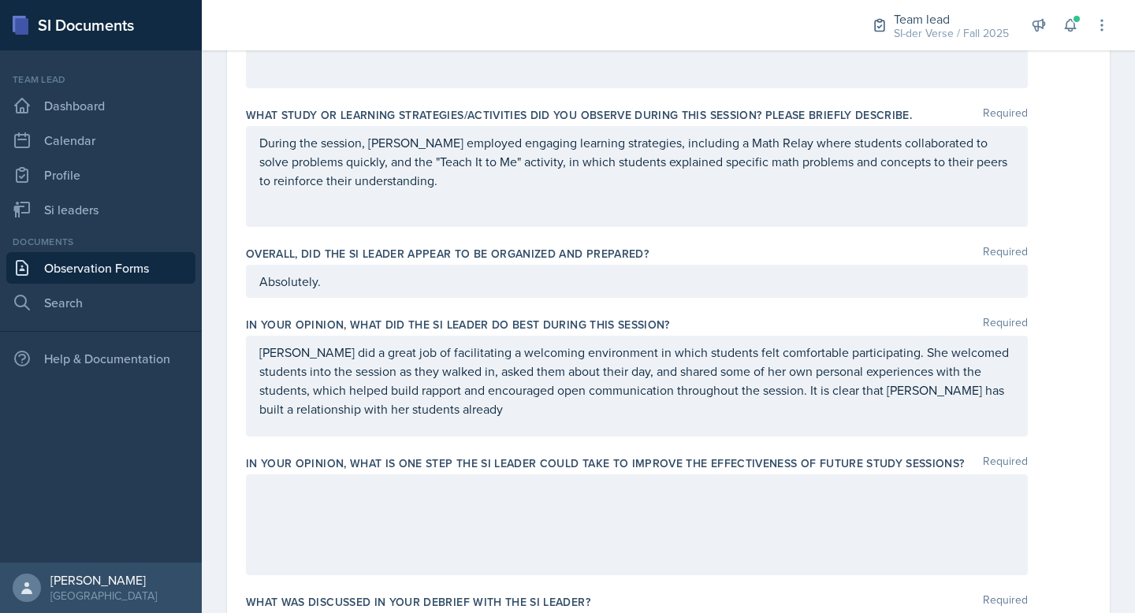
click at [426, 493] on p at bounding box center [636, 491] width 755 height 19
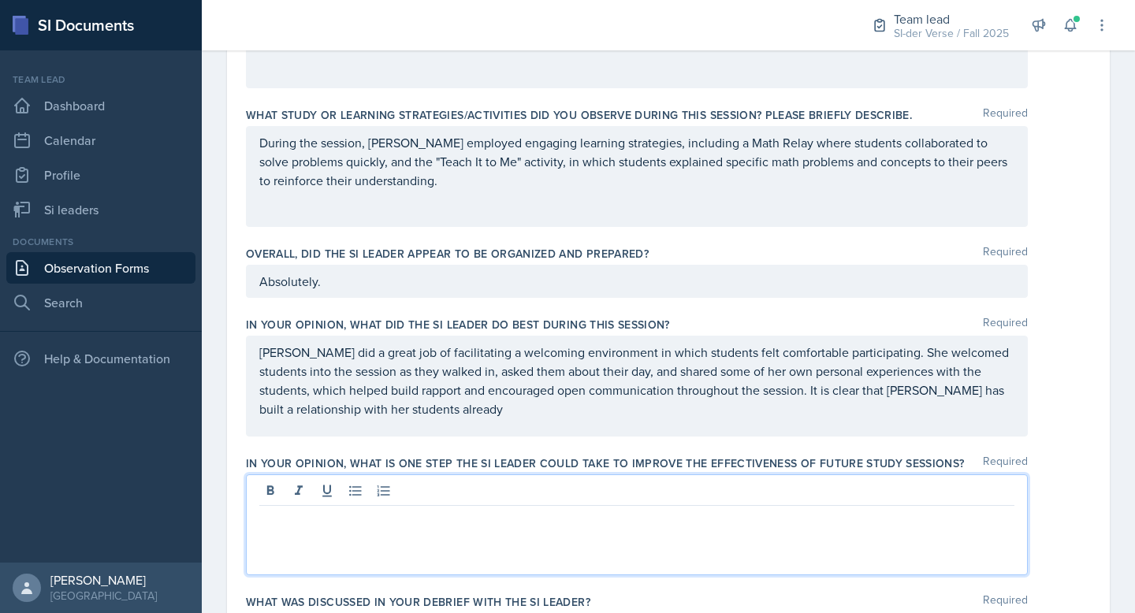
scroll to position [756, 0]
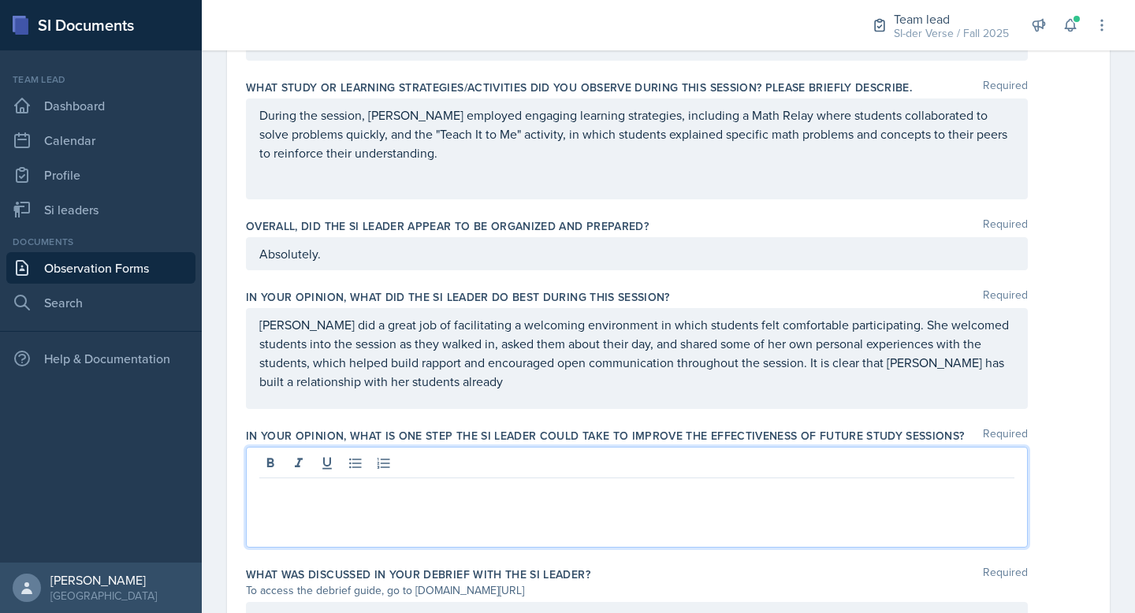
click at [382, 434] on label "In your opinion, what is ONE step the SI Leader could take to improve the effec…" at bounding box center [605, 436] width 719 height 16
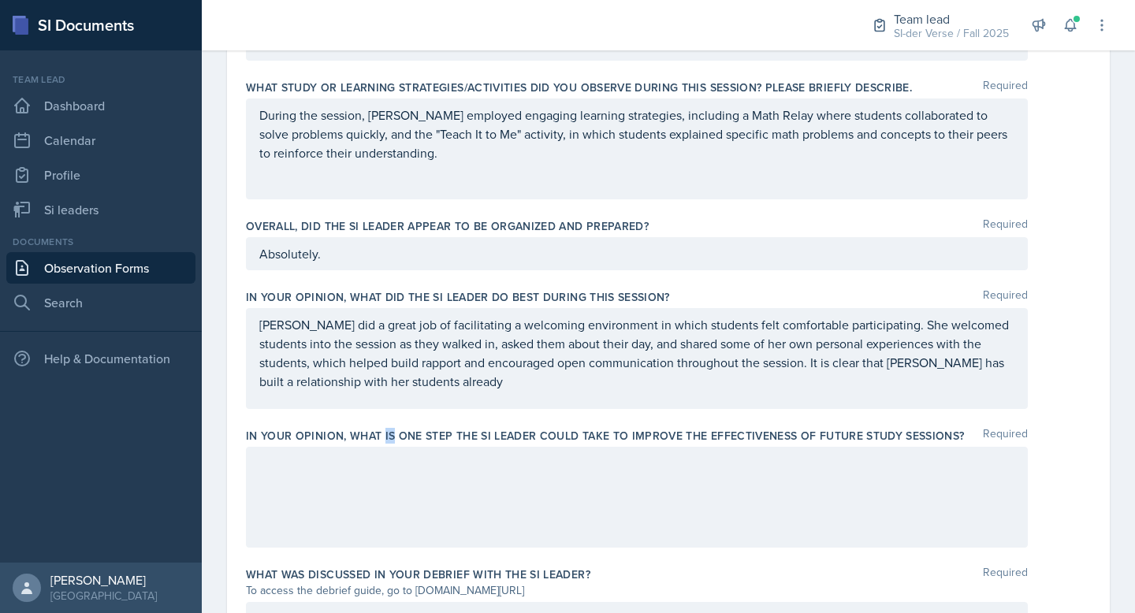
click at [382, 434] on label "In your opinion, what is ONE step the SI Leader could take to improve the effec…" at bounding box center [605, 436] width 719 height 16
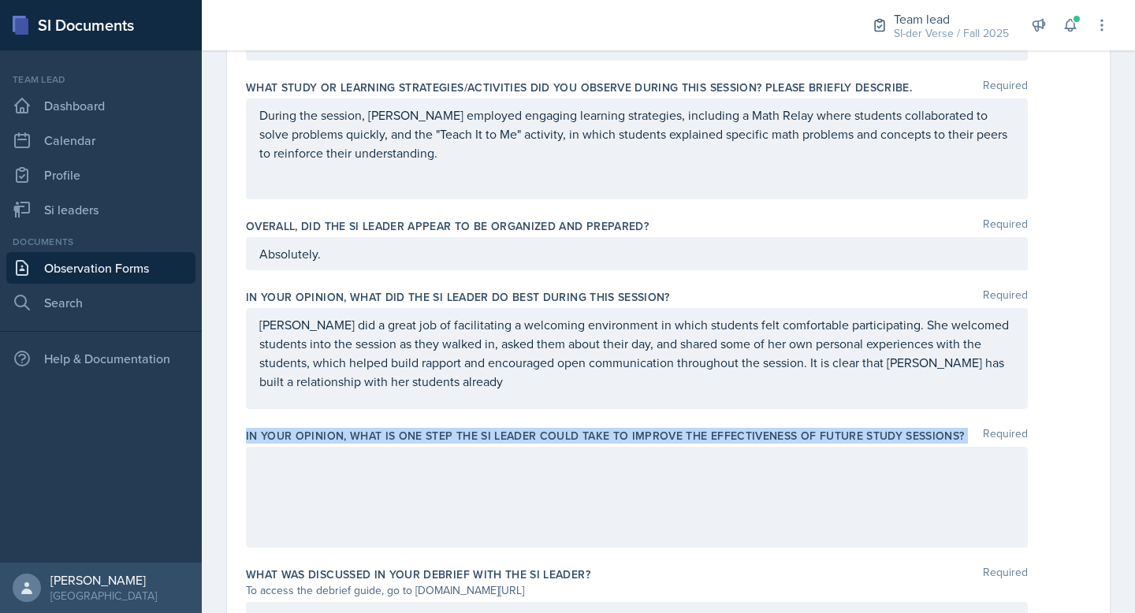
click at [382, 434] on label "In your opinion, what is ONE step the SI Leader could take to improve the effec…" at bounding box center [605, 436] width 719 height 16
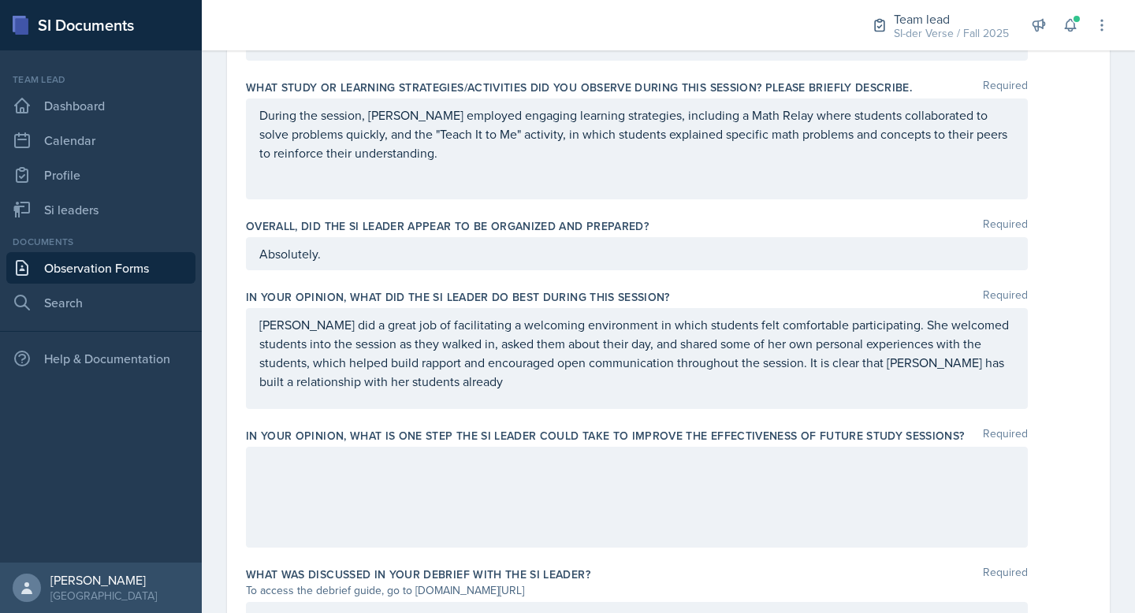
click at [377, 508] on div at bounding box center [637, 497] width 782 height 101
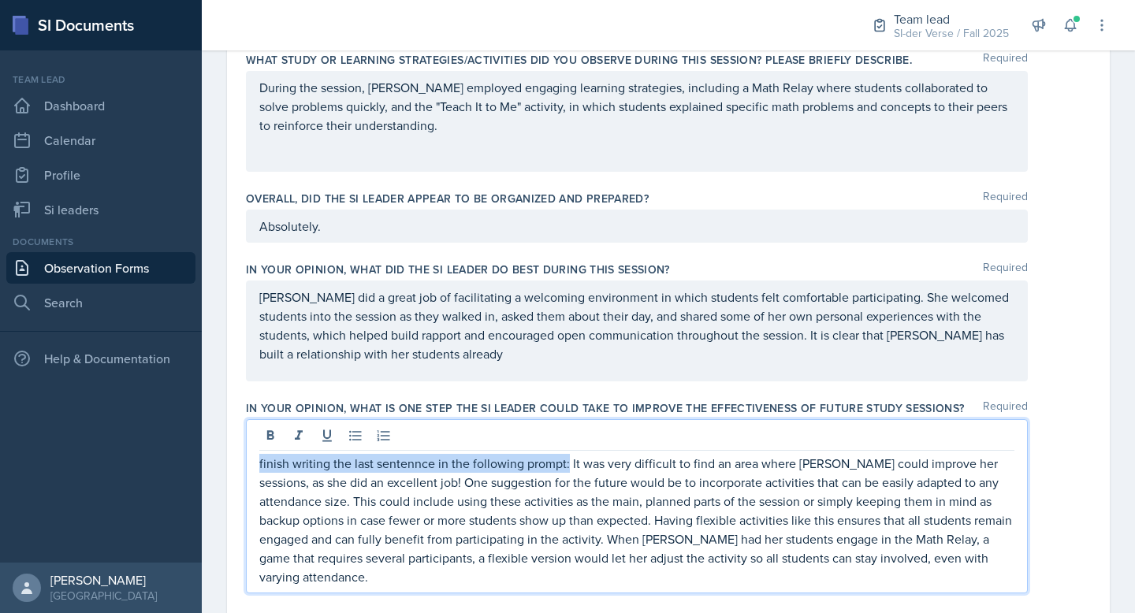
drag, startPoint x: 568, startPoint y: 464, endPoint x: 240, endPoint y: 453, distance: 327.3
click at [241, 453] on div "Date [DATE] [DATE] 31 1 2 3 4 5 6 7 8 9 10 11 12 13 14 15 16 17 18 19 20 21 22 …" at bounding box center [668, 126] width 883 height 1573
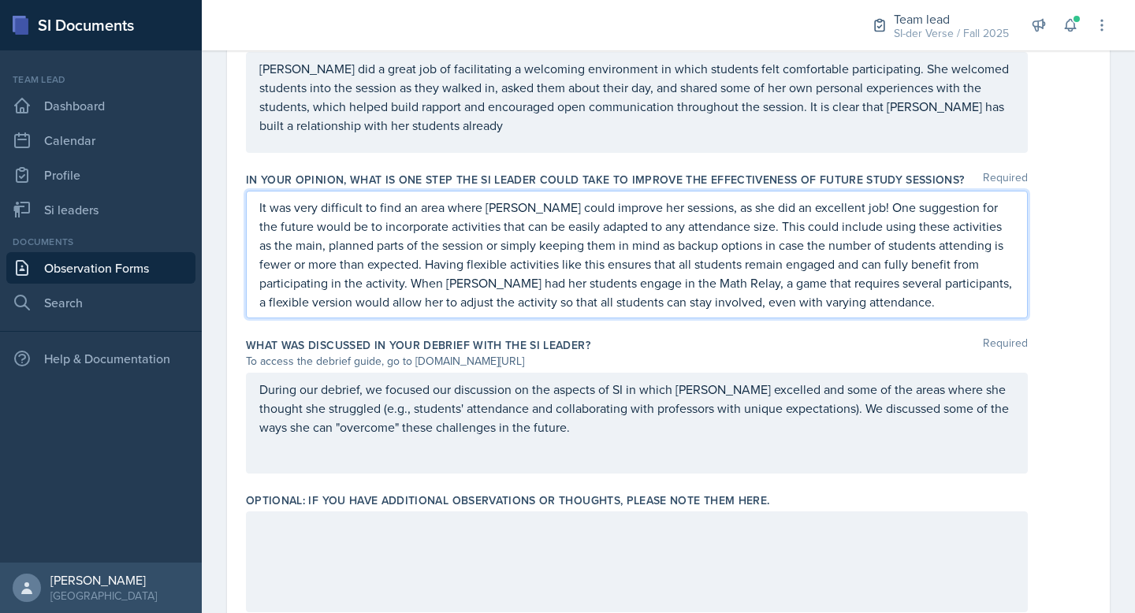
scroll to position [1074, 0]
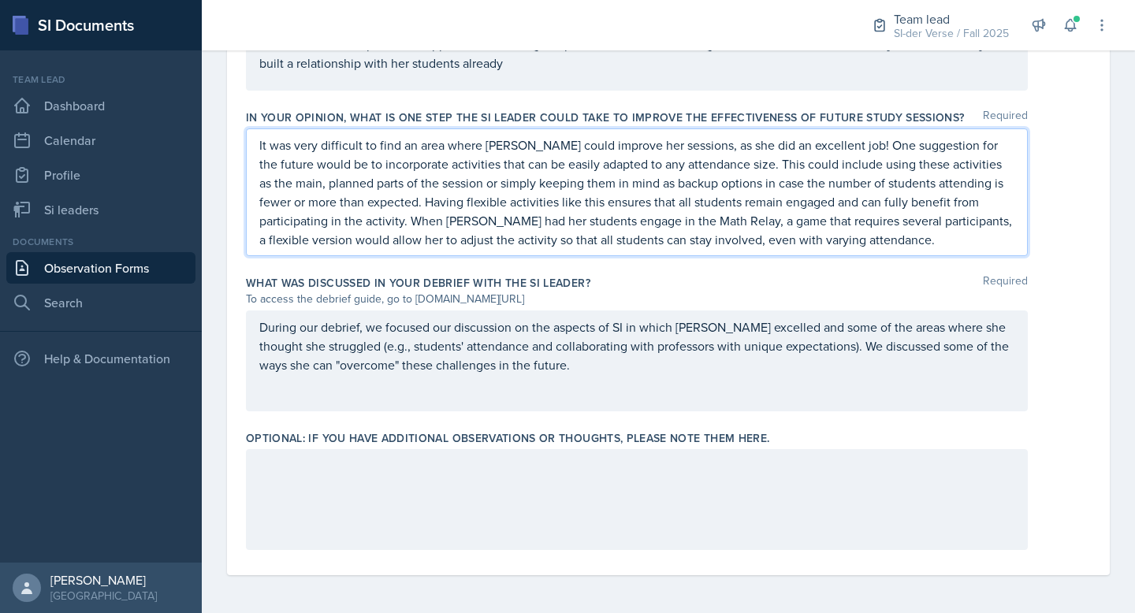
click at [438, 467] on div at bounding box center [637, 499] width 782 height 101
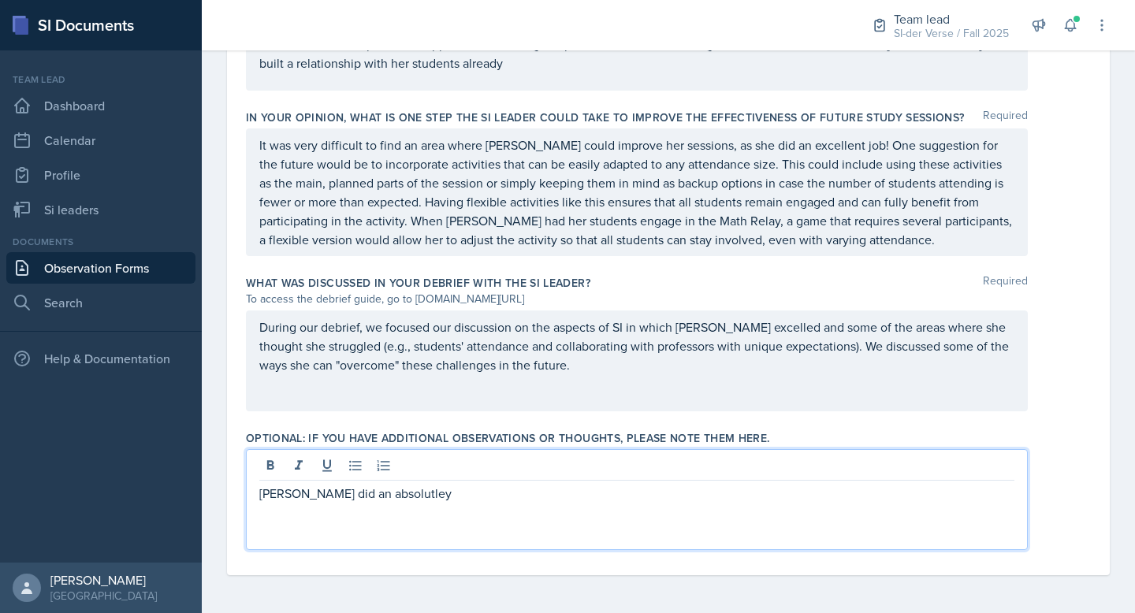
click at [357, 496] on p "[PERSON_NAME] did an absolutley" at bounding box center [636, 493] width 755 height 19
click at [379, 492] on p "[PERSON_NAME] did an absolutely" at bounding box center [636, 493] width 755 height 19
click at [380, 492] on p "[PERSON_NAME] did an absolutely" at bounding box center [636, 493] width 755 height 19
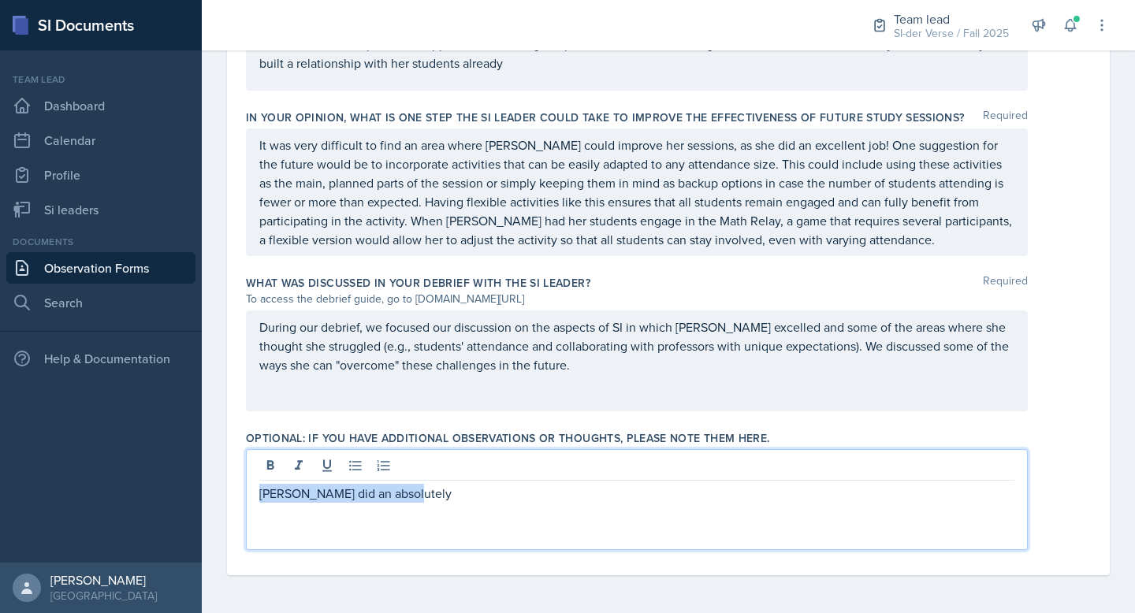
click at [380, 492] on p "[PERSON_NAME] did an absolutely" at bounding box center [636, 493] width 755 height 19
click at [379, 492] on p "[PERSON_NAME] did an absolutely" at bounding box center [636, 493] width 755 height 19
click at [341, 495] on p "[PERSON_NAME] did an absolutely" at bounding box center [636, 493] width 755 height 19
click at [356, 495] on p "[PERSON_NAME] did an absolutely" at bounding box center [636, 493] width 755 height 19
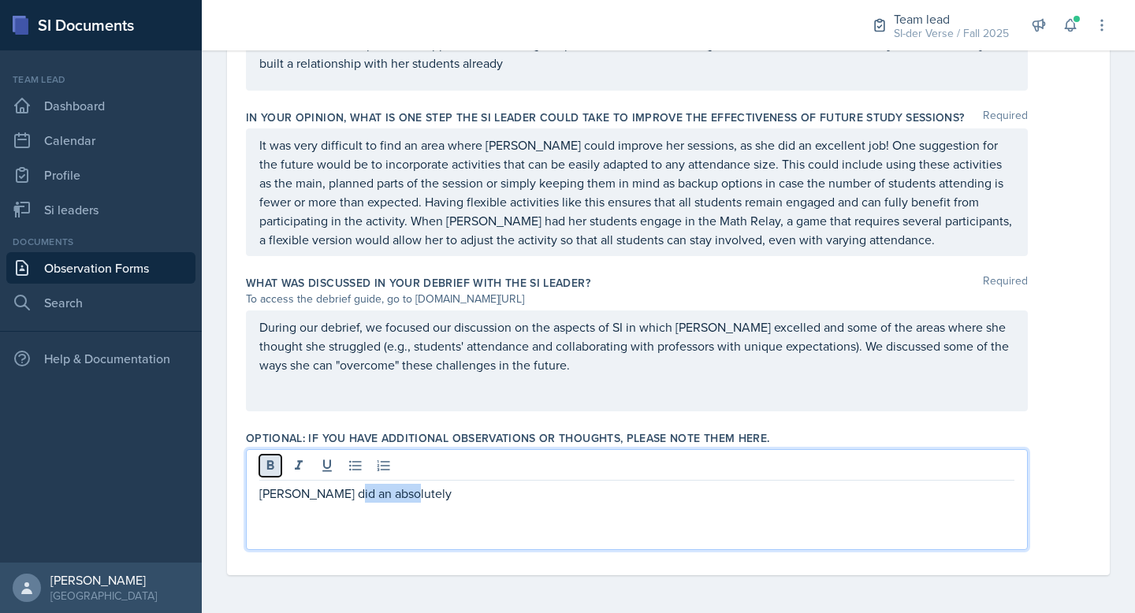
click at [269, 467] on icon at bounding box center [270, 464] width 7 height 9
click at [326, 465] on icon at bounding box center [327, 466] width 16 height 16
click at [307, 467] on button at bounding box center [299, 466] width 22 height 22
click at [422, 492] on p "[PERSON_NAME] did an absolutely" at bounding box center [636, 494] width 755 height 20
click at [452, 494] on p "[PERSON_NAME] did an absolutely phenomenal" at bounding box center [636, 494] width 755 height 20
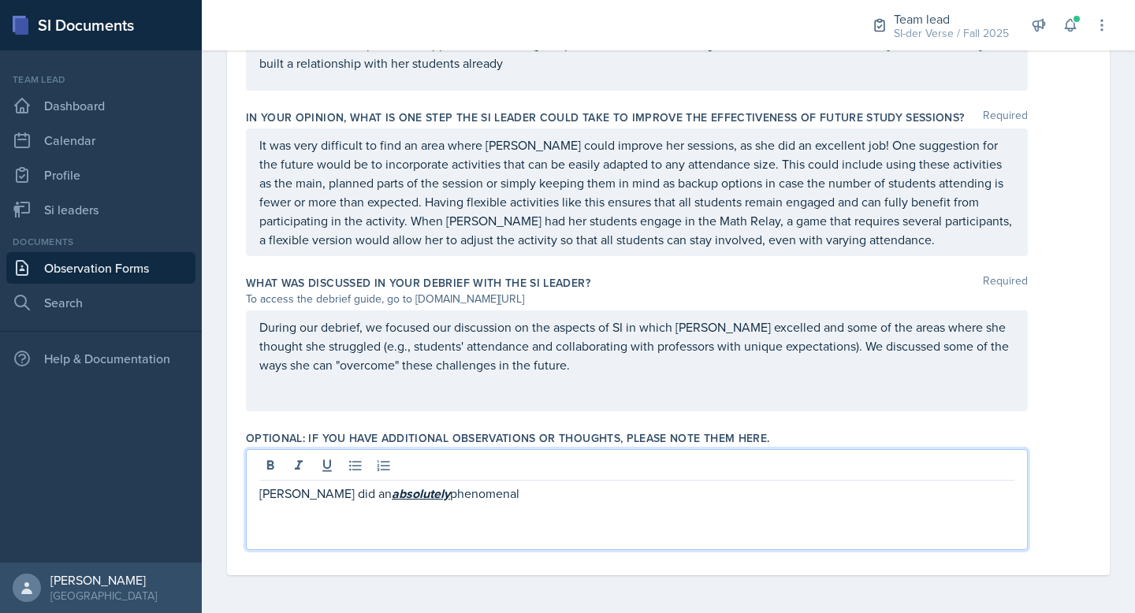
click at [452, 494] on p "[PERSON_NAME] did an absolutely phenomenal" at bounding box center [636, 494] width 755 height 20
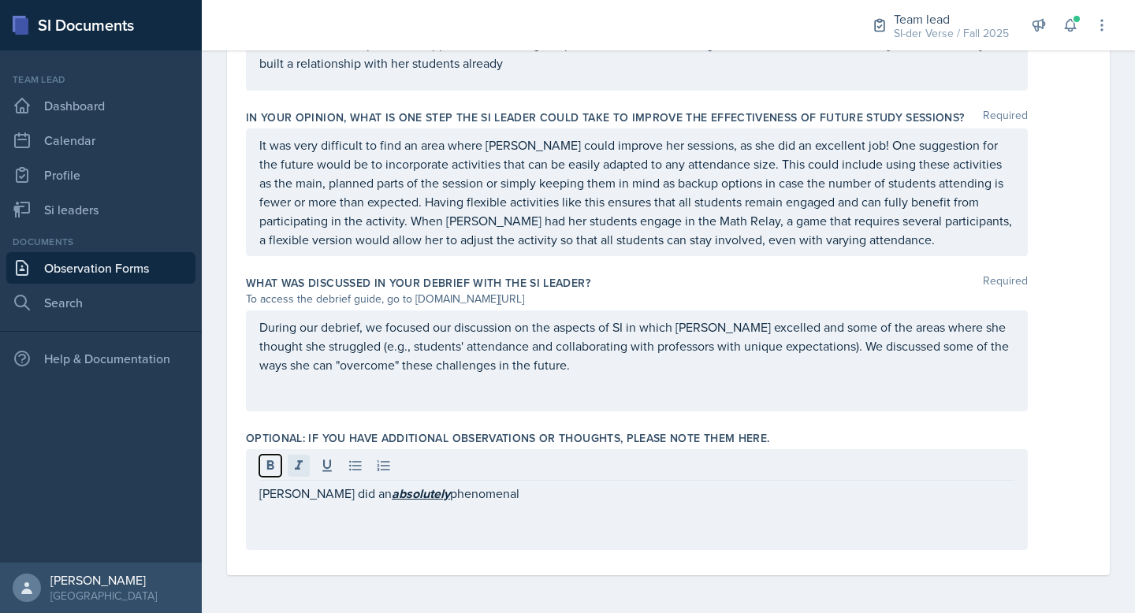
drag, startPoint x: 261, startPoint y: 456, endPoint x: 294, endPoint y: 456, distance: 33.1
click at [261, 456] on button at bounding box center [270, 466] width 22 height 22
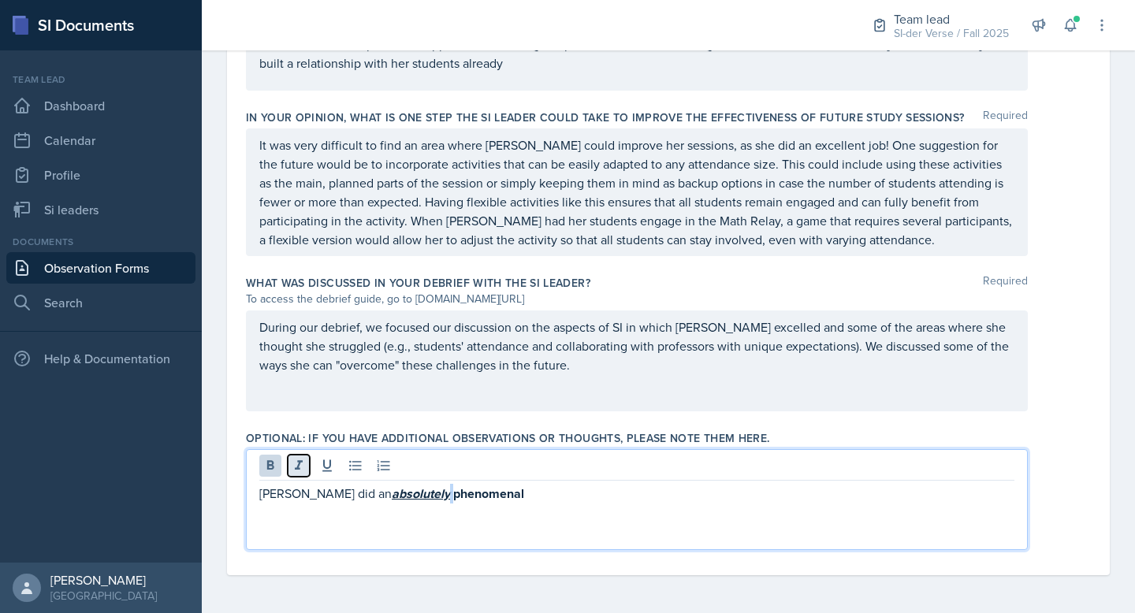
click at [303, 460] on icon at bounding box center [299, 466] width 16 height 16
click at [323, 460] on icon at bounding box center [326, 466] width 9 height 12
click at [493, 491] on p "[PERSON_NAME] did an absolutely phenomenal" at bounding box center [636, 494] width 755 height 20
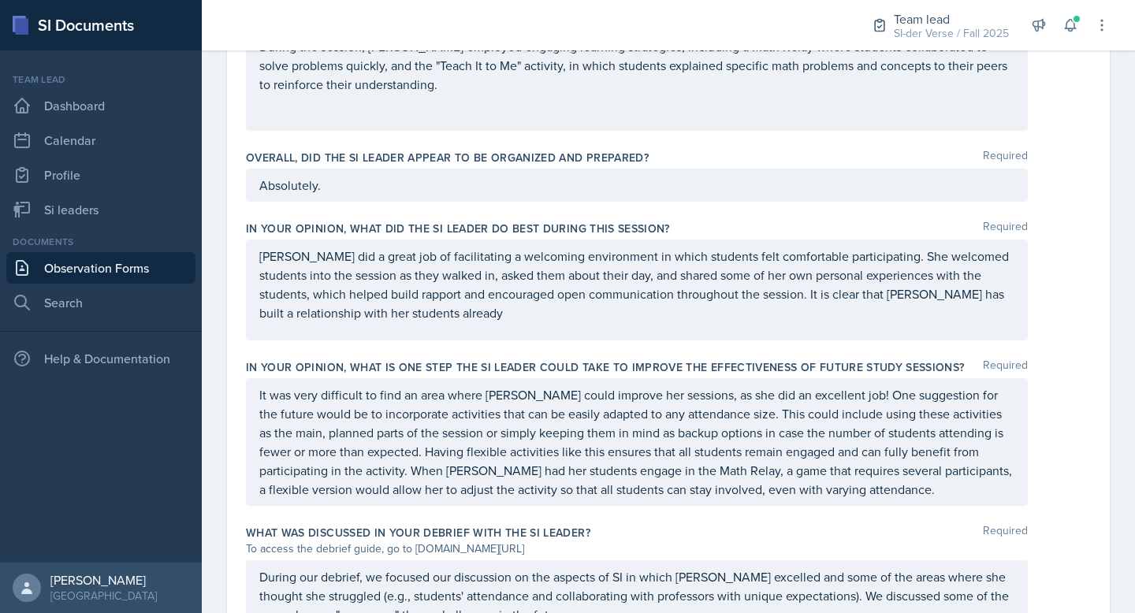
scroll to position [826, 0]
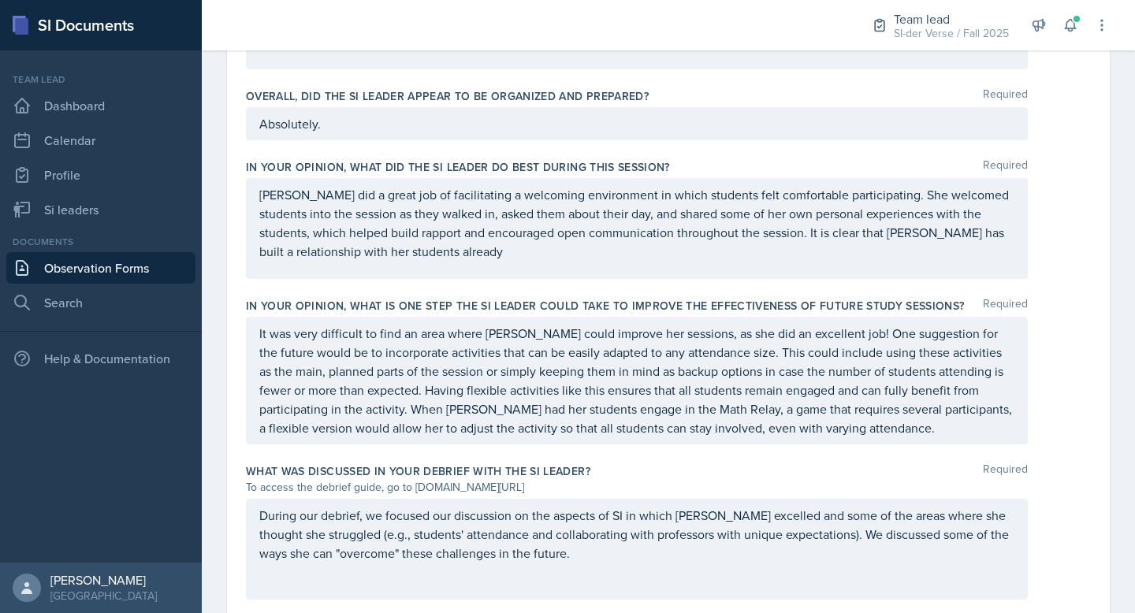
click at [445, 243] on p "[PERSON_NAME] did a great job of facilitating a welcoming environment in which …" at bounding box center [636, 223] width 755 height 76
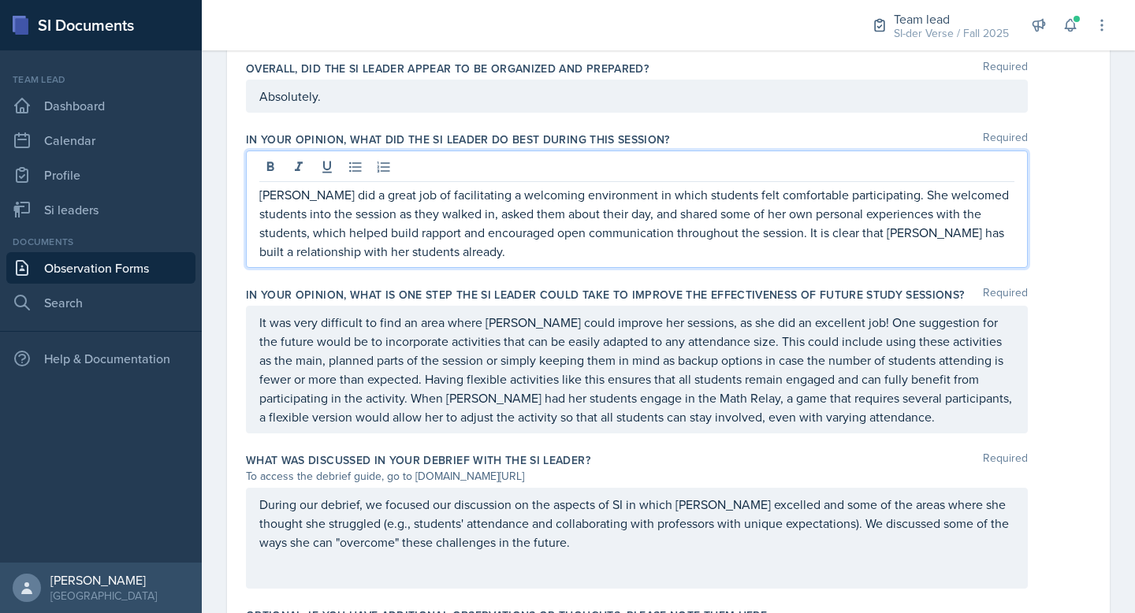
click at [941, 234] on p "[PERSON_NAME] did a great job of facilitating a welcoming environment in which …" at bounding box center [636, 223] width 755 height 76
drag, startPoint x: 936, startPoint y: 235, endPoint x: 944, endPoint y: 236, distance: 8.0
click at [937, 235] on p "[PERSON_NAME] did a great job of facilitating a welcoming environment in which …" at bounding box center [636, 223] width 755 height 76
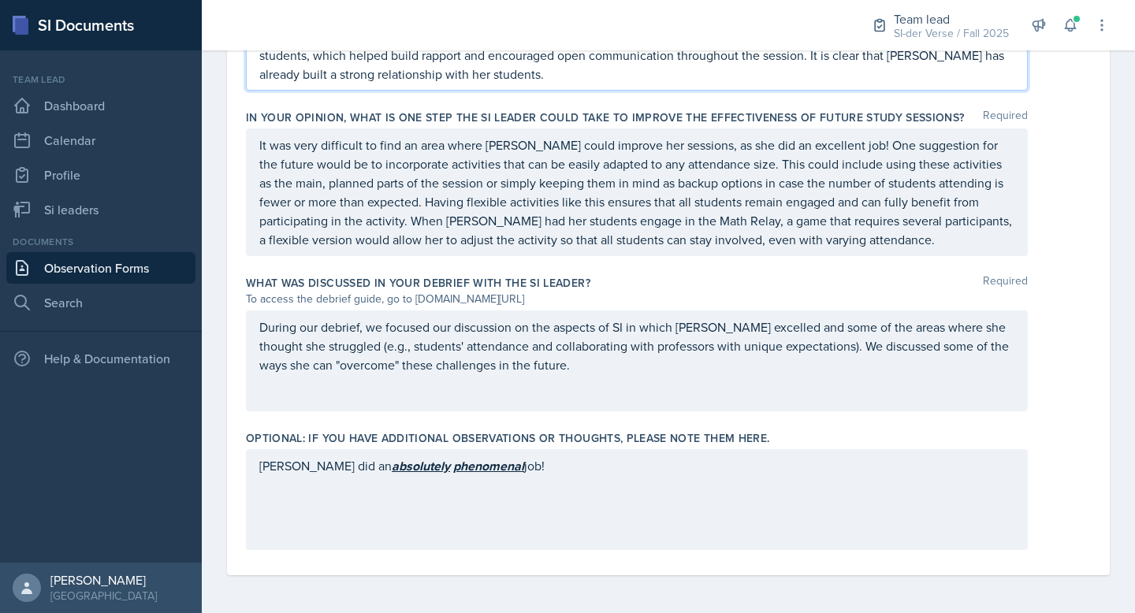
scroll to position [0, 0]
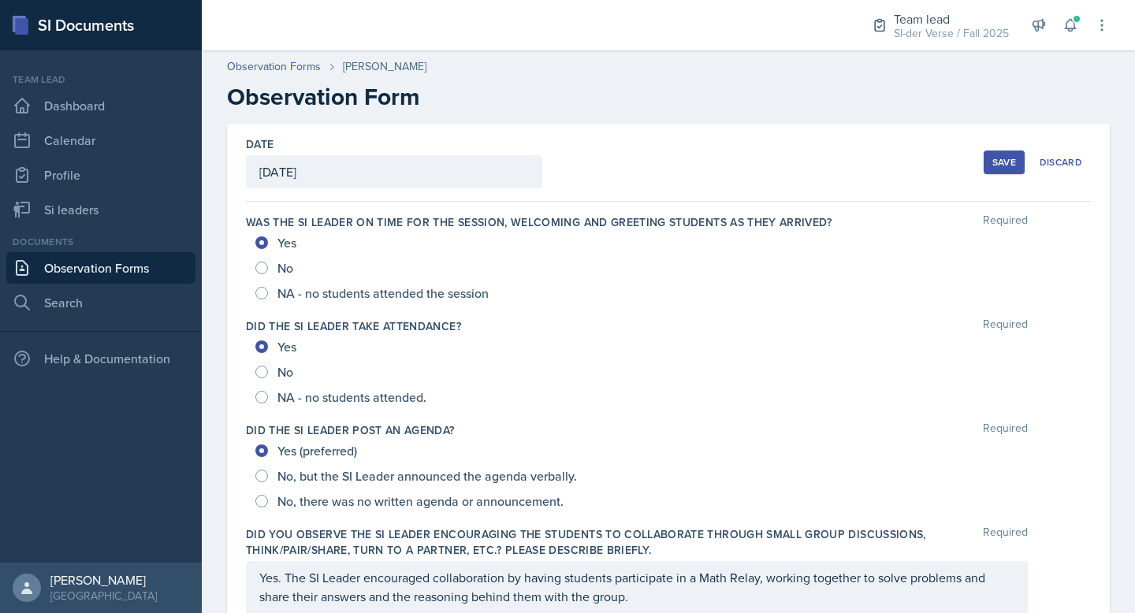
click at [988, 152] on button "Save" at bounding box center [1004, 163] width 41 height 24
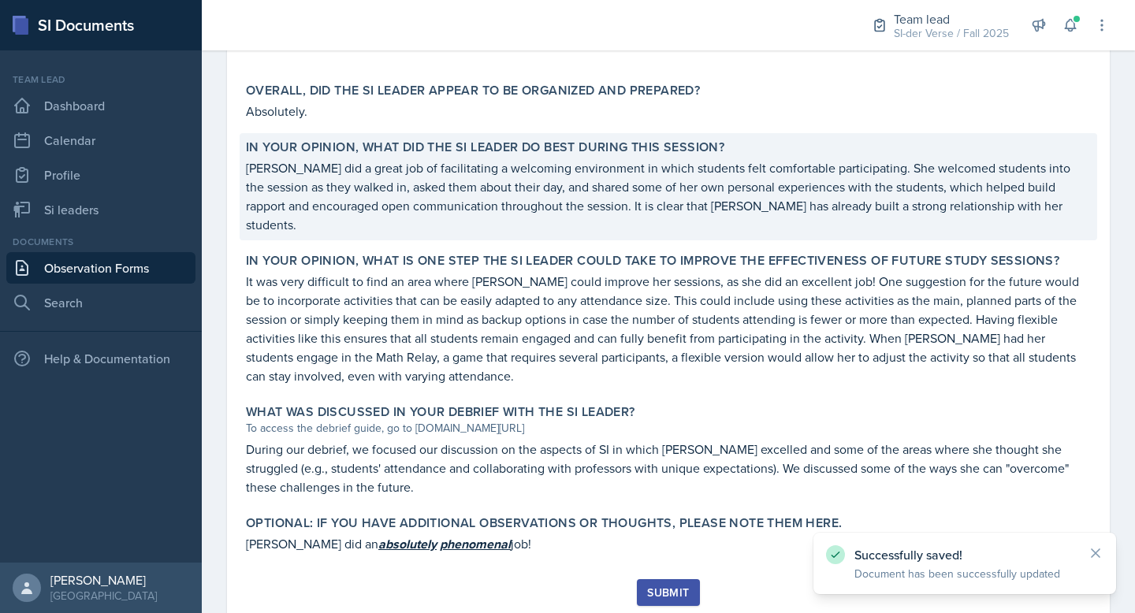
scroll to position [787, 0]
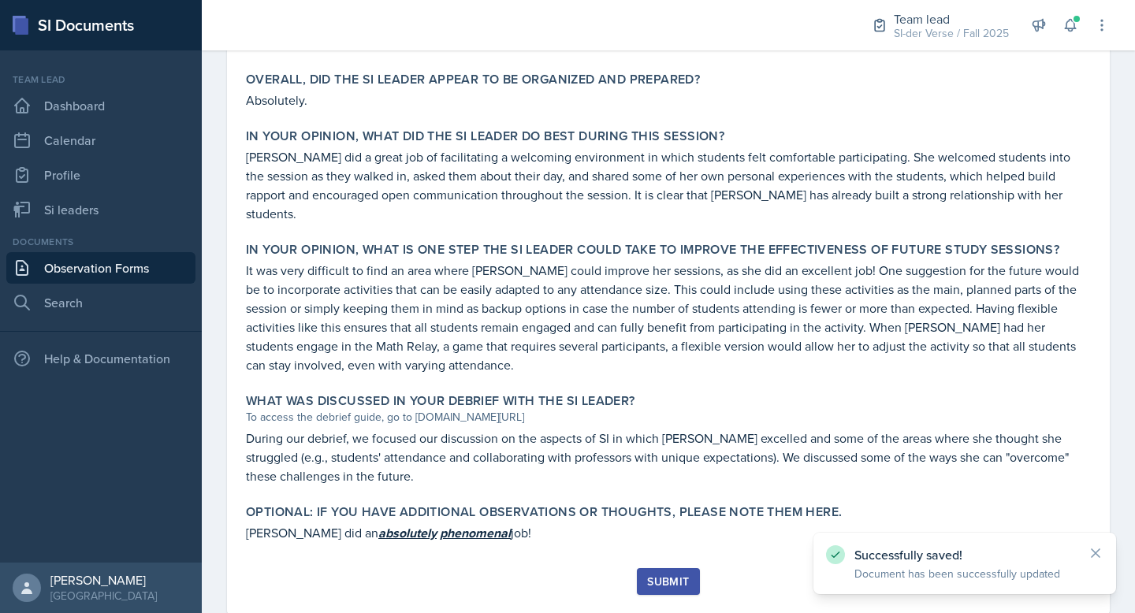
click at [654, 575] on div "Submit" at bounding box center [668, 581] width 42 height 13
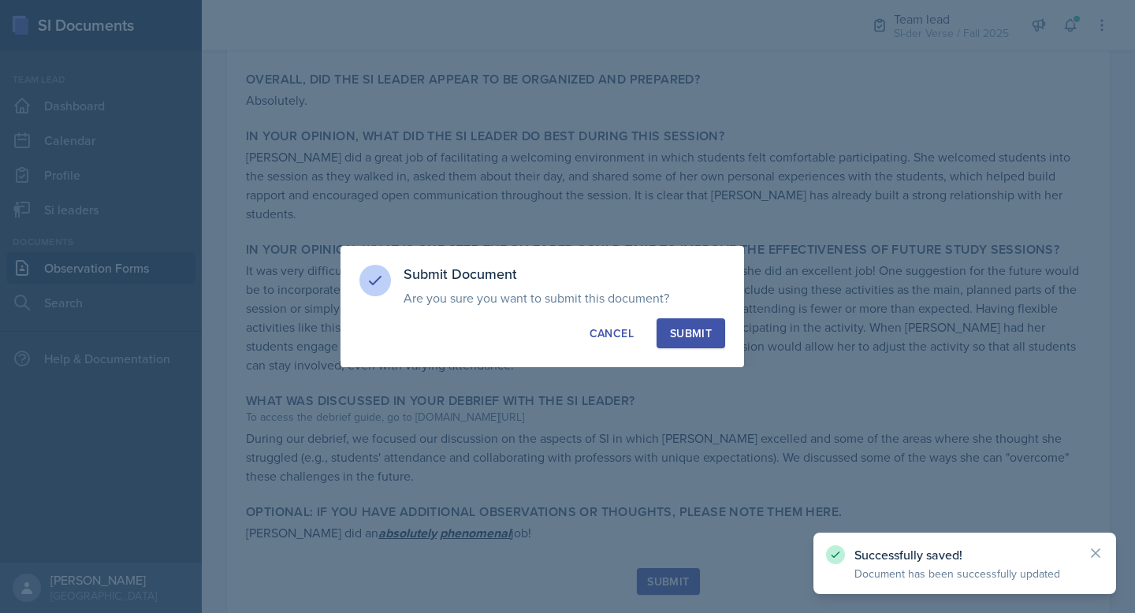
click at [681, 341] on button "Submit" at bounding box center [691, 333] width 69 height 30
radio input "true"
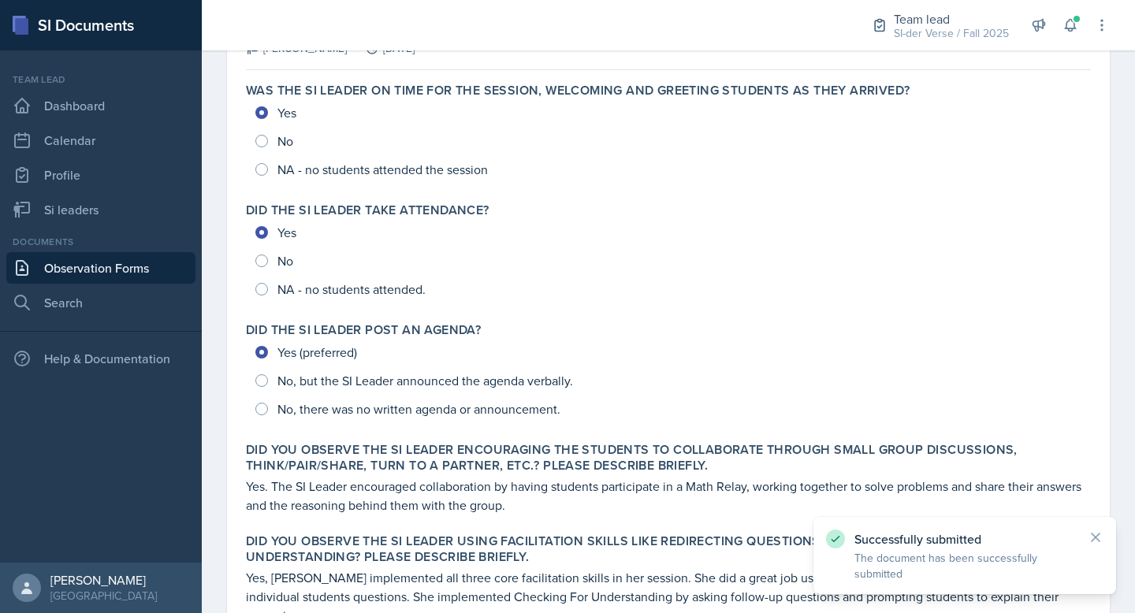
scroll to position [0, 0]
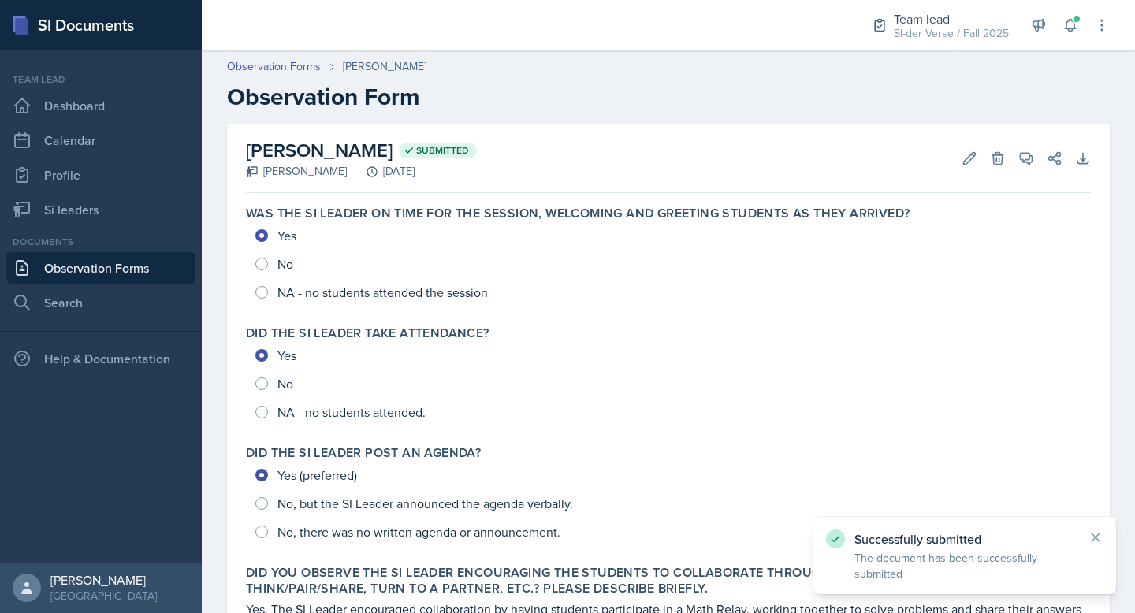
click at [118, 270] on link "Observation Forms" at bounding box center [100, 268] width 189 height 32
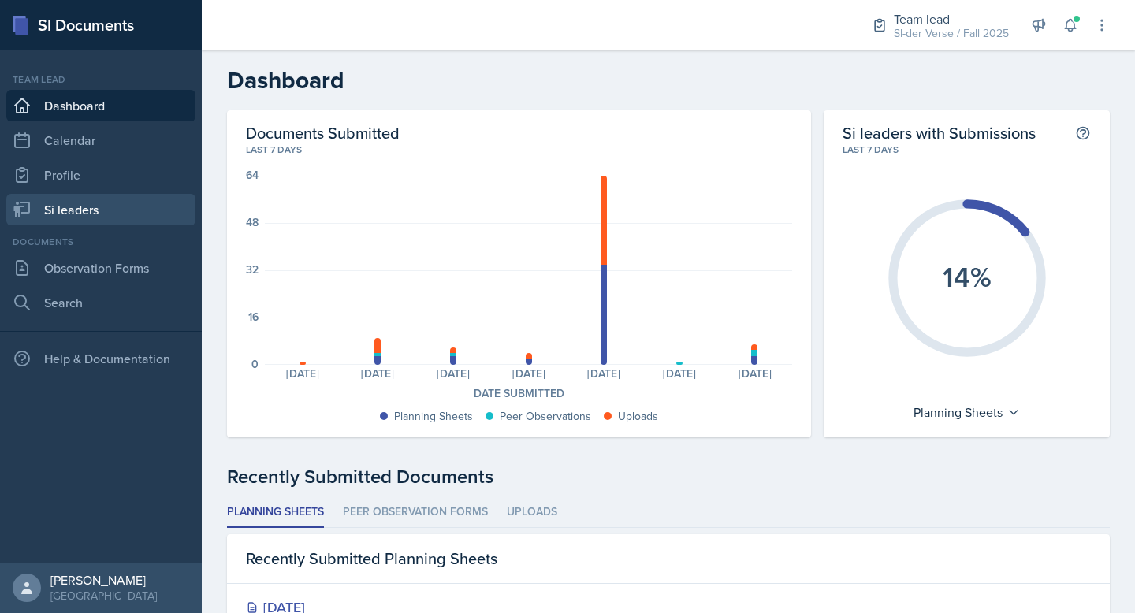
click at [106, 206] on link "Si leaders" at bounding box center [100, 210] width 189 height 32
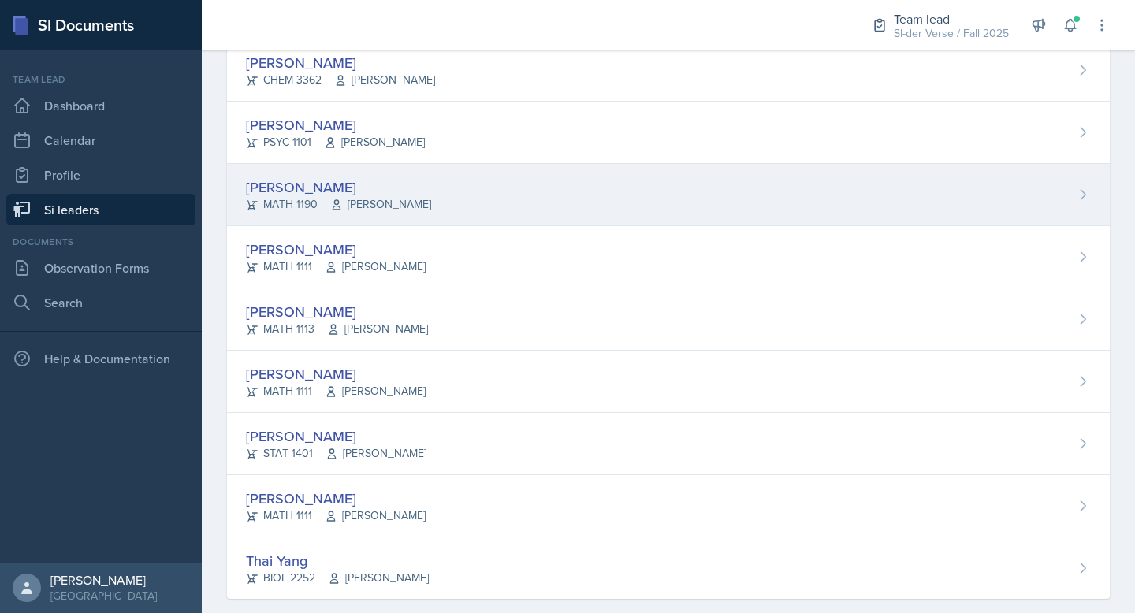
scroll to position [936, 0]
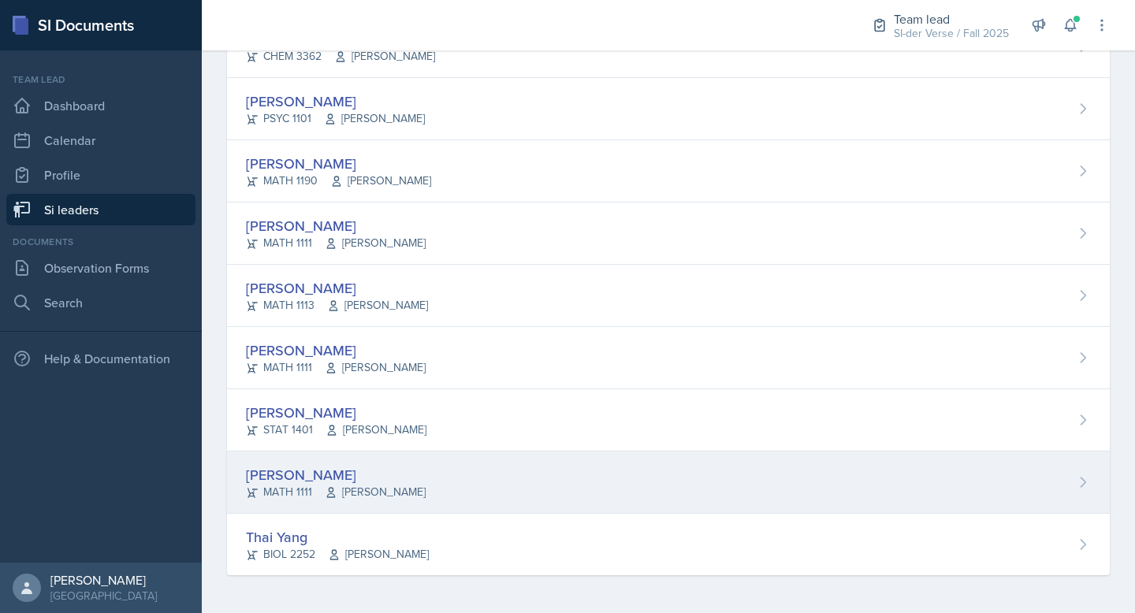
click at [415, 481] on div "[PERSON_NAME]" at bounding box center [336, 474] width 180 height 21
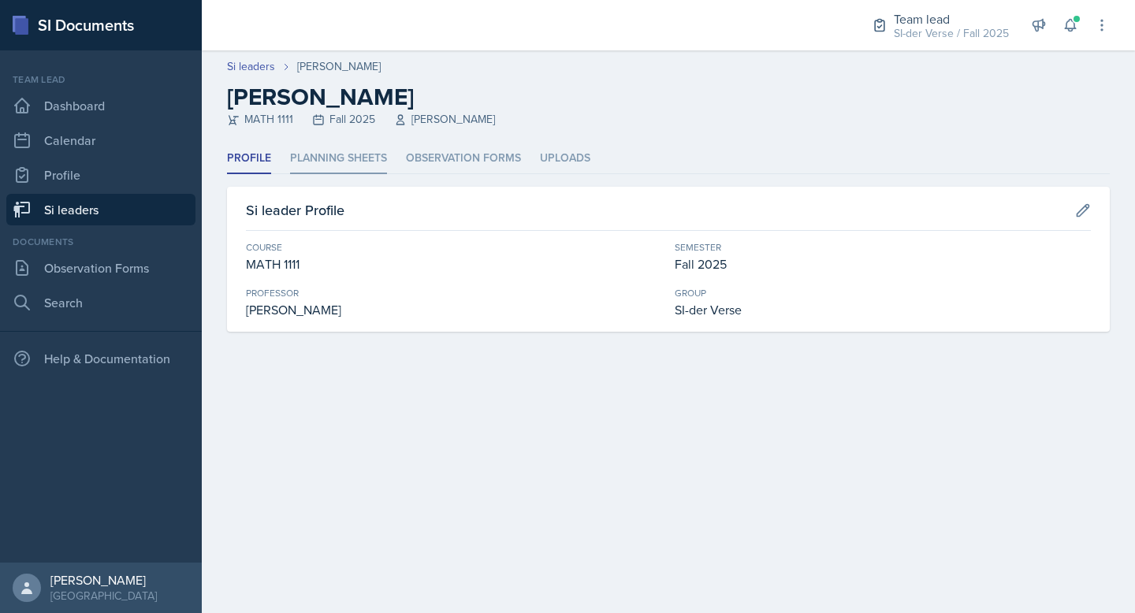
click at [364, 167] on li "Planning Sheets" at bounding box center [338, 158] width 97 height 31
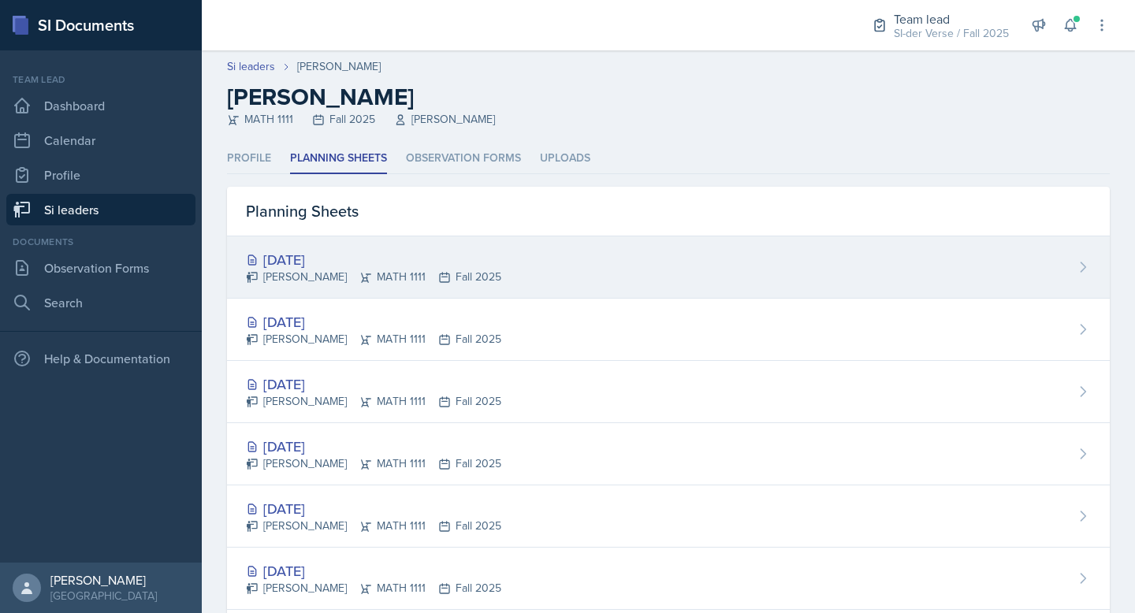
click at [377, 245] on div "Sep 12th, 2025 Janette Vasquez-Ortega MATH 1111 Fall 2025" at bounding box center [668, 267] width 883 height 62
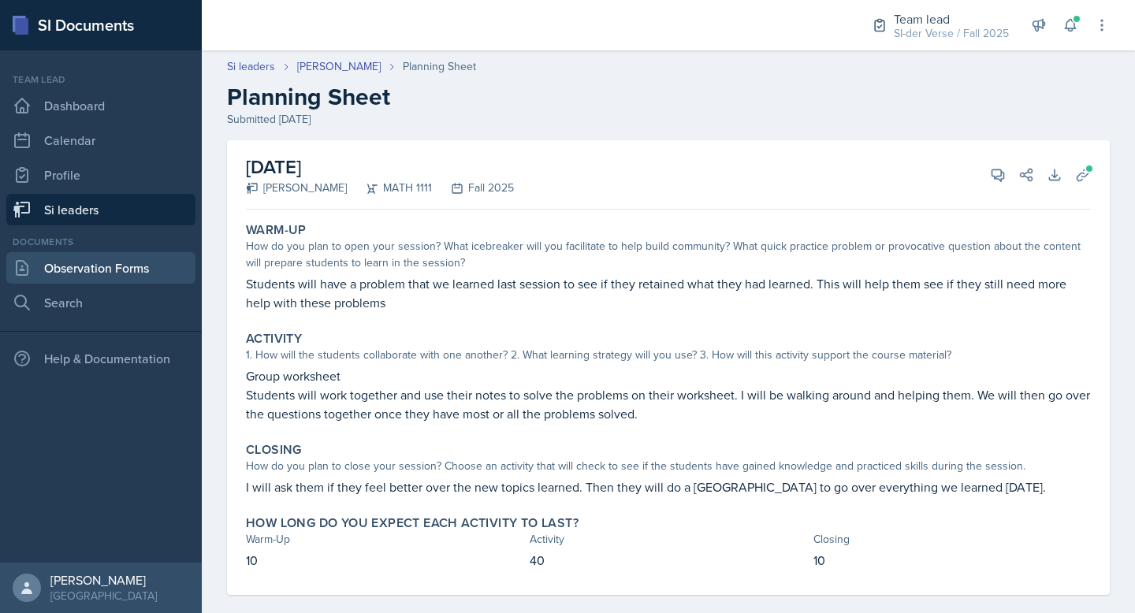
click at [140, 263] on link "Observation Forms" at bounding box center [100, 268] width 189 height 32
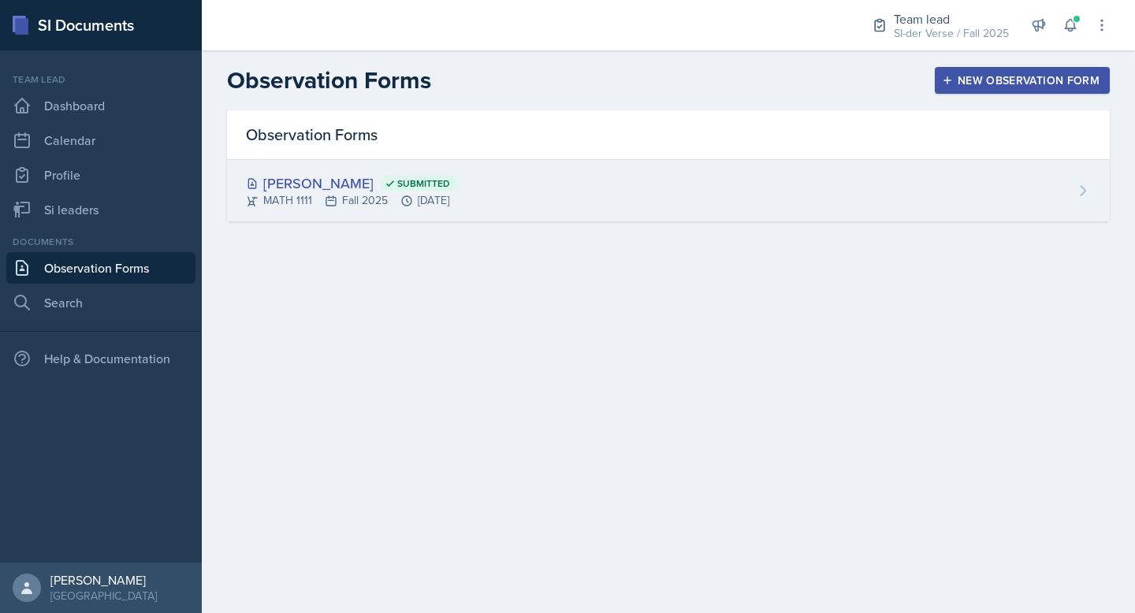
click at [340, 187] on div "Janette Vasquez-Ortega Submitted" at bounding box center [352, 183] width 212 height 21
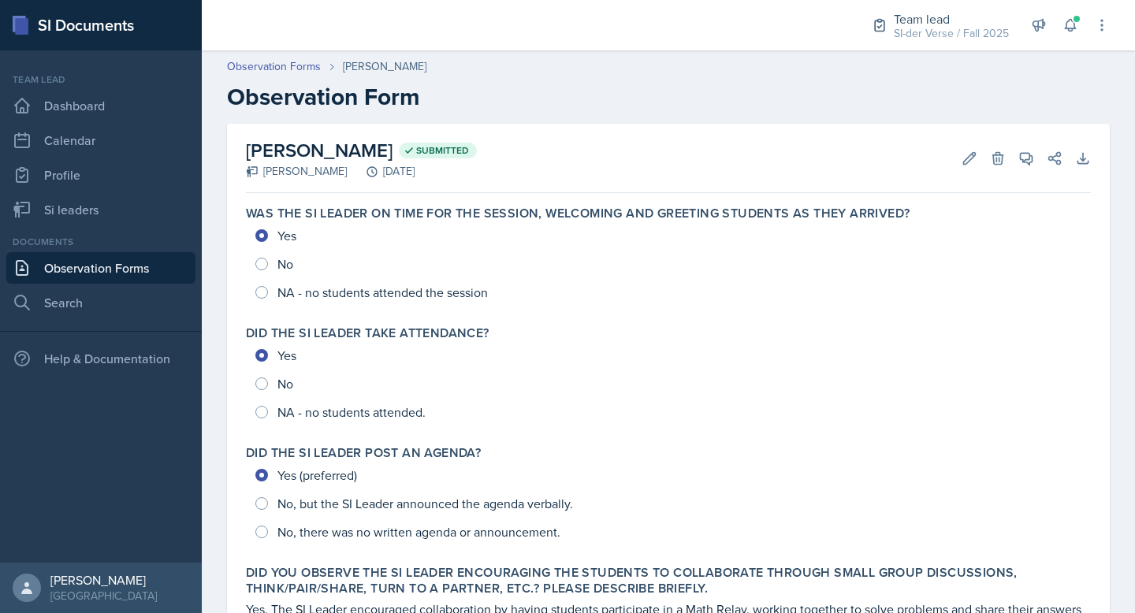
drag, startPoint x: 251, startPoint y: 149, endPoint x: 452, endPoint y: 146, distance: 201.0
click at [452, 146] on h2 "Janette Vasquez-Ortega Submitted" at bounding box center [361, 150] width 231 height 28
click at [451, 148] on h2 "Janette Vasquez-Ortega Submitted" at bounding box center [361, 150] width 231 height 28
drag, startPoint x: 429, startPoint y: 152, endPoint x: 240, endPoint y: 150, distance: 188.4
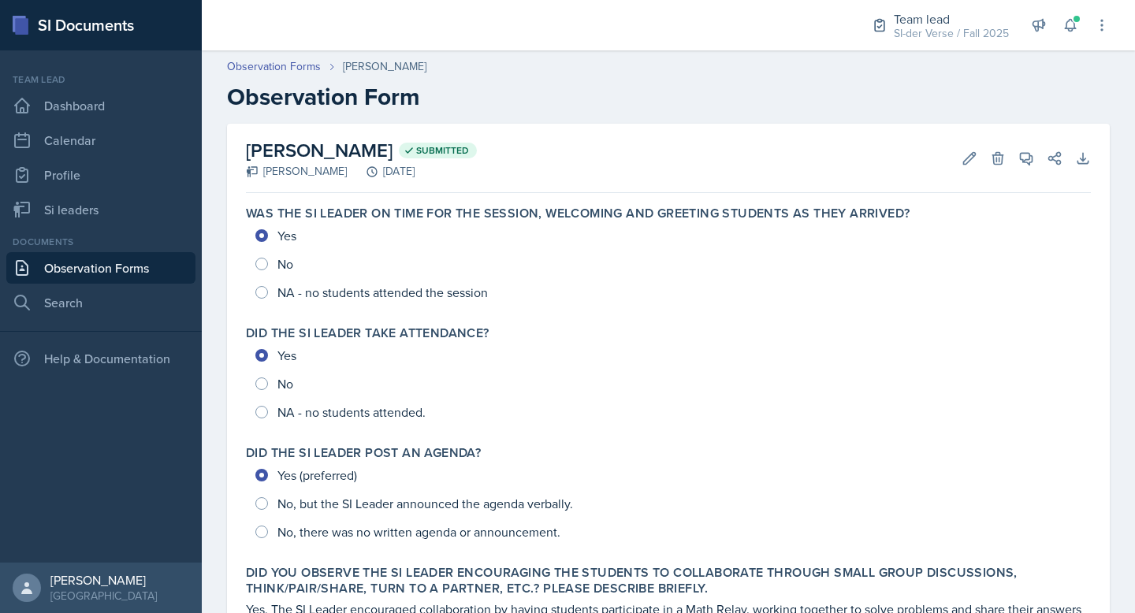
copy h2 "[PERSON_NAME]"
